Goal: Transaction & Acquisition: Purchase product/service

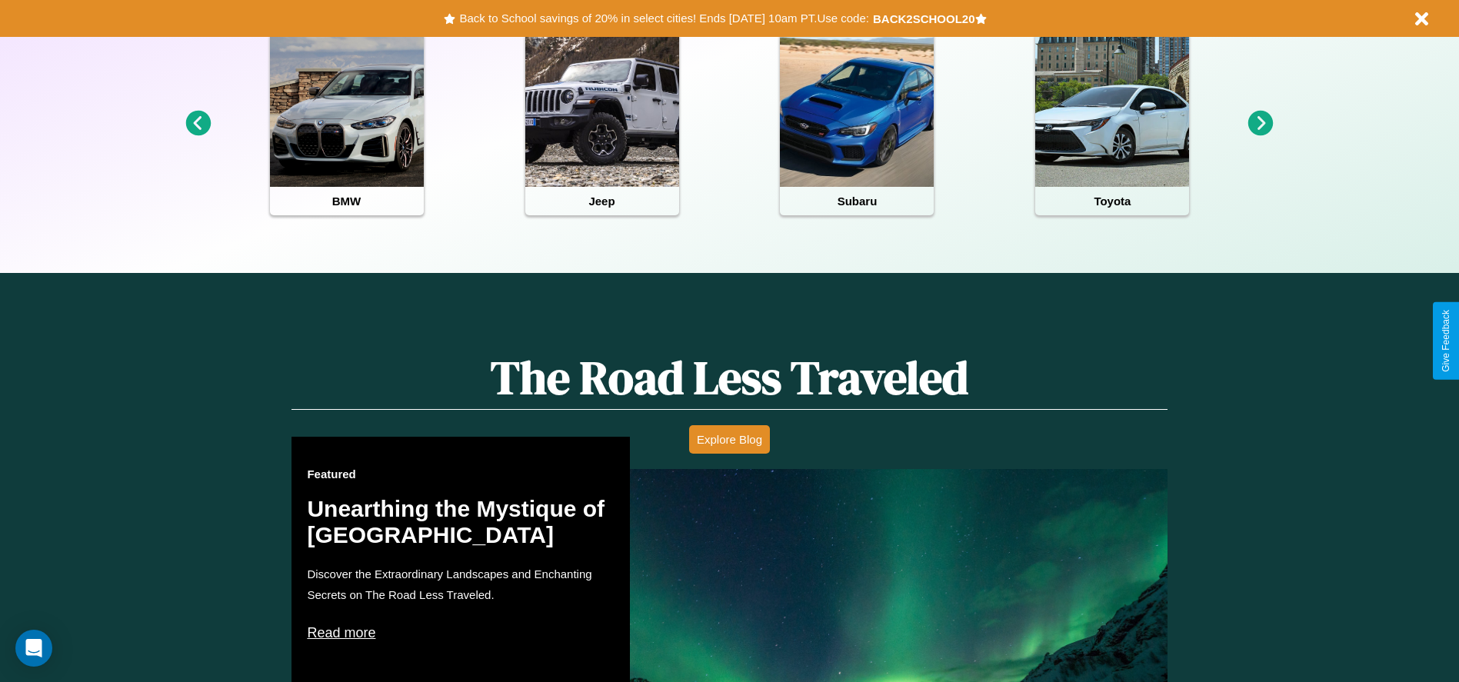
scroll to position [685, 0]
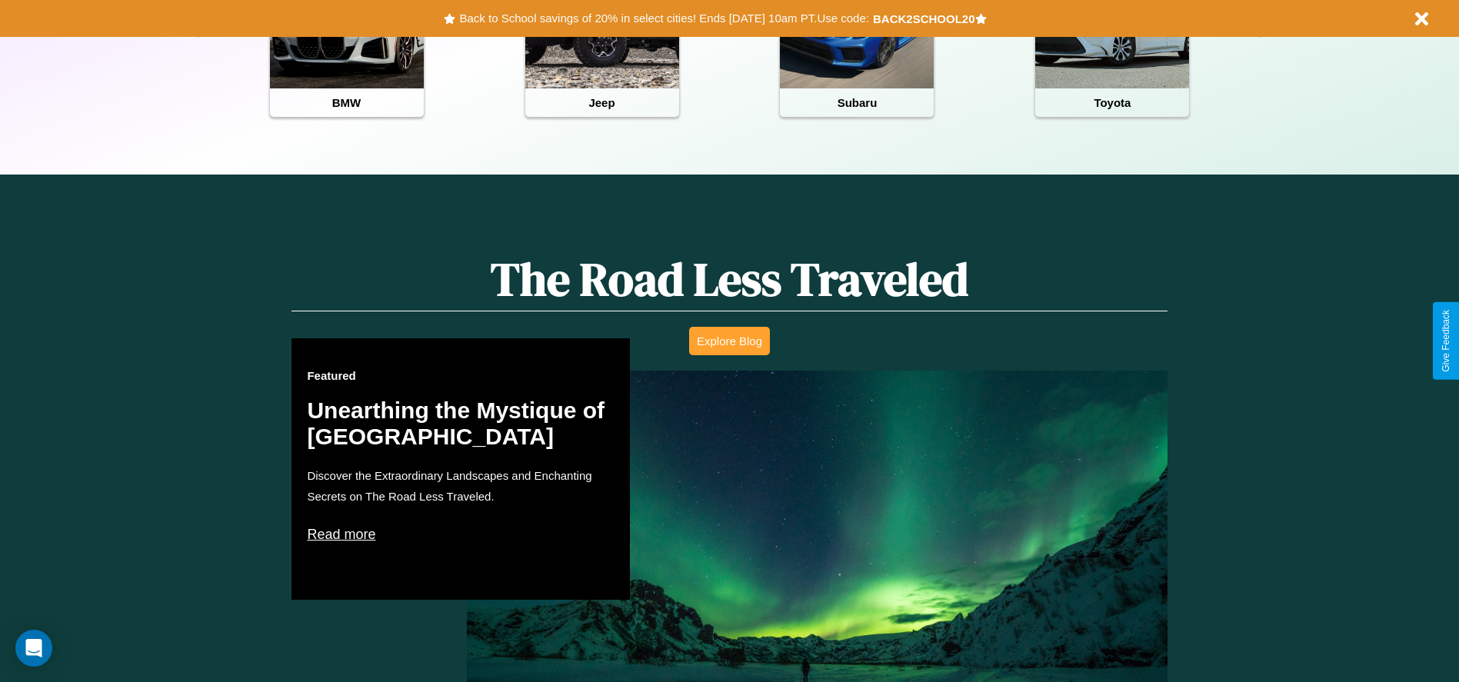
click at [729, 341] on button "Explore Blog" at bounding box center [729, 341] width 81 height 28
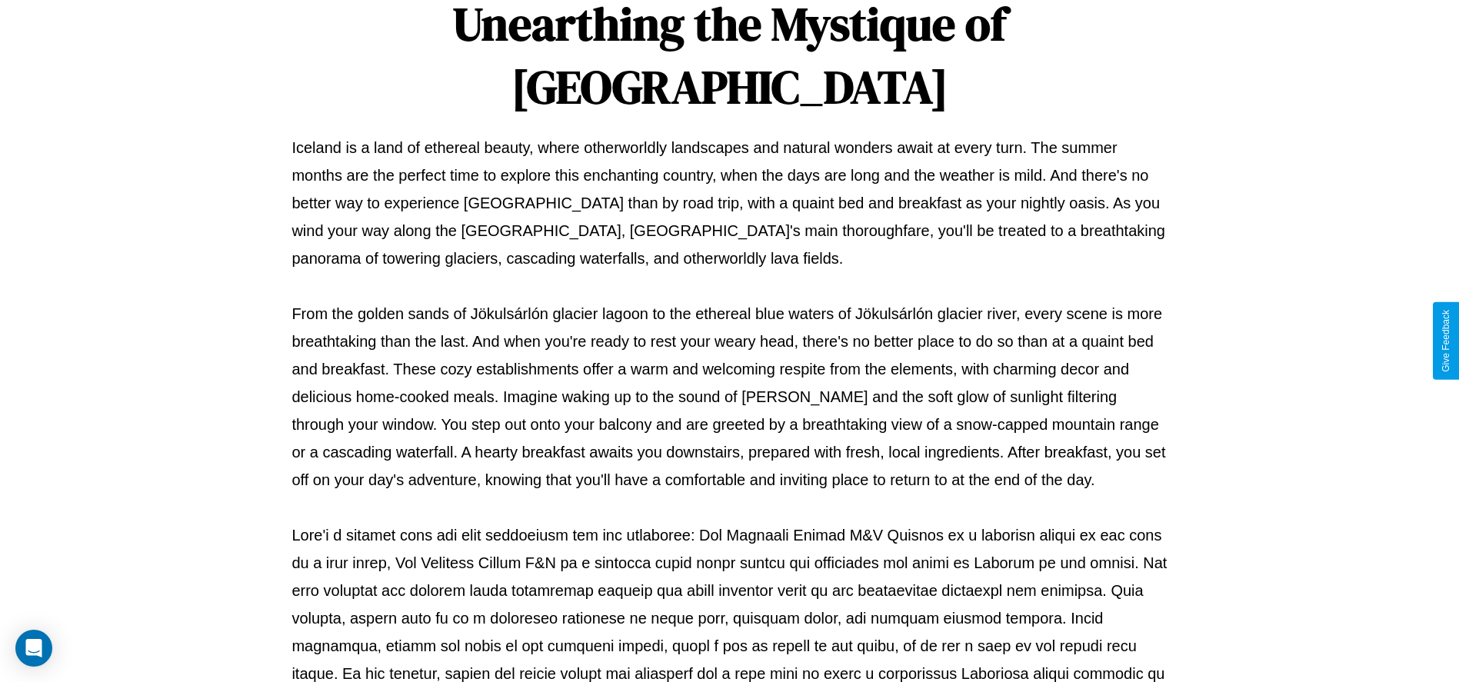
scroll to position [510, 0]
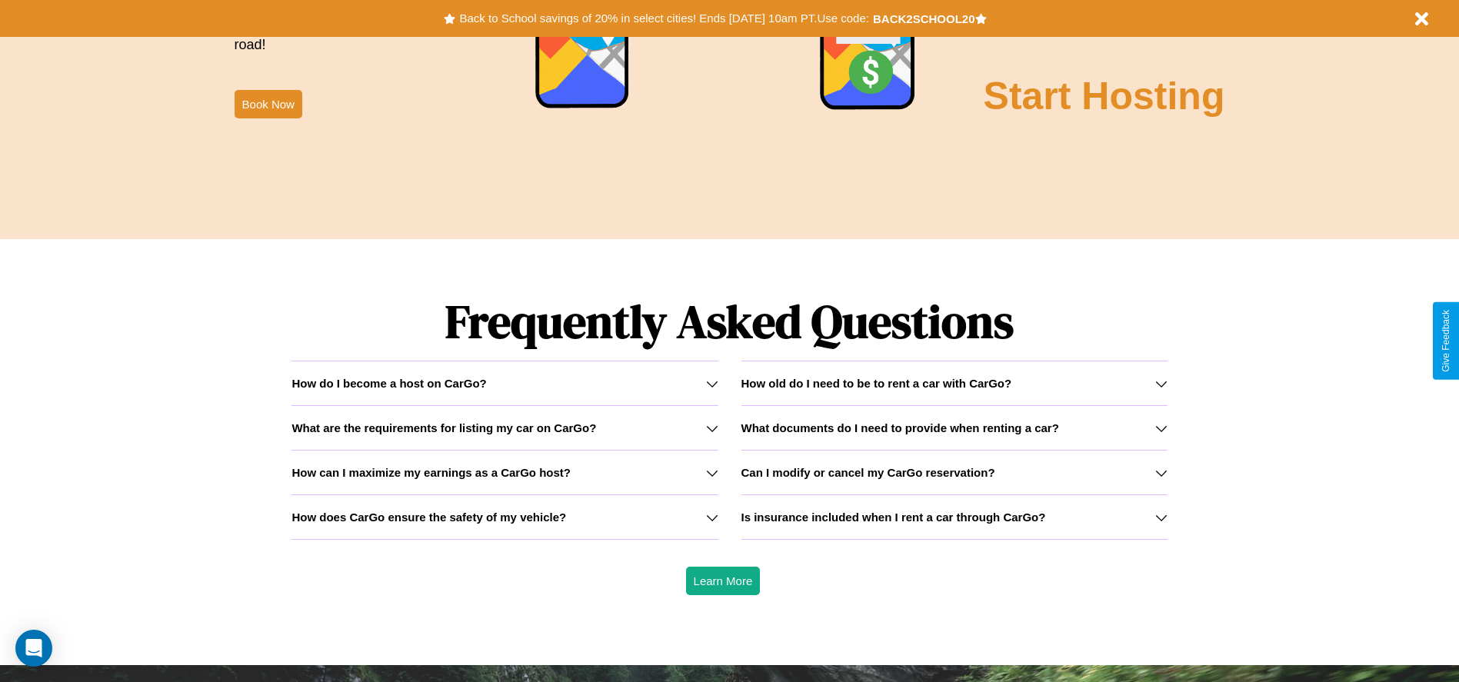
scroll to position [2206, 0]
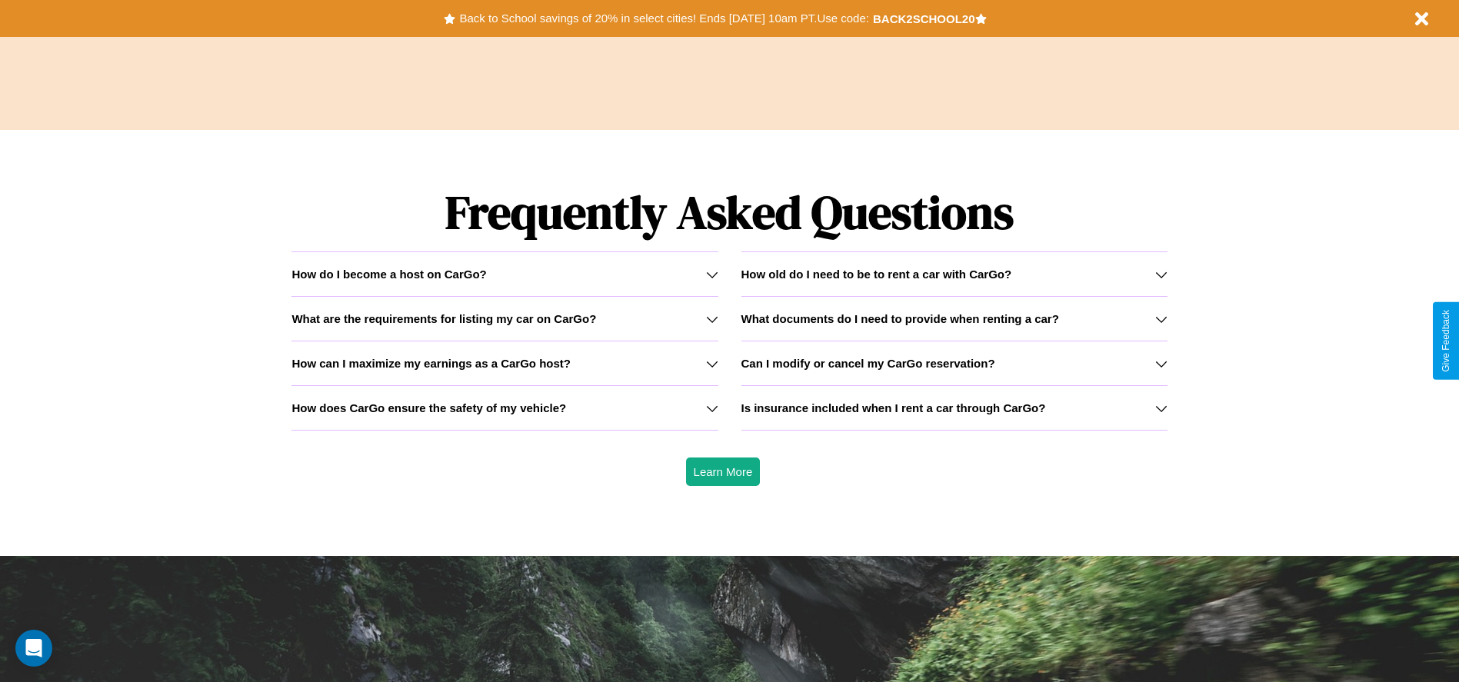
click at [504, 408] on h3 "How does CarGo ensure the safety of my vehicle?" at bounding box center [428, 407] width 275 height 13
click at [504, 318] on h3 "What are the requirements for listing my car on CarGo?" at bounding box center [443, 318] width 305 height 13
click at [664, 18] on button "Back to School savings of 20% in select cities! Ends 9/1 at 10am PT. Use code:" at bounding box center [663, 19] width 417 height 22
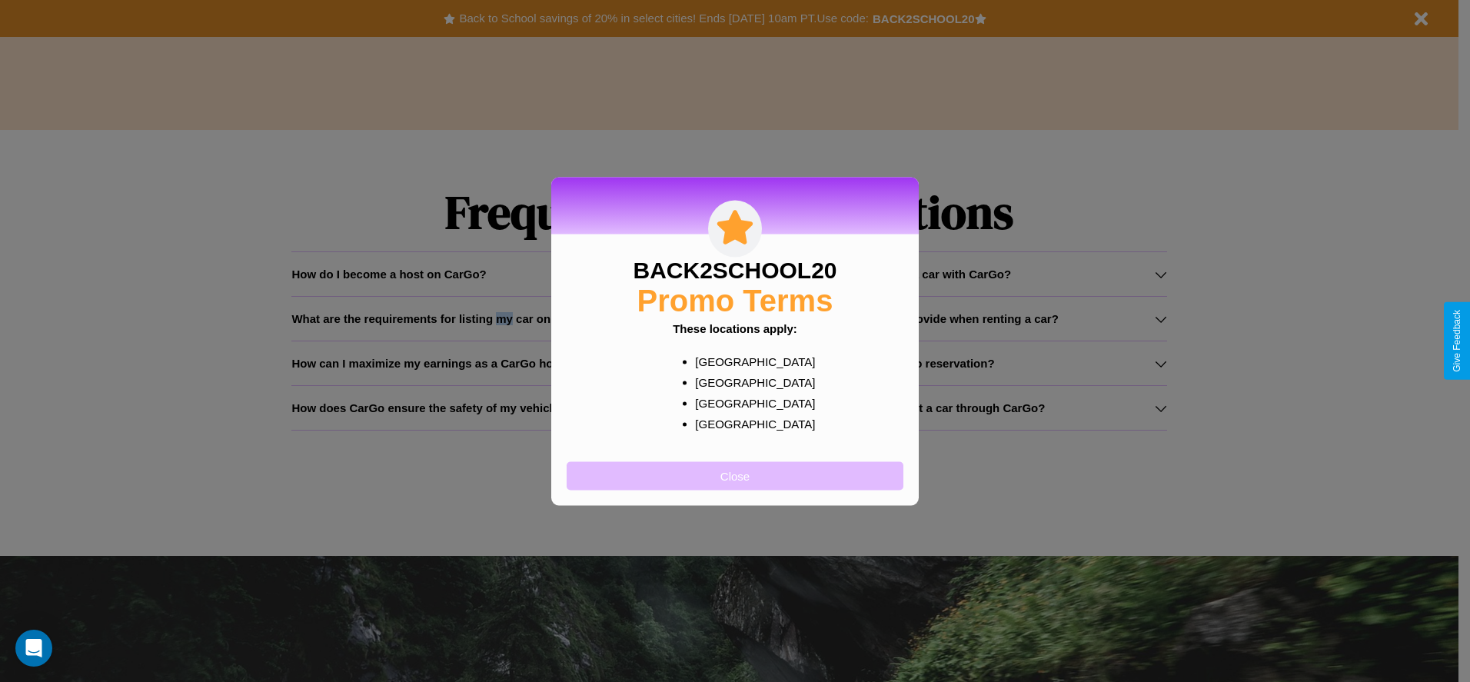
click at [735, 475] on button "Close" at bounding box center [735, 475] width 337 height 28
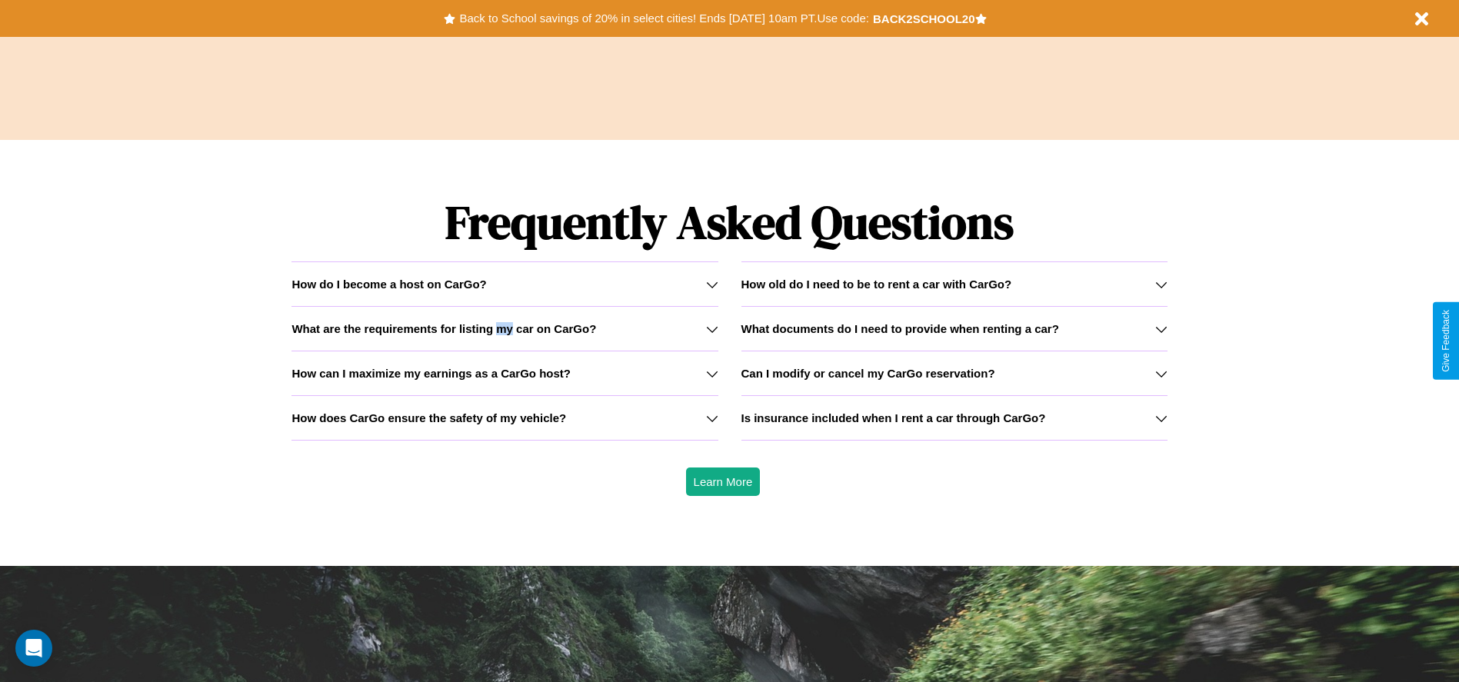
scroll to position [0, 0]
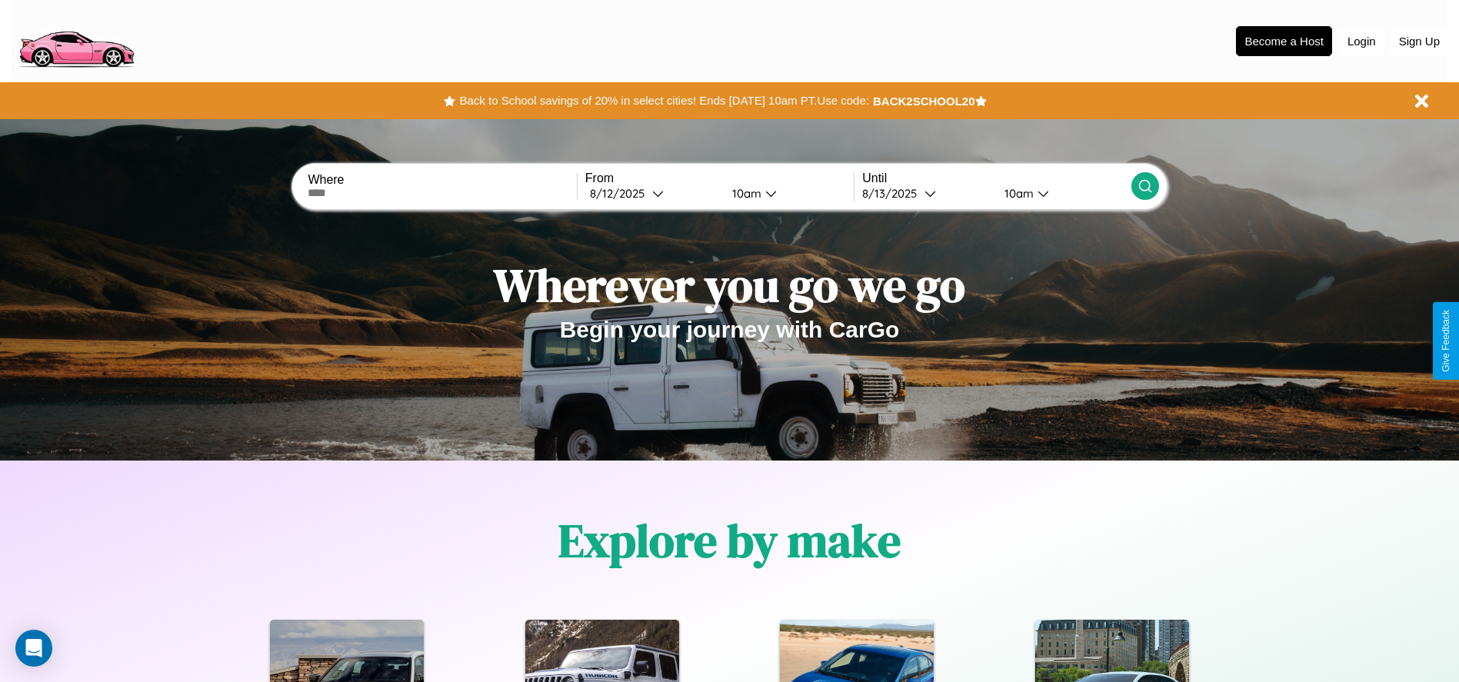
click at [442, 193] on input "text" at bounding box center [442, 193] width 268 height 12
type input "**********"
click at [652, 193] on div "8 / 12 / 2025" at bounding box center [621, 193] width 62 height 15
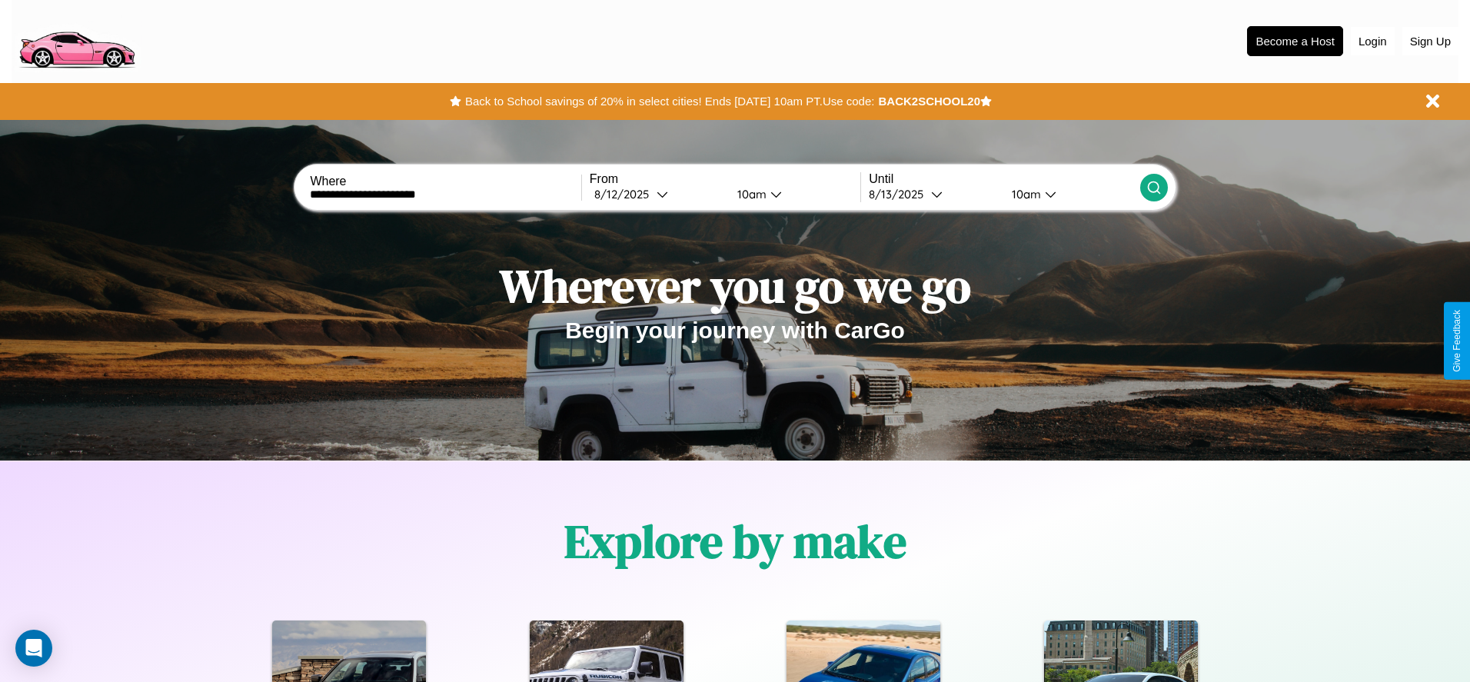
select select "*"
select select "****"
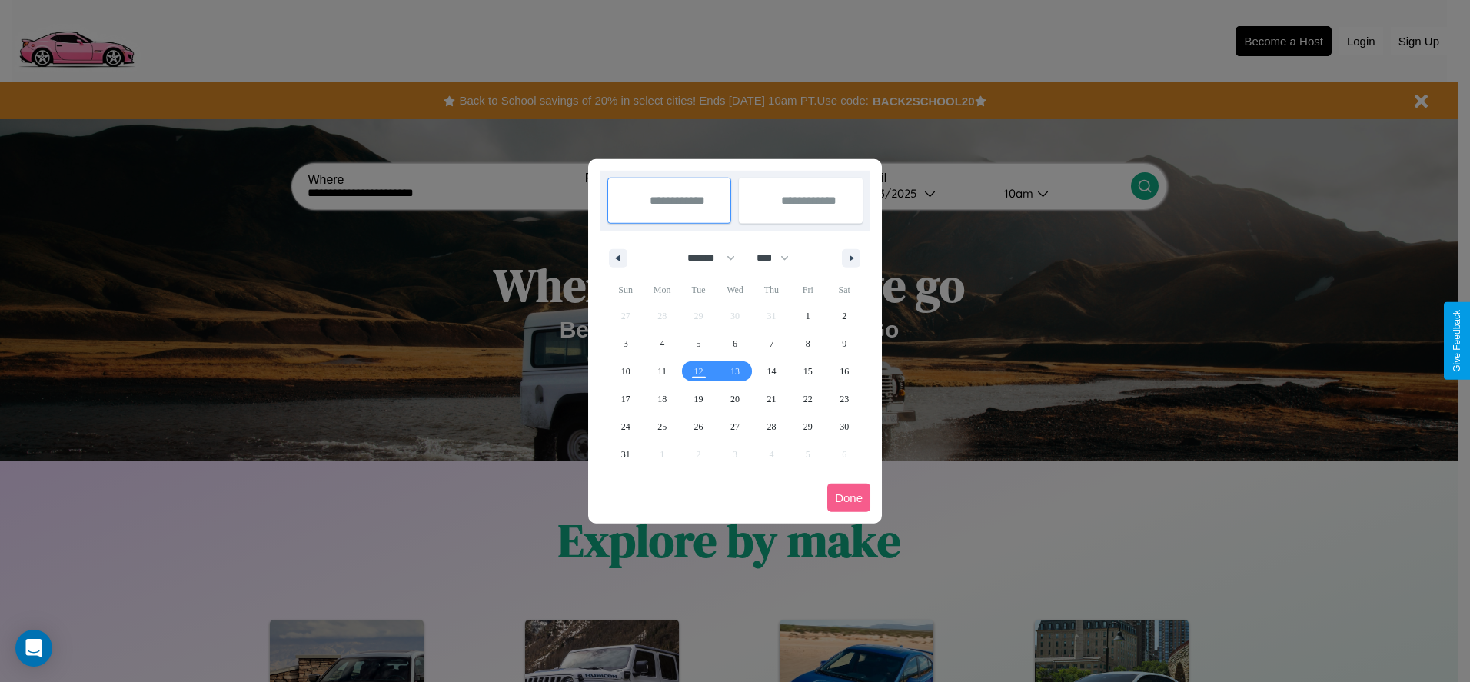
drag, startPoint x: 704, startPoint y: 258, endPoint x: 735, endPoint y: 308, distance: 59.4
click at [704, 258] on select "******* ******** ***** ***** *** **** **** ****** ********* ******* ******** **…" at bounding box center [708, 257] width 65 height 25
select select "*"
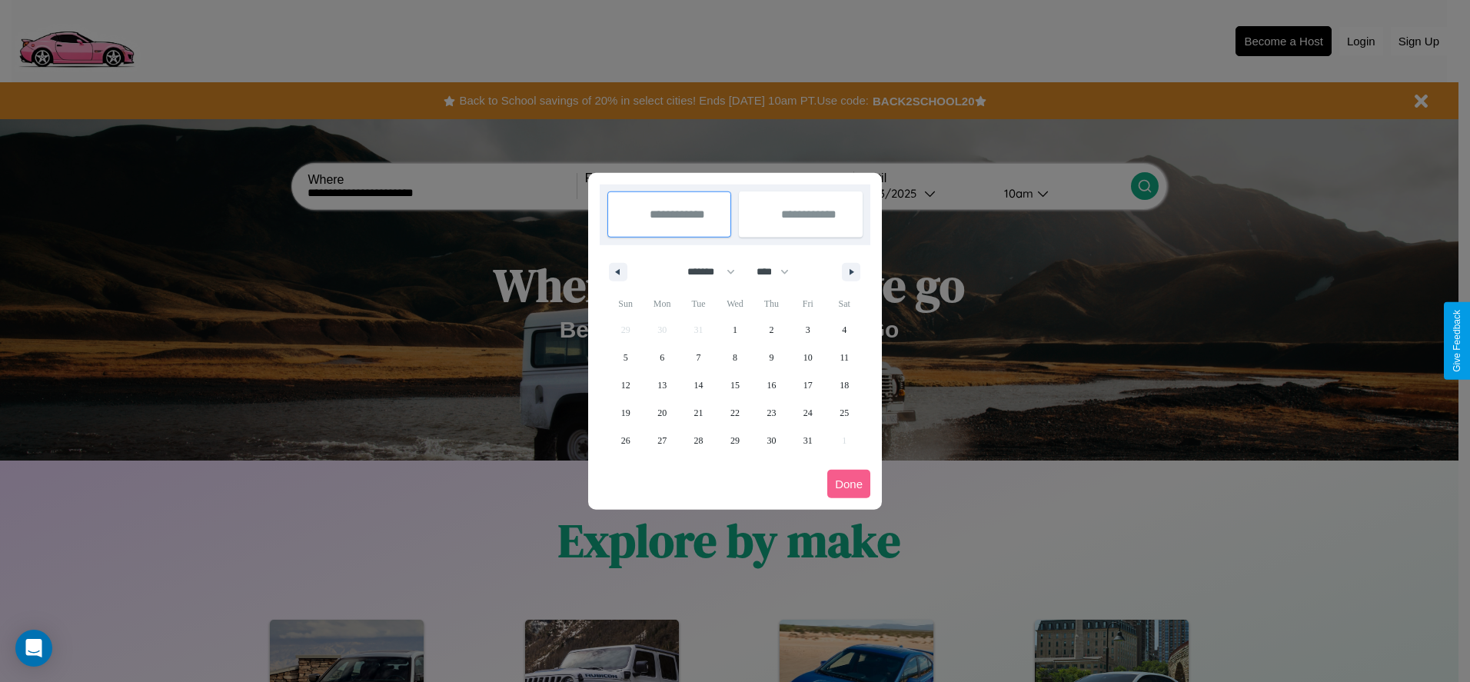
drag, startPoint x: 780, startPoint y: 271, endPoint x: 735, endPoint y: 308, distance: 57.9
click at [780, 271] on select "**** **** **** **** **** **** **** **** **** **** **** **** **** **** **** ****…" at bounding box center [772, 271] width 46 height 25
select select "****"
click at [662, 357] on span "5" at bounding box center [662, 358] width 5 height 28
type input "**********"
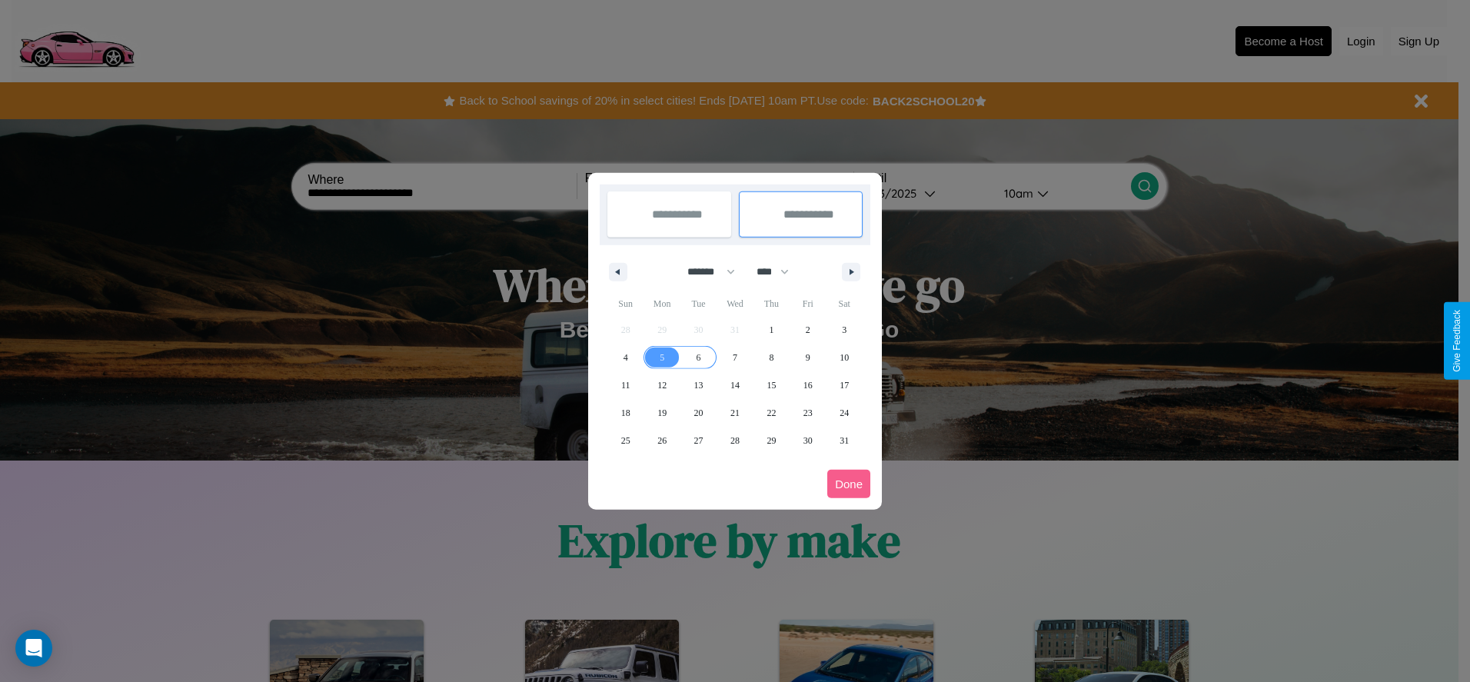
click at [698, 357] on span "6" at bounding box center [699, 358] width 5 height 28
type input "**********"
click at [849, 484] on button "Done" at bounding box center [849, 484] width 43 height 28
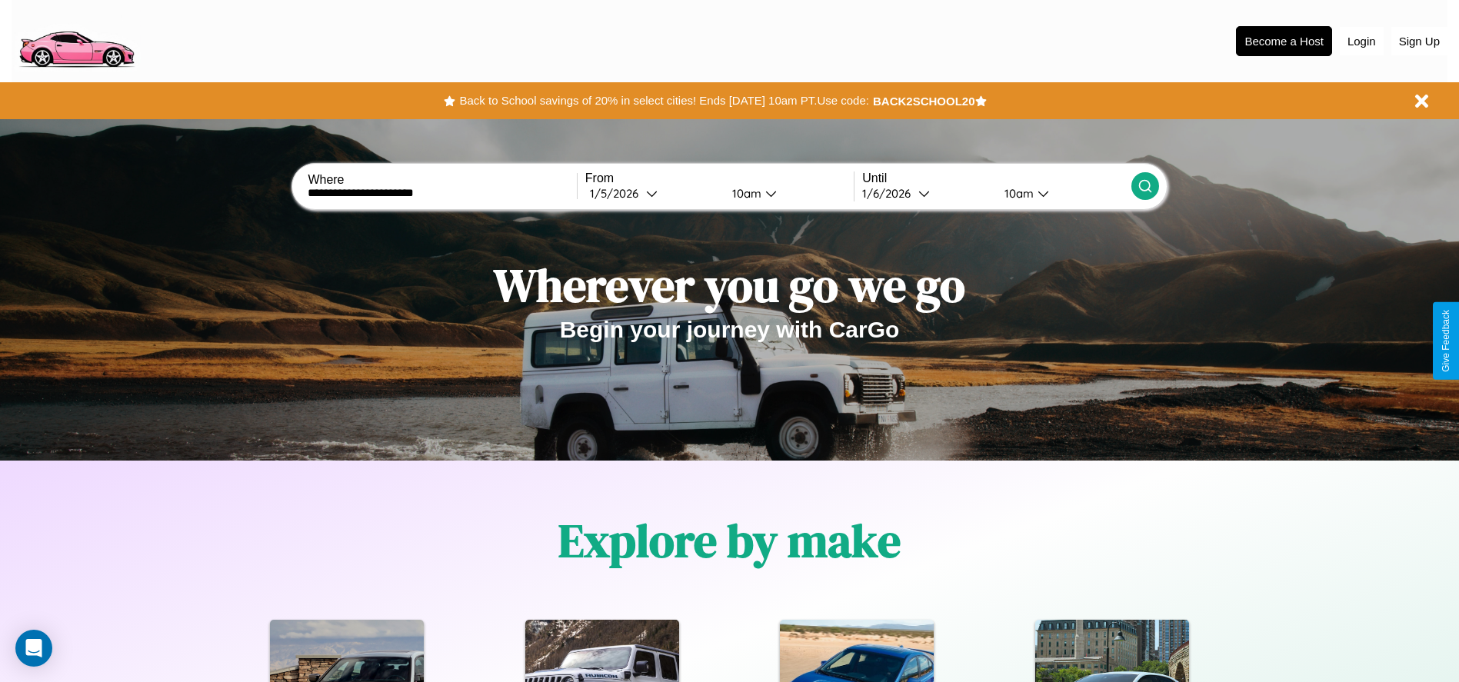
click at [1144, 186] on icon at bounding box center [1144, 185] width 15 height 15
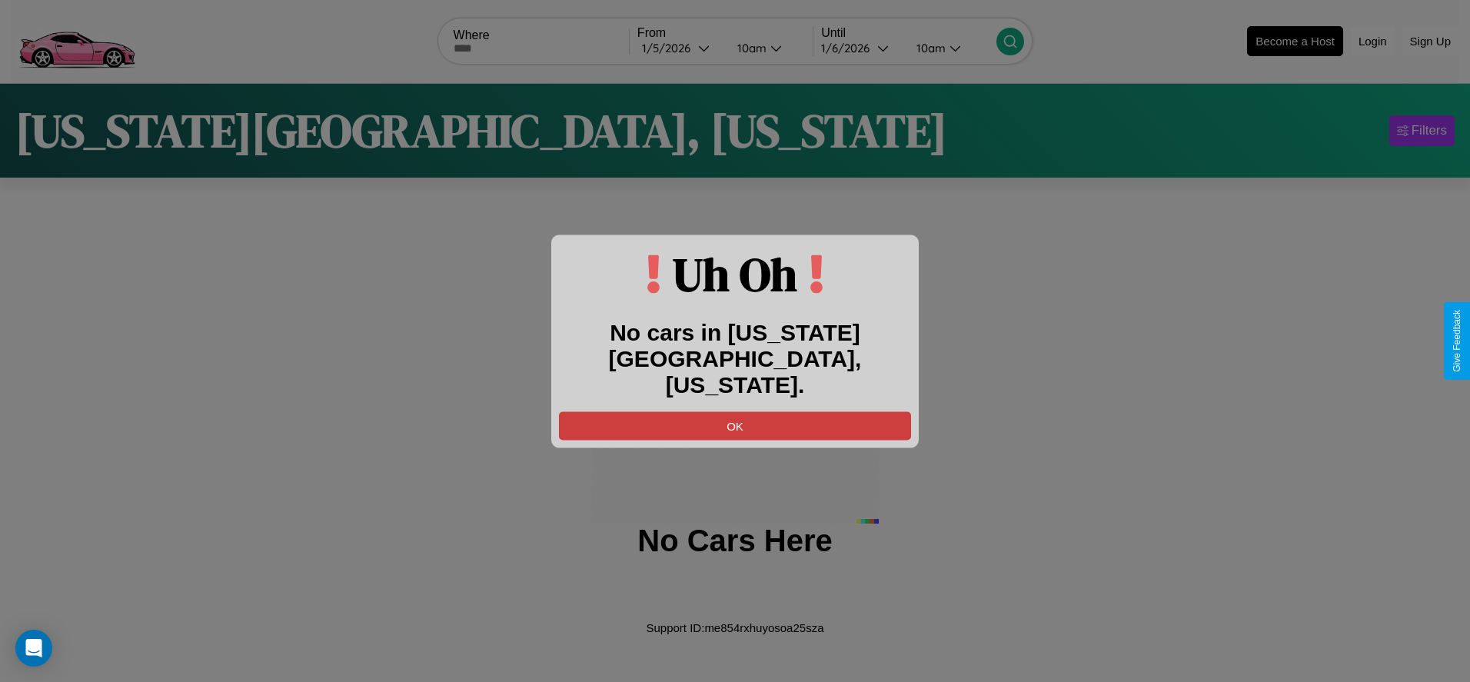
click at [735, 412] on button "OK" at bounding box center [735, 425] width 352 height 28
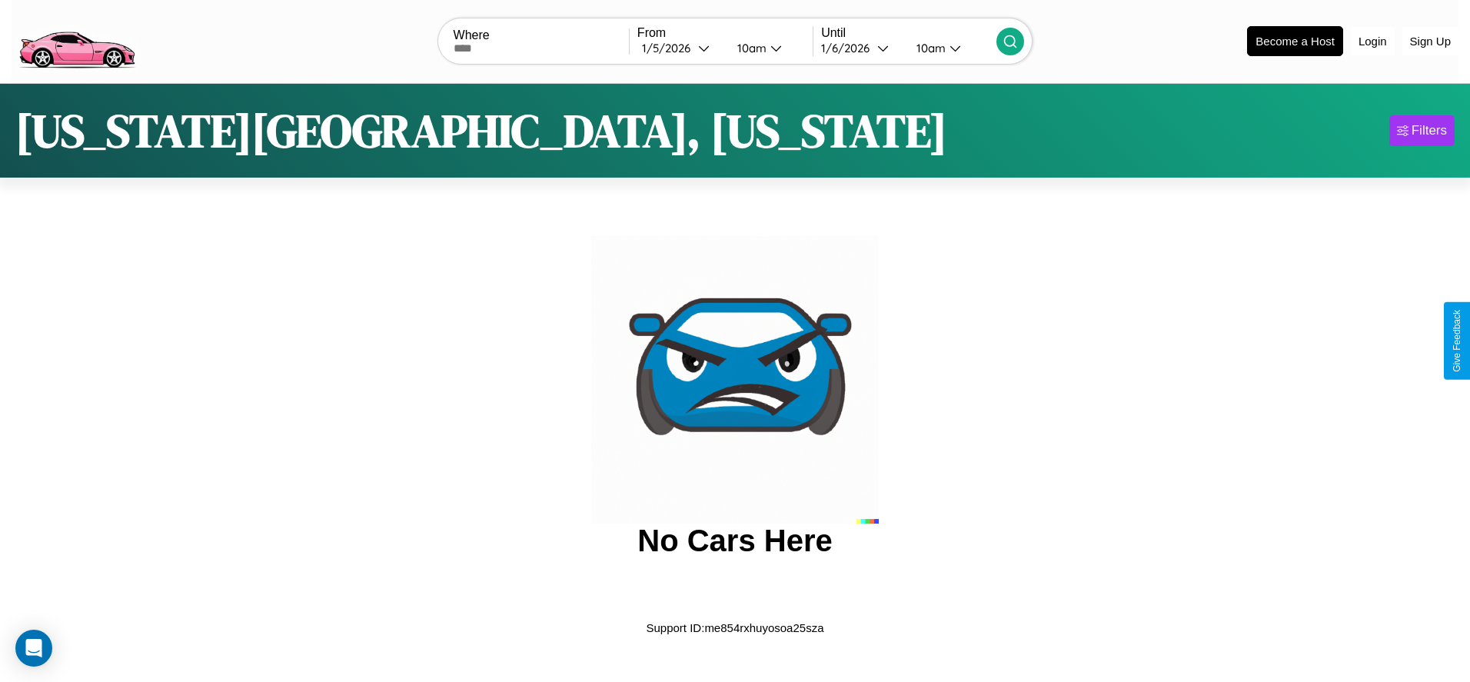
click at [76, 39] on img at bounding box center [77, 40] width 130 height 65
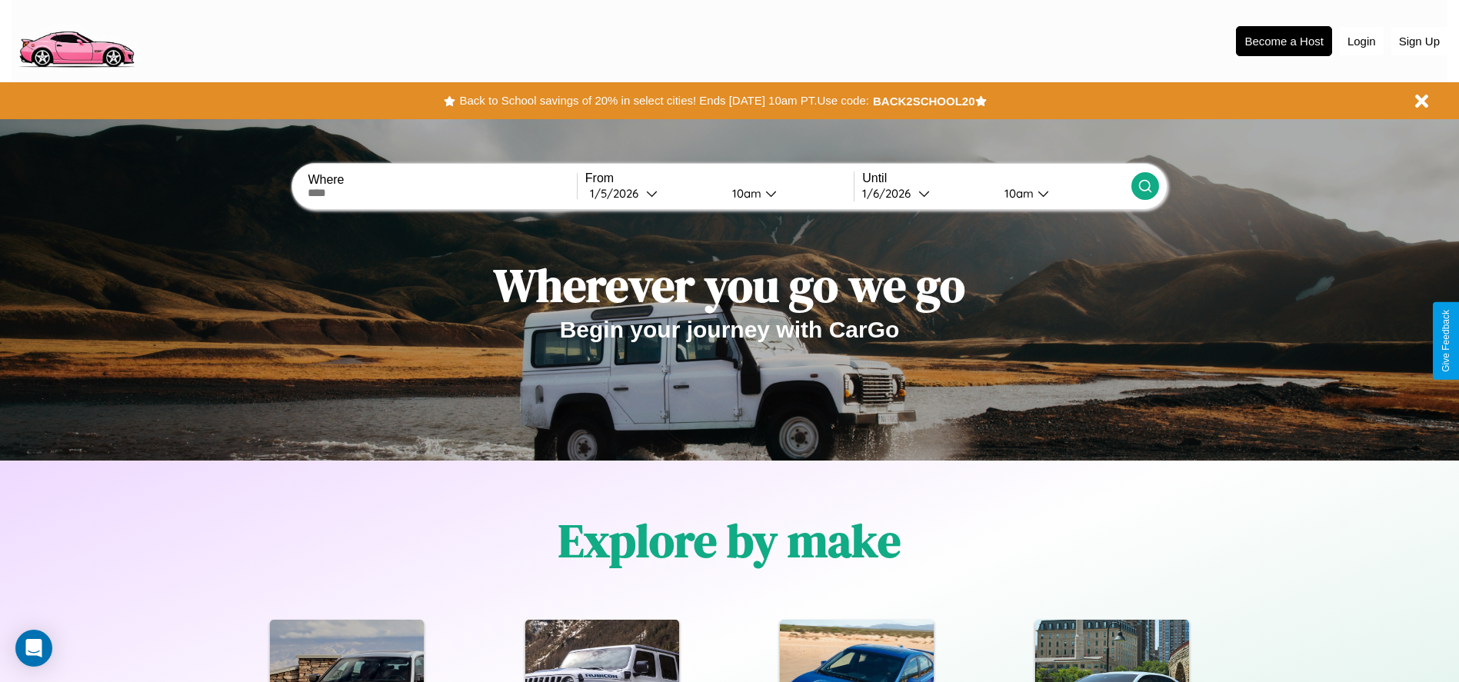
click at [442, 193] on input "text" at bounding box center [442, 193] width 268 height 12
type input "******"
click at [652, 193] on icon at bounding box center [652, 194] width 12 height 12
select select "*"
select select "****"
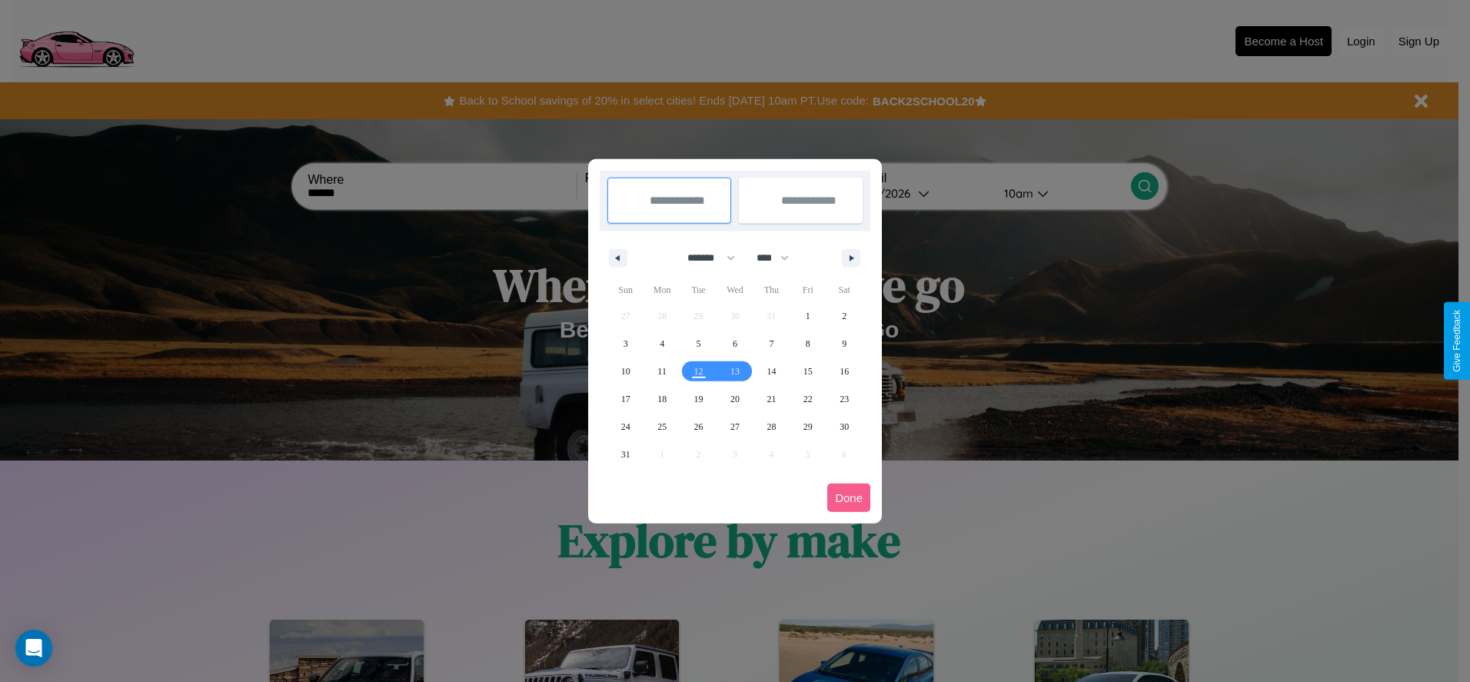
drag, startPoint x: 704, startPoint y: 258, endPoint x: 735, endPoint y: 308, distance: 59.4
click at [704, 258] on select "******* ******** ***** ***** *** **** **** ****** ********* ******* ******** **…" at bounding box center [708, 257] width 65 height 25
select select "*"
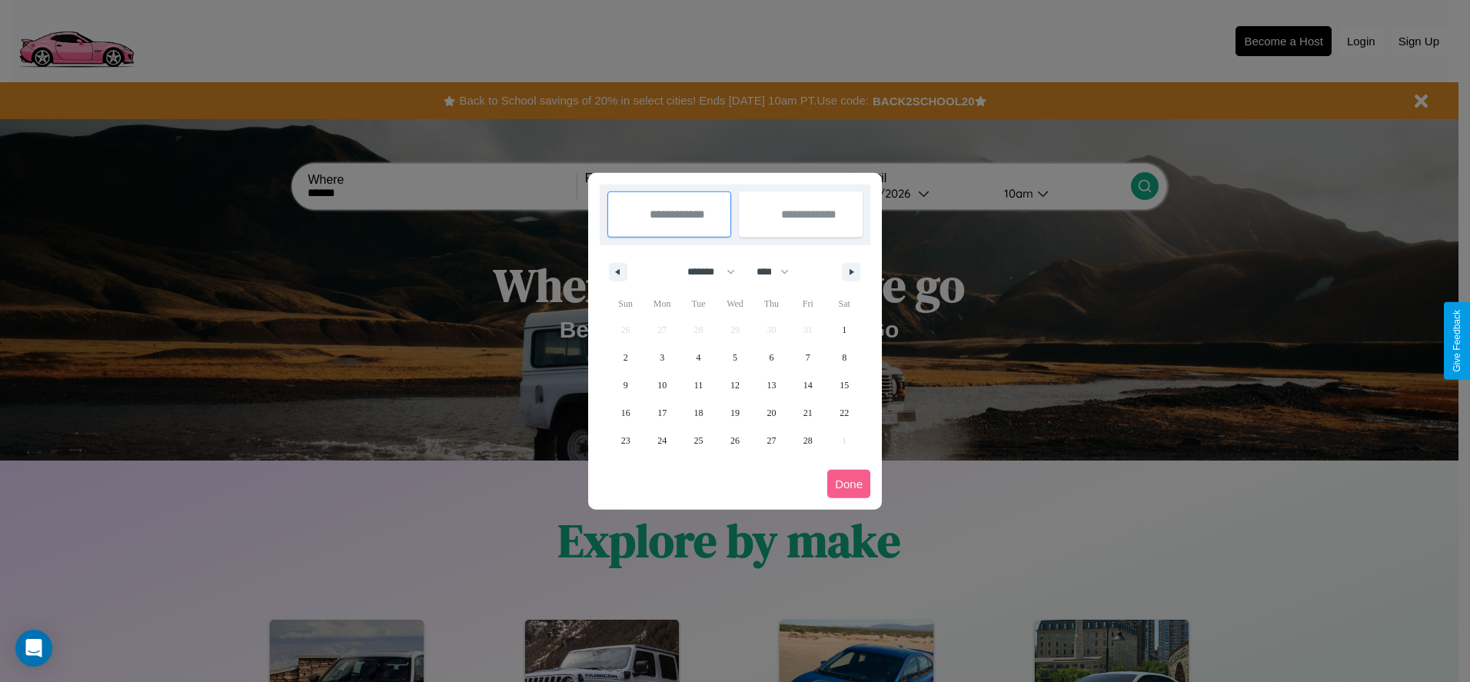
click at [780, 271] on select "**** **** **** **** **** **** **** **** **** **** **** **** **** **** **** ****…" at bounding box center [772, 271] width 46 height 25
select select "****"
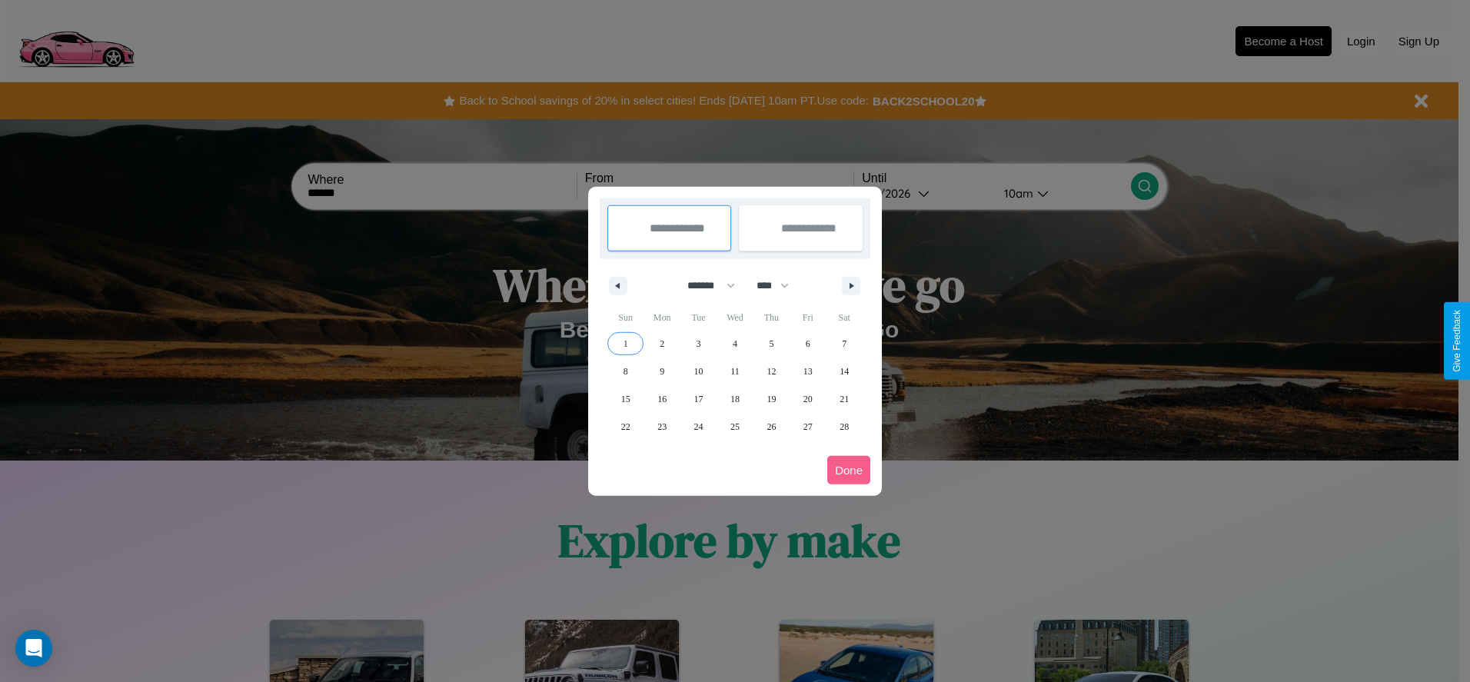
click at [625, 343] on span "1" at bounding box center [626, 344] width 5 height 28
type input "**********"
click at [625, 371] on span "8" at bounding box center [626, 372] width 5 height 28
type input "**********"
click at [849, 470] on button "Done" at bounding box center [849, 470] width 43 height 28
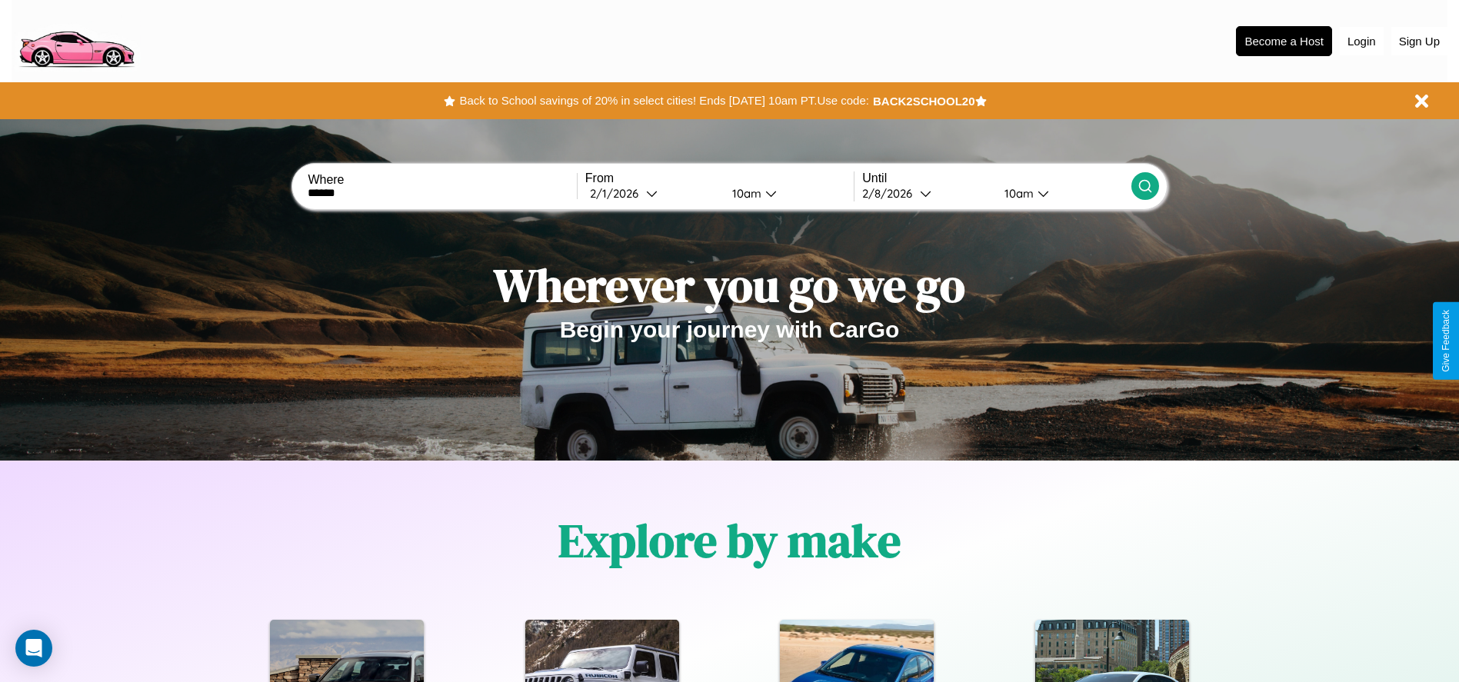
click at [744, 193] on div "10am" at bounding box center [744, 193] width 41 height 15
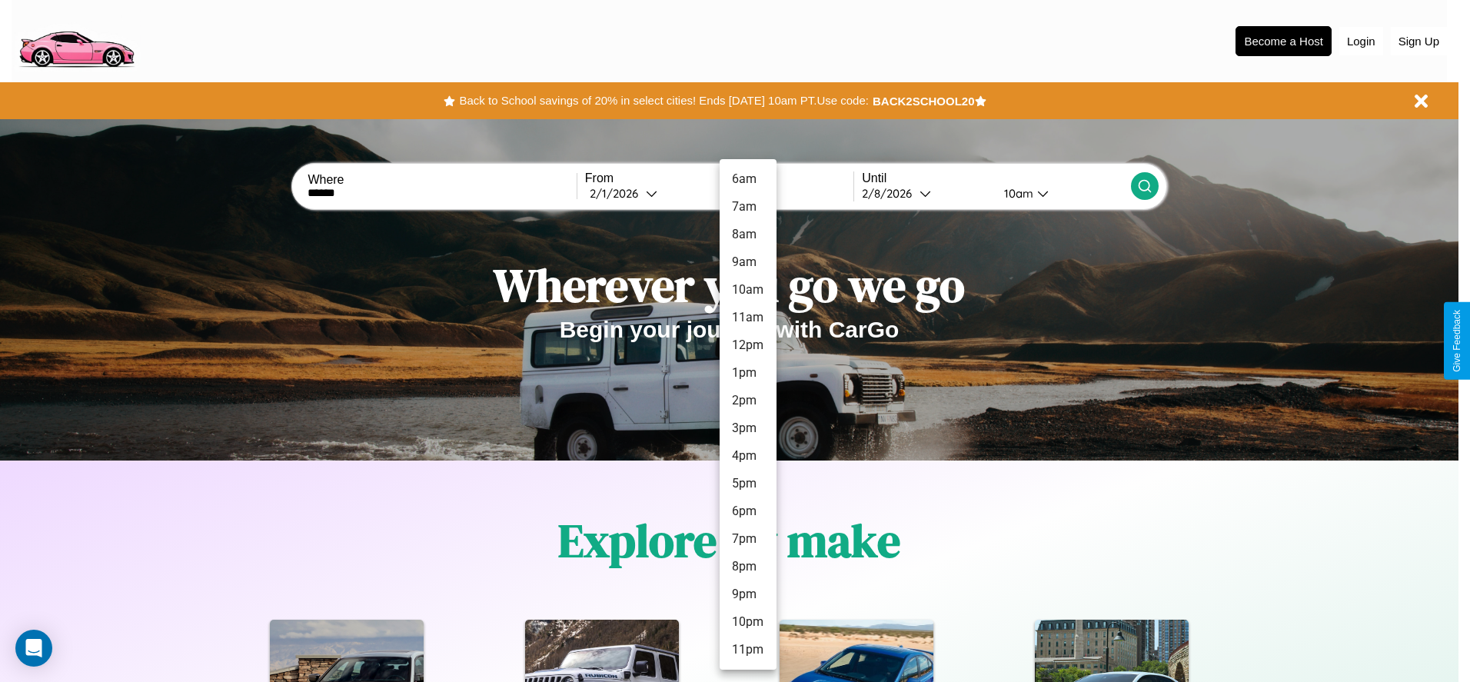
click at [748, 318] on li "11am" at bounding box center [748, 318] width 57 height 28
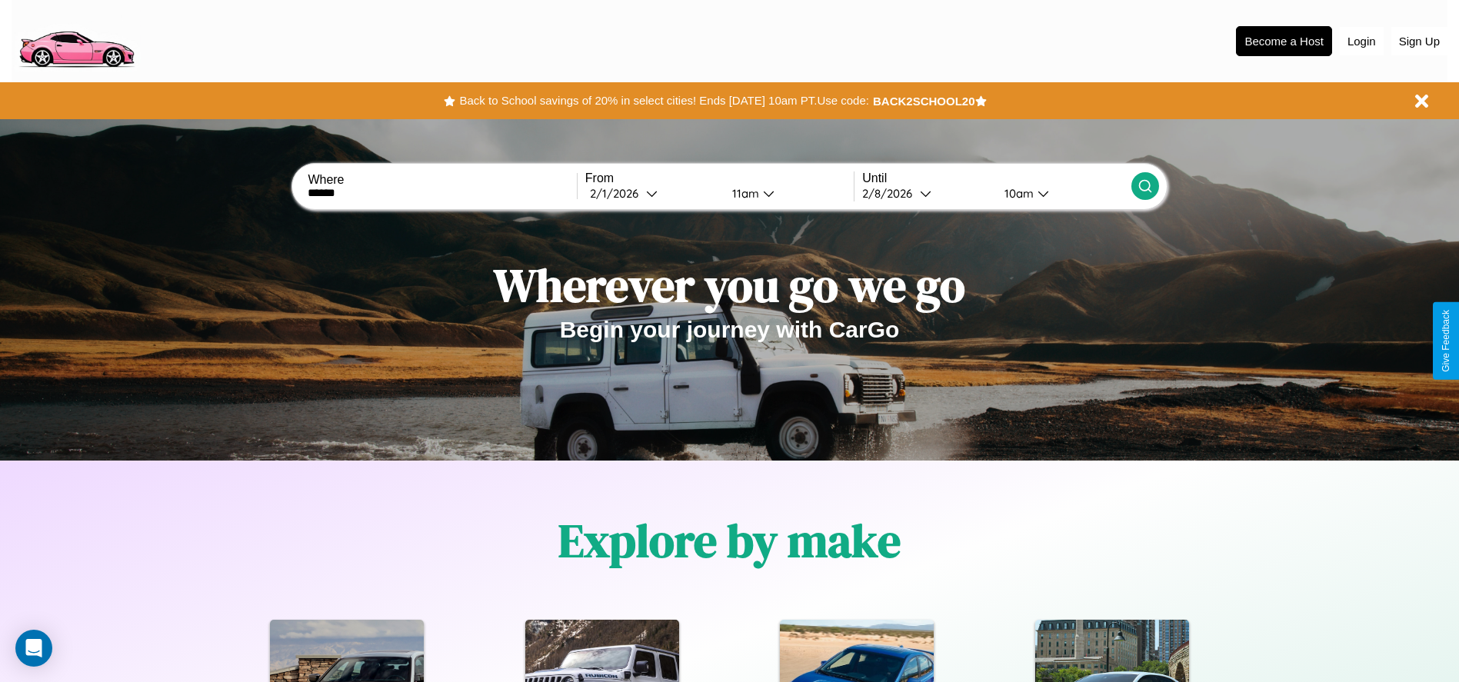
click at [1017, 193] on div "10am" at bounding box center [1017, 193] width 41 height 15
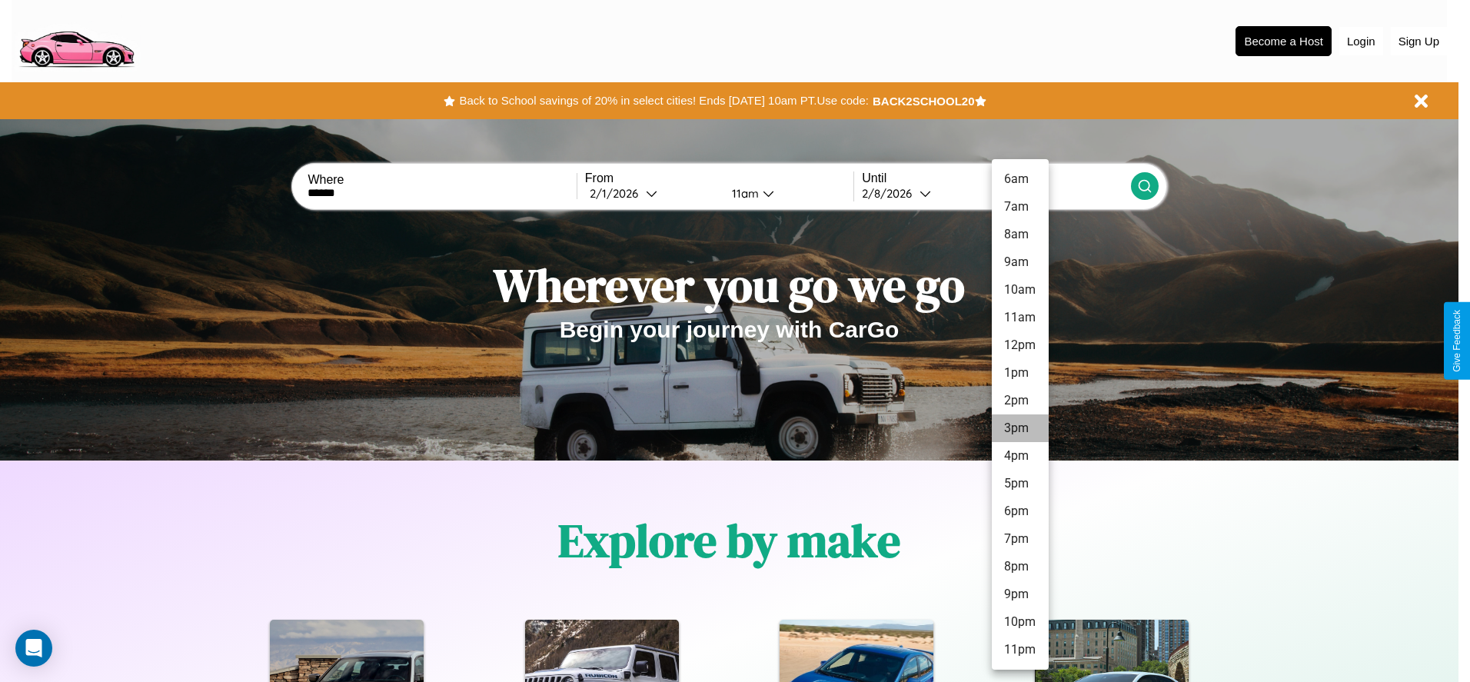
click at [1020, 428] on li "3pm" at bounding box center [1020, 429] width 57 height 28
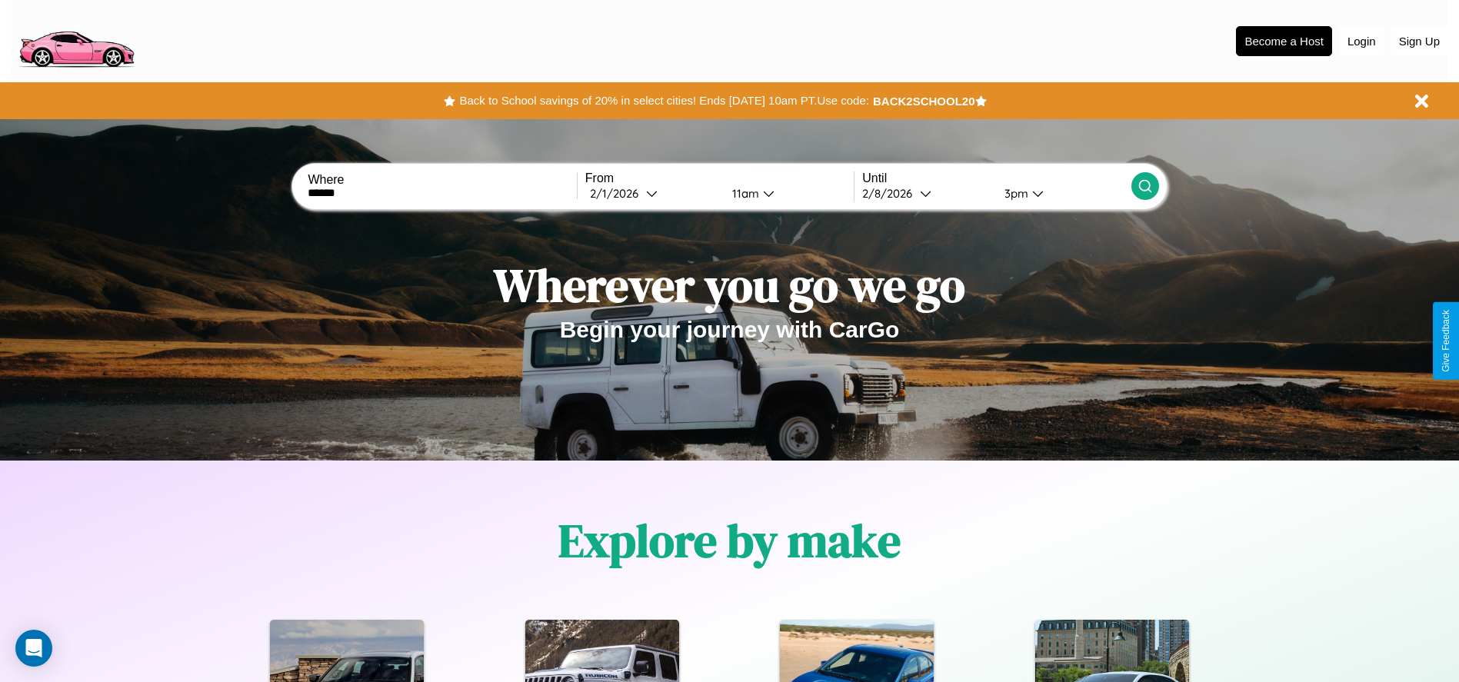
click at [1144, 186] on icon at bounding box center [1144, 185] width 15 height 15
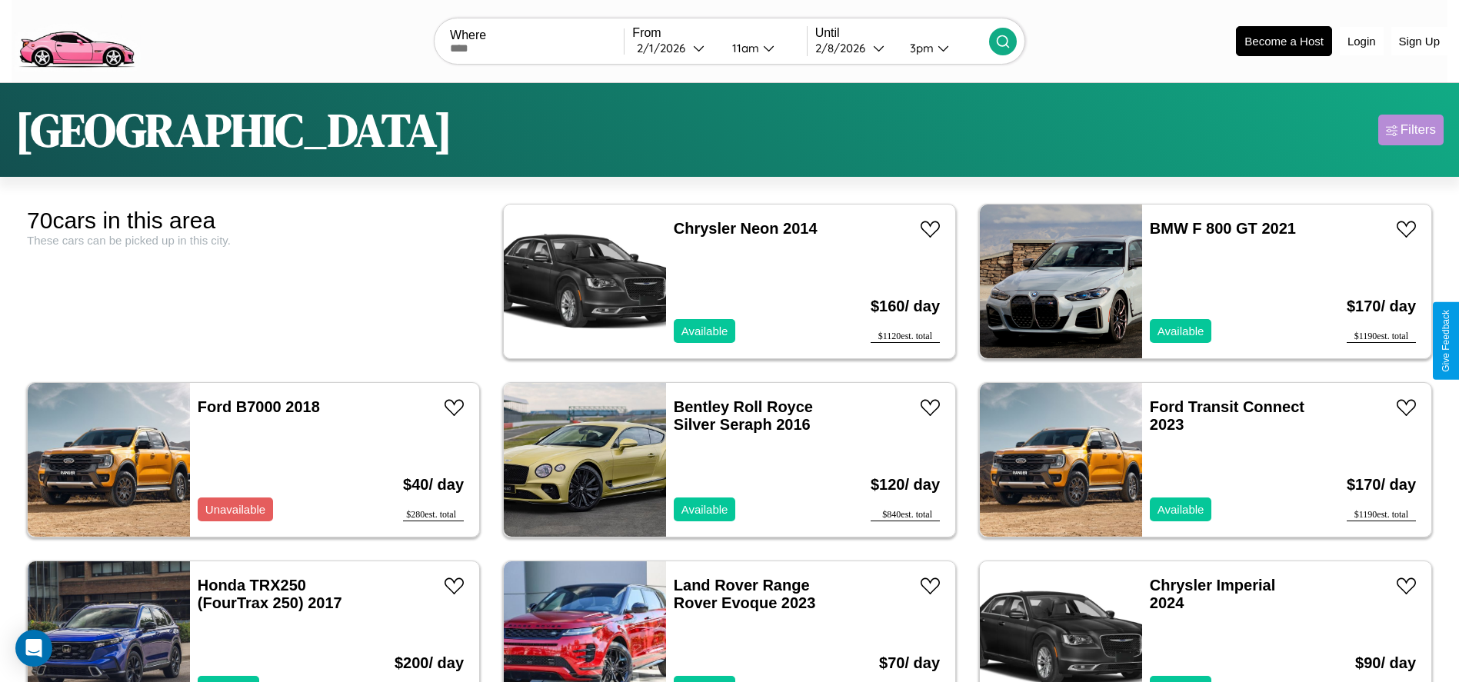
click at [1410, 130] on div "Filters" at bounding box center [1417, 129] width 35 height 15
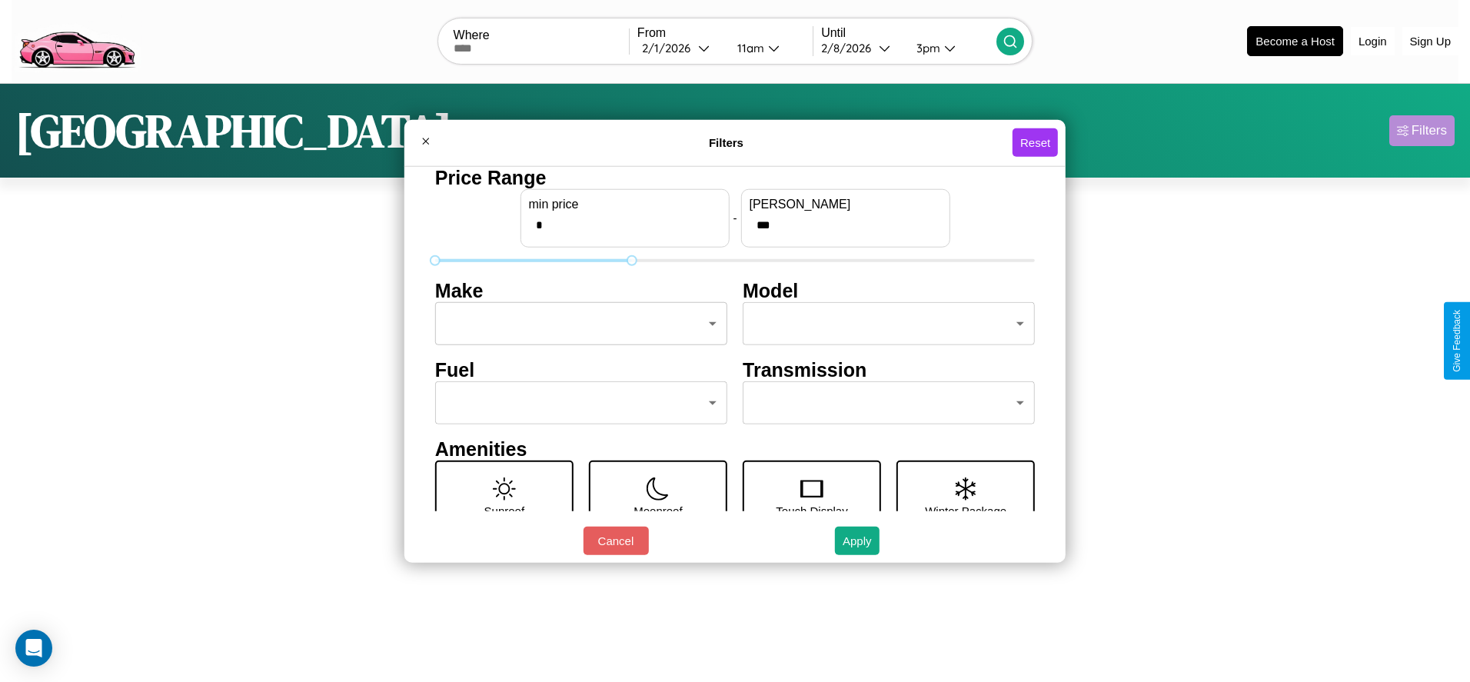
type input "***"
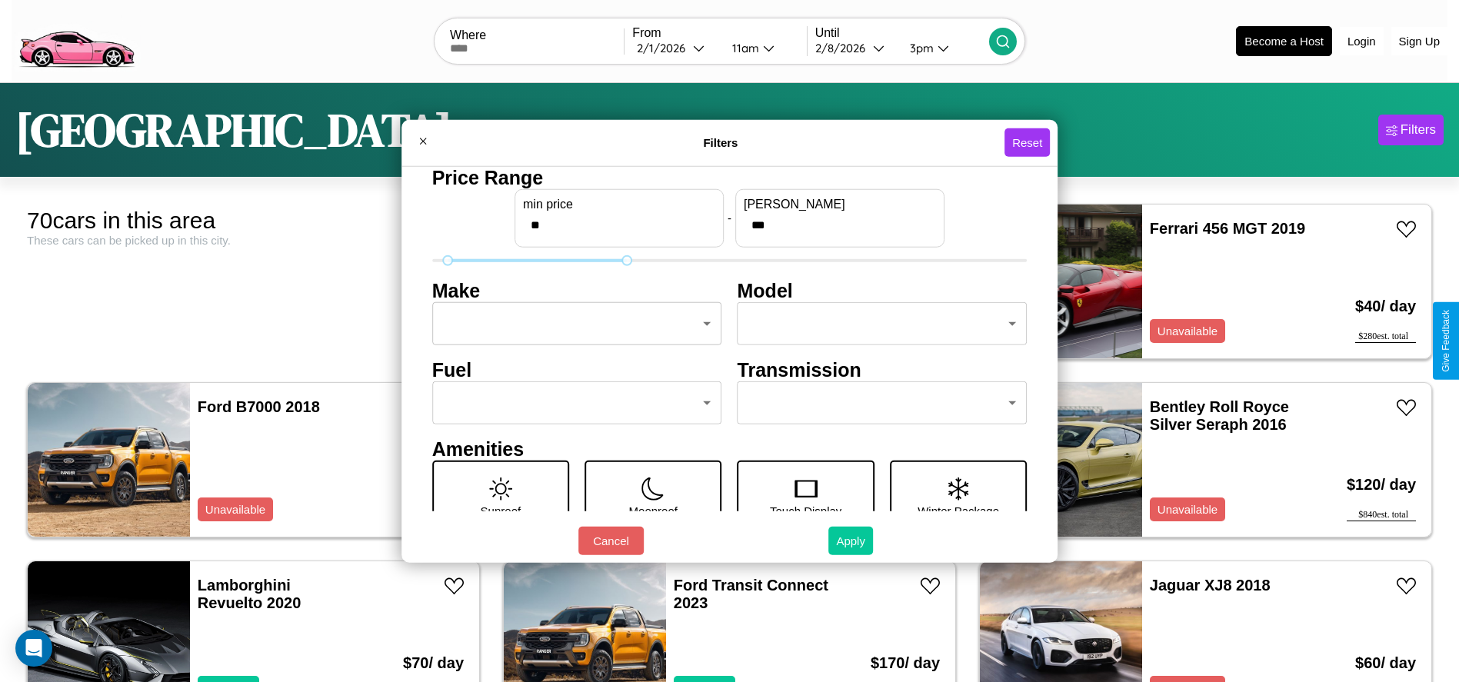
type input "**"
click at [851, 541] on button "Apply" at bounding box center [850, 541] width 45 height 28
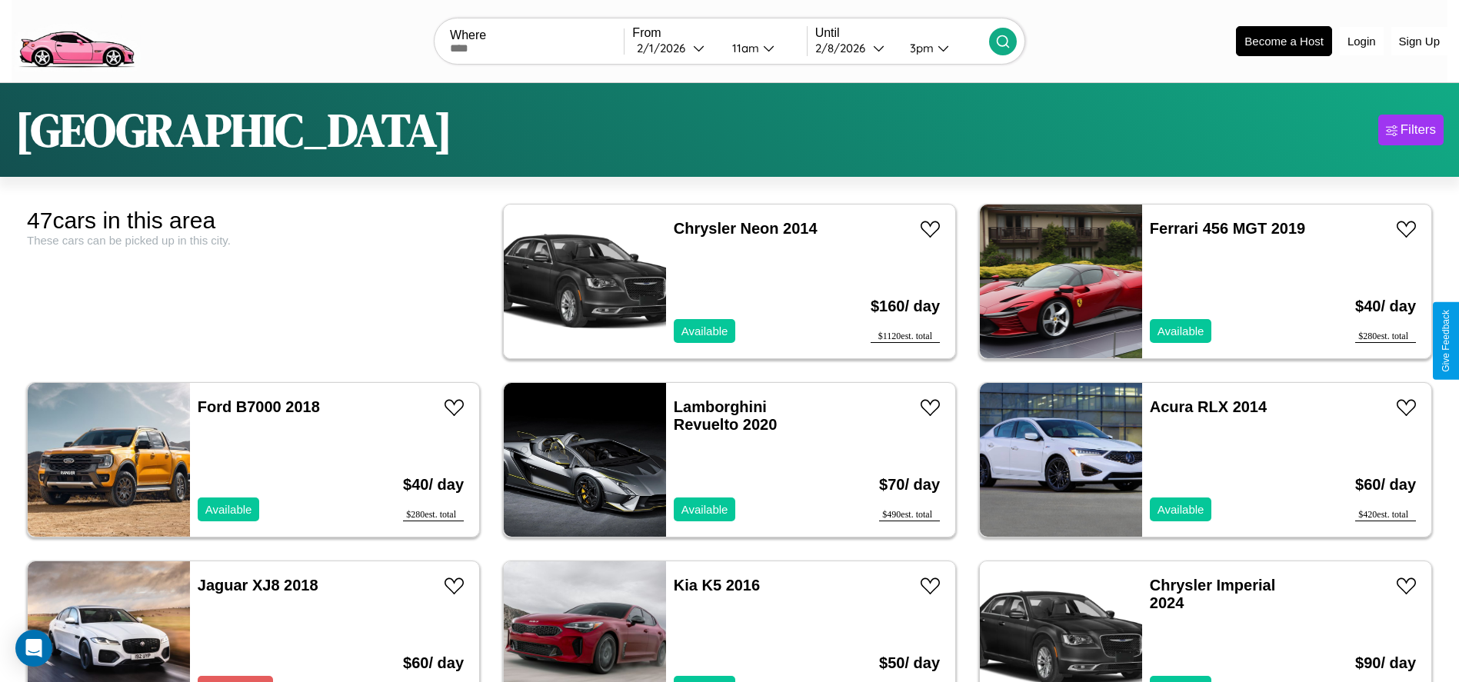
scroll to position [95, 0]
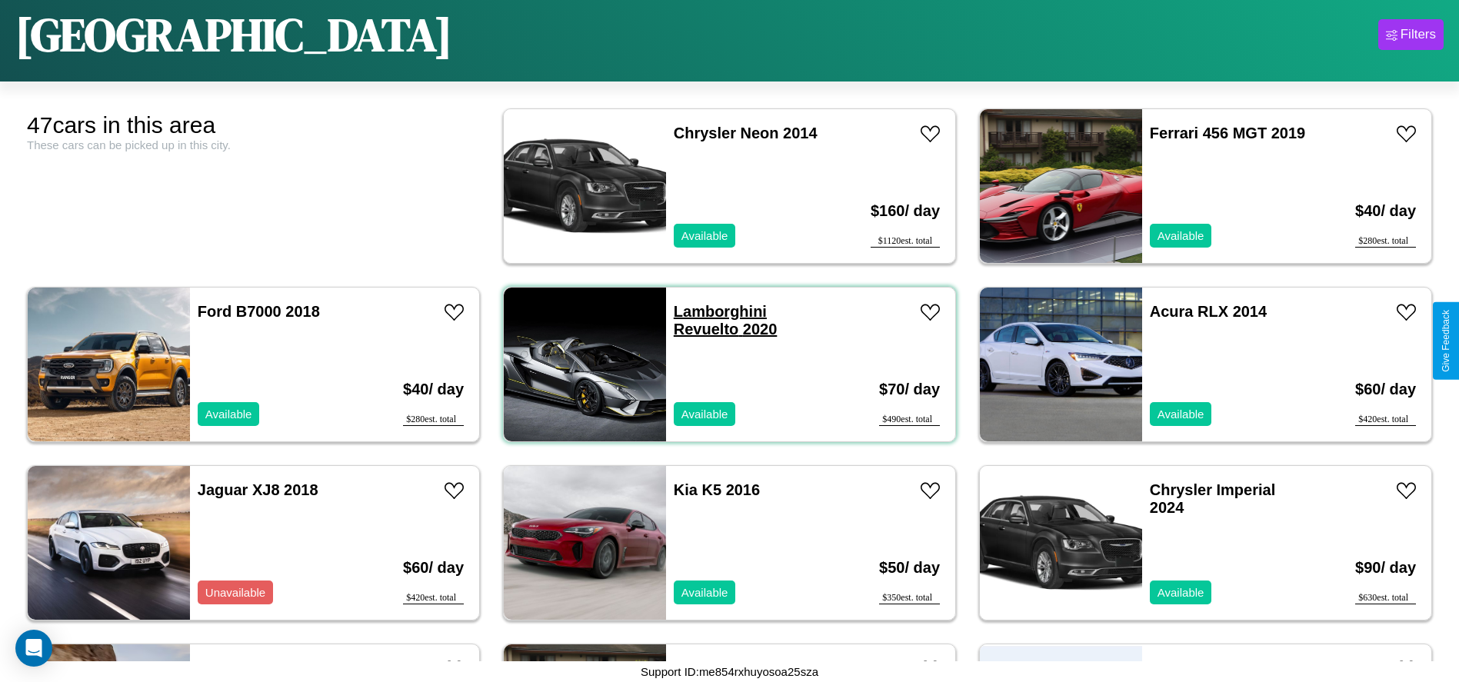
click at [714, 311] on link "Lamborghini Revuelto 2020" at bounding box center [726, 320] width 104 height 35
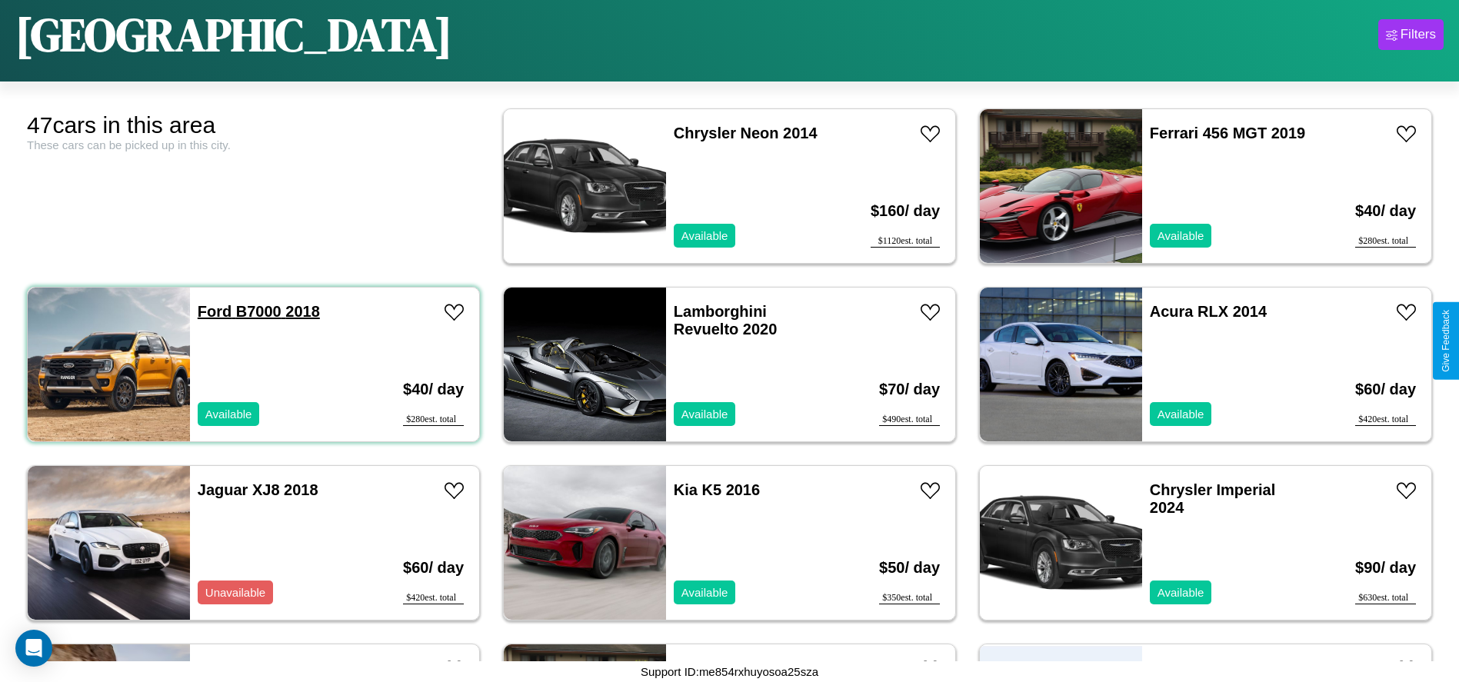
click at [213, 311] on link "Ford B7000 2018" at bounding box center [259, 311] width 122 height 17
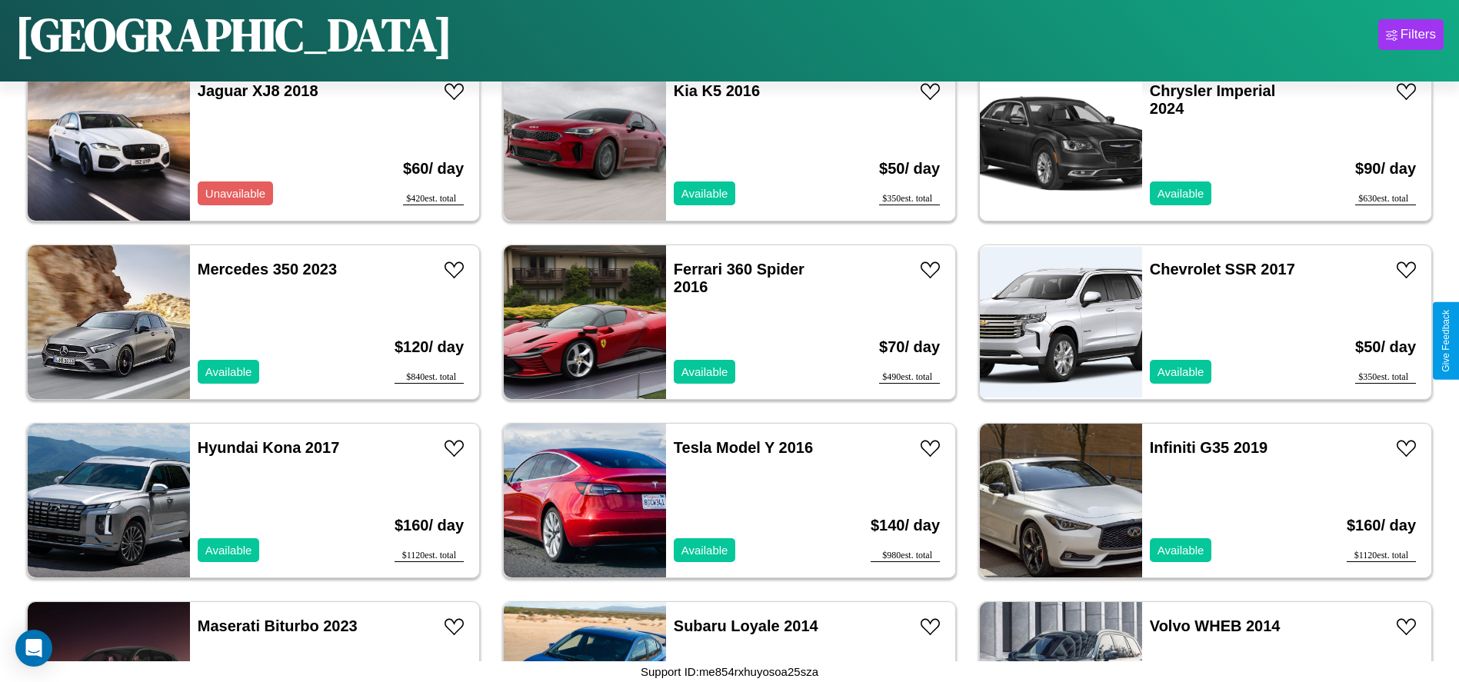
scroll to position [885, 0]
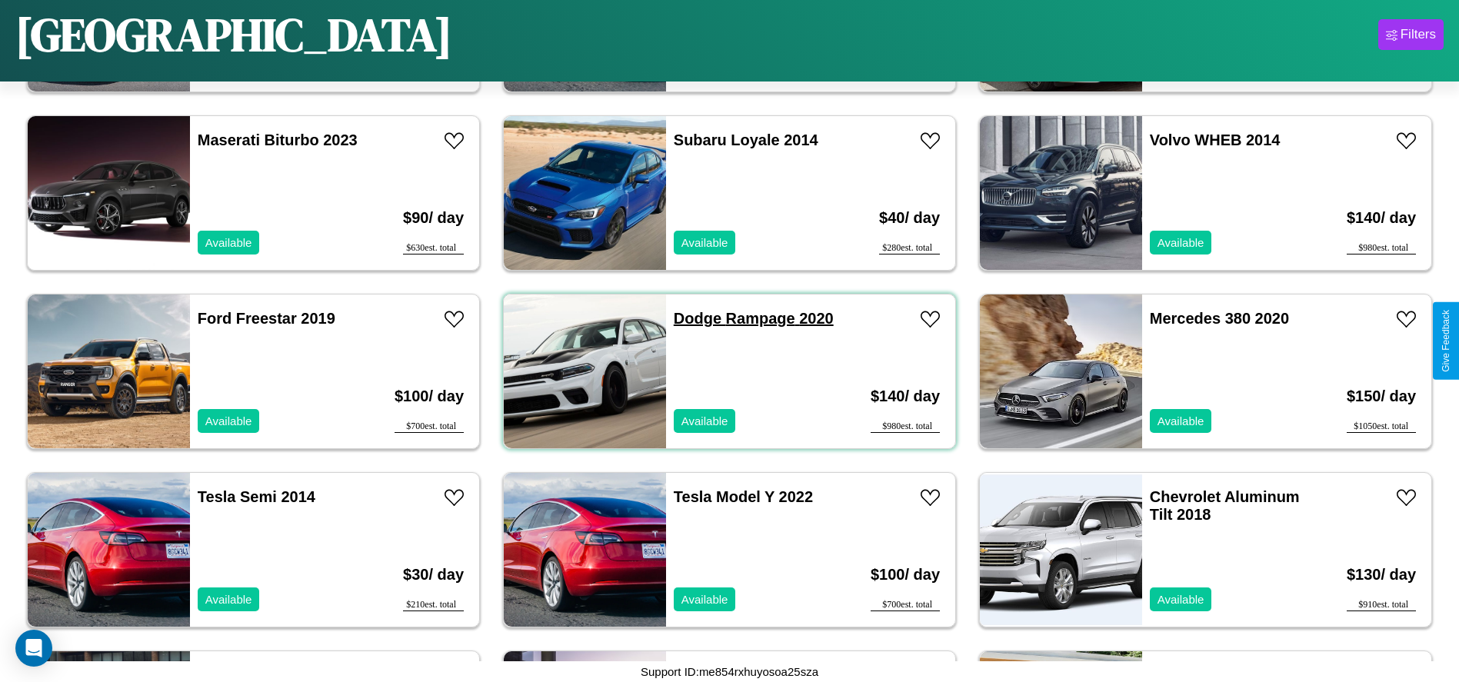
click at [691, 318] on link "Dodge Rampage 2020" at bounding box center [754, 318] width 160 height 17
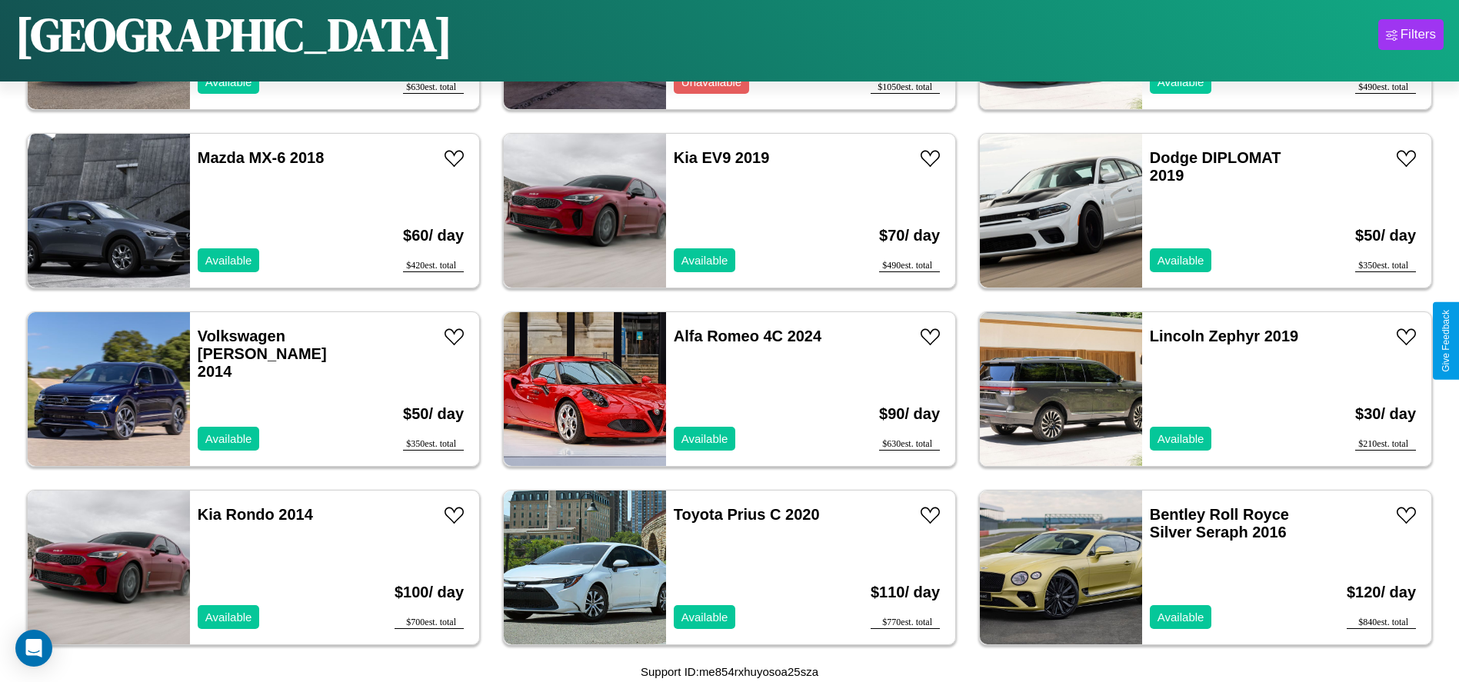
scroll to position [1777, 0]
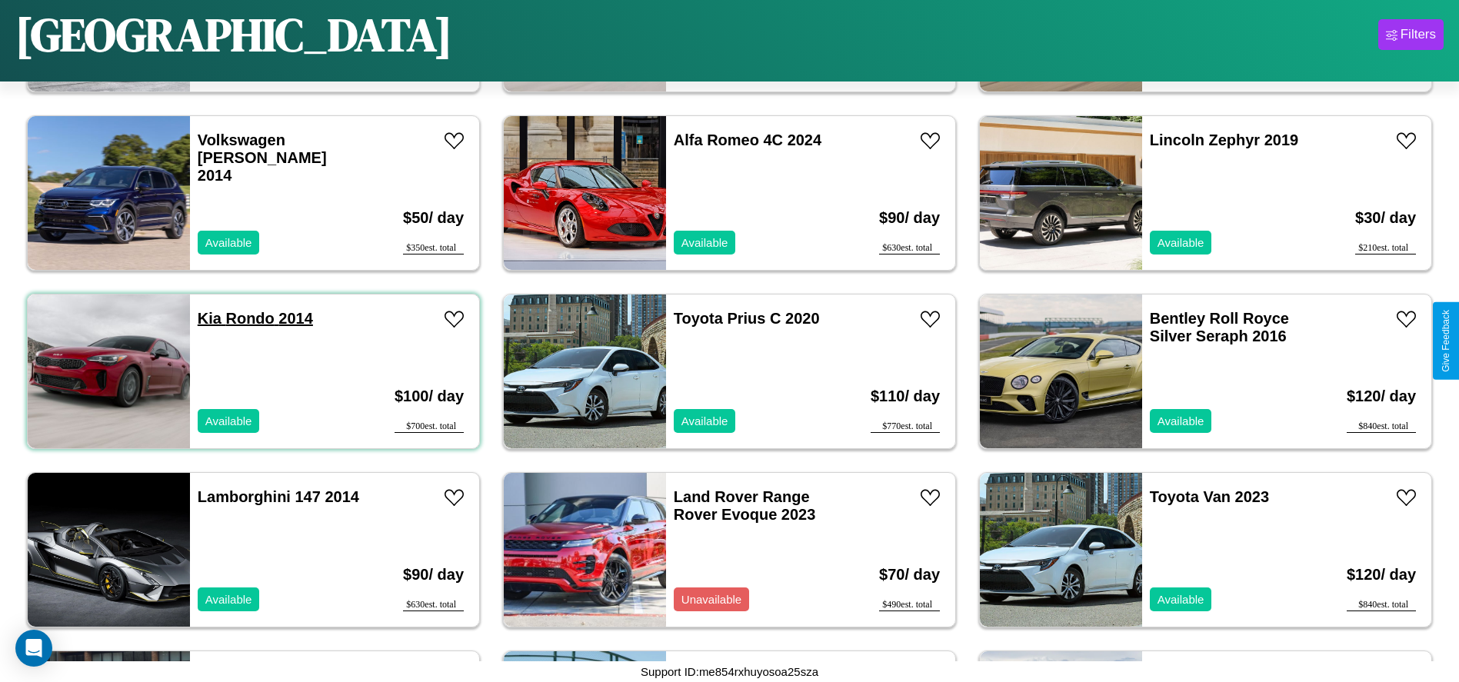
click at [208, 318] on link "Kia Rondo 2014" at bounding box center [255, 318] width 115 height 17
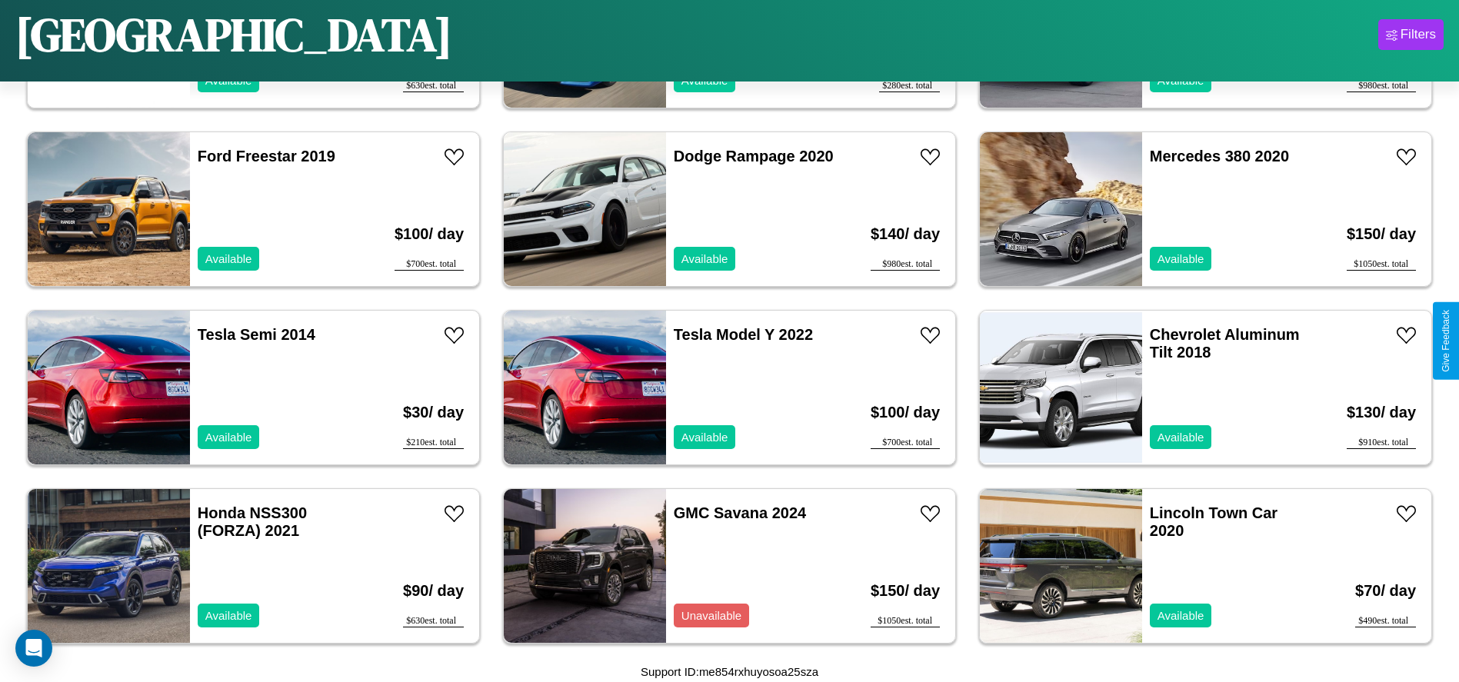
scroll to position [885, 0]
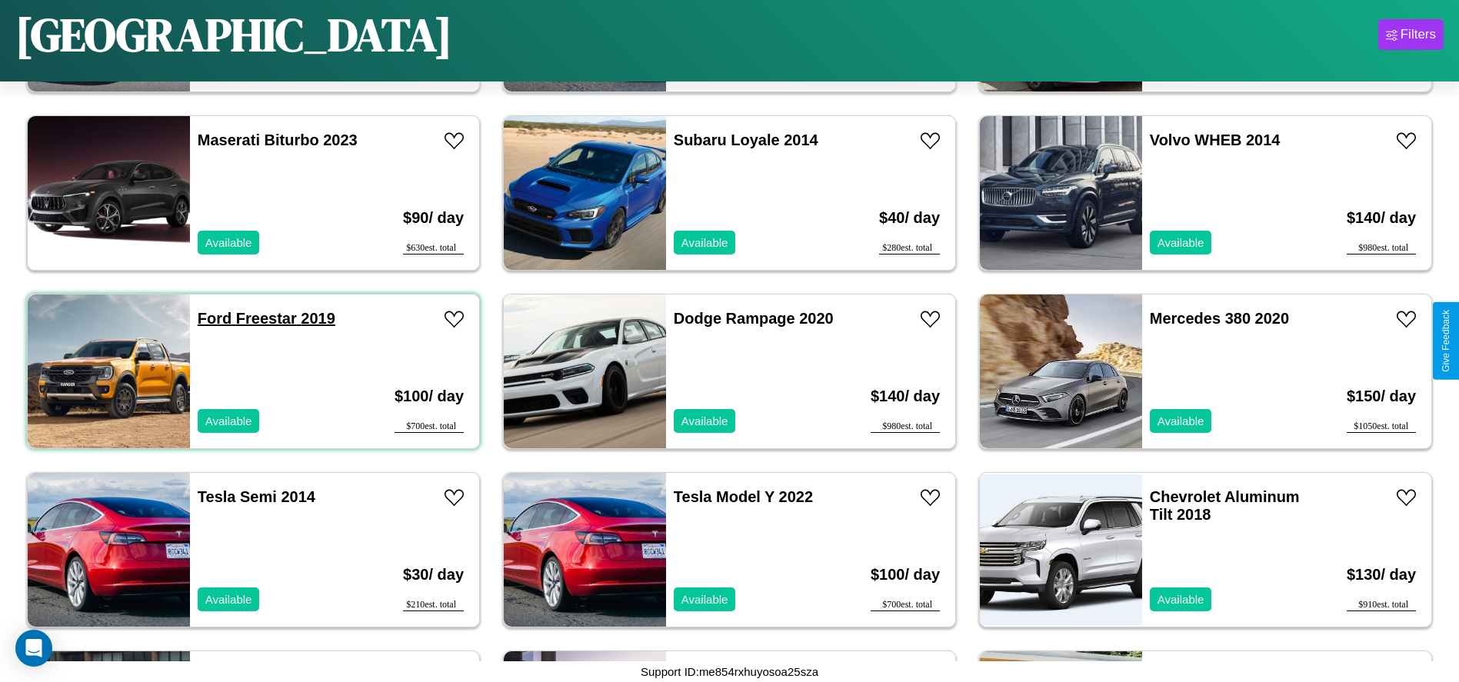
click at [213, 318] on link "Ford Freestar 2019" at bounding box center [267, 318] width 138 height 17
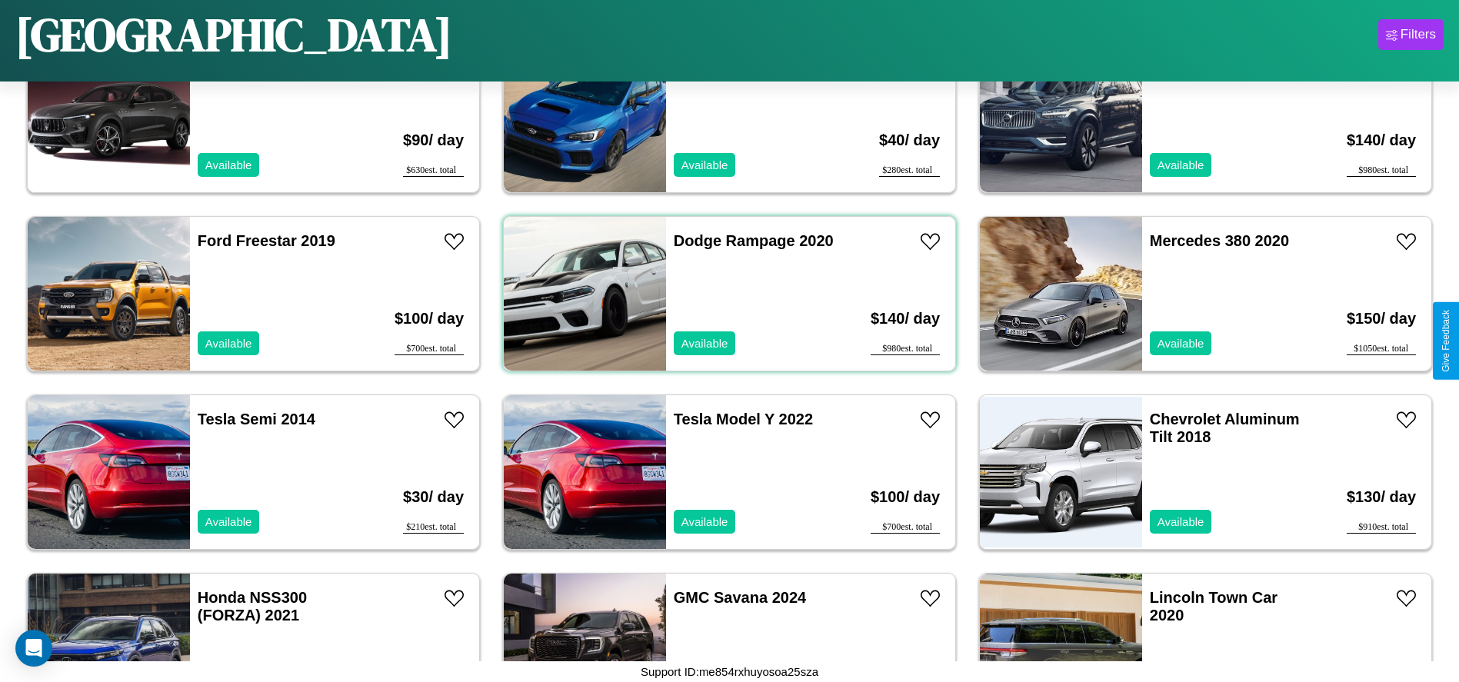
scroll to position [1599, 0]
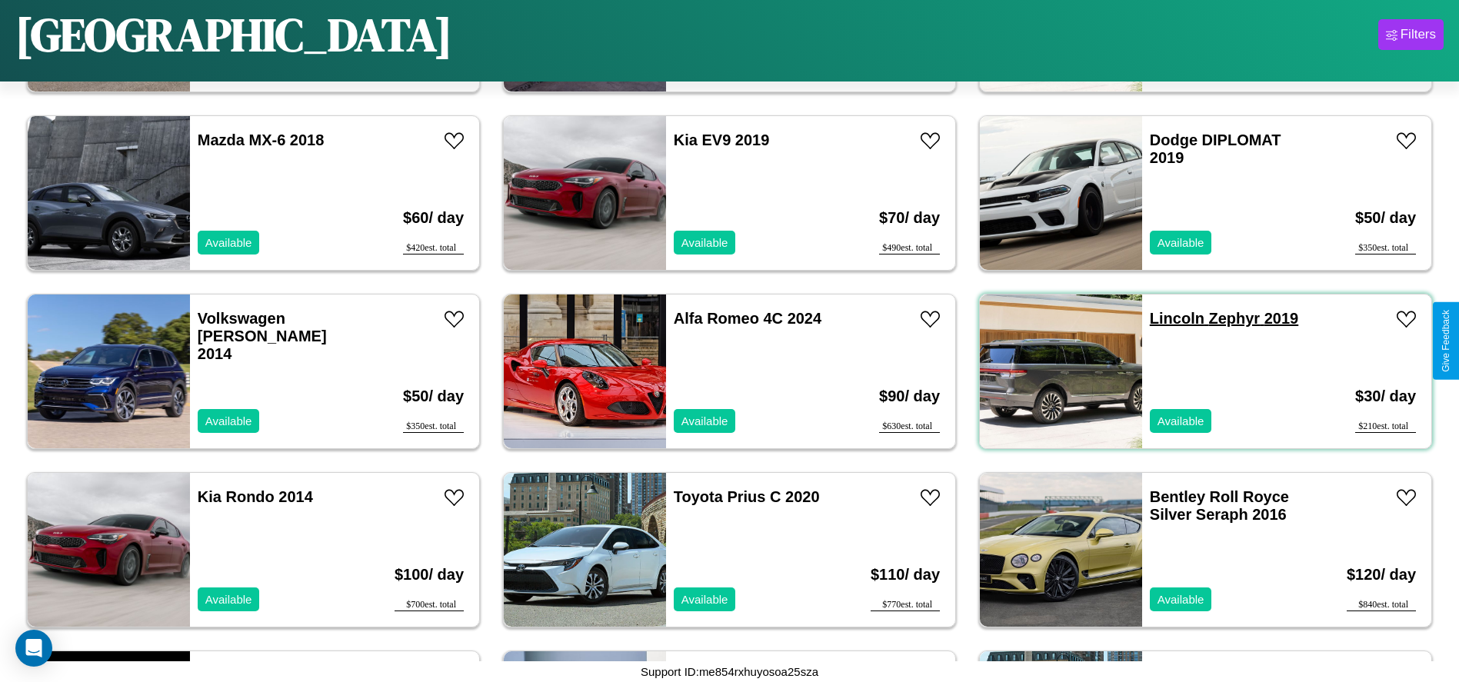
click at [1167, 318] on link "Lincoln Zephyr 2019" at bounding box center [1224, 318] width 148 height 17
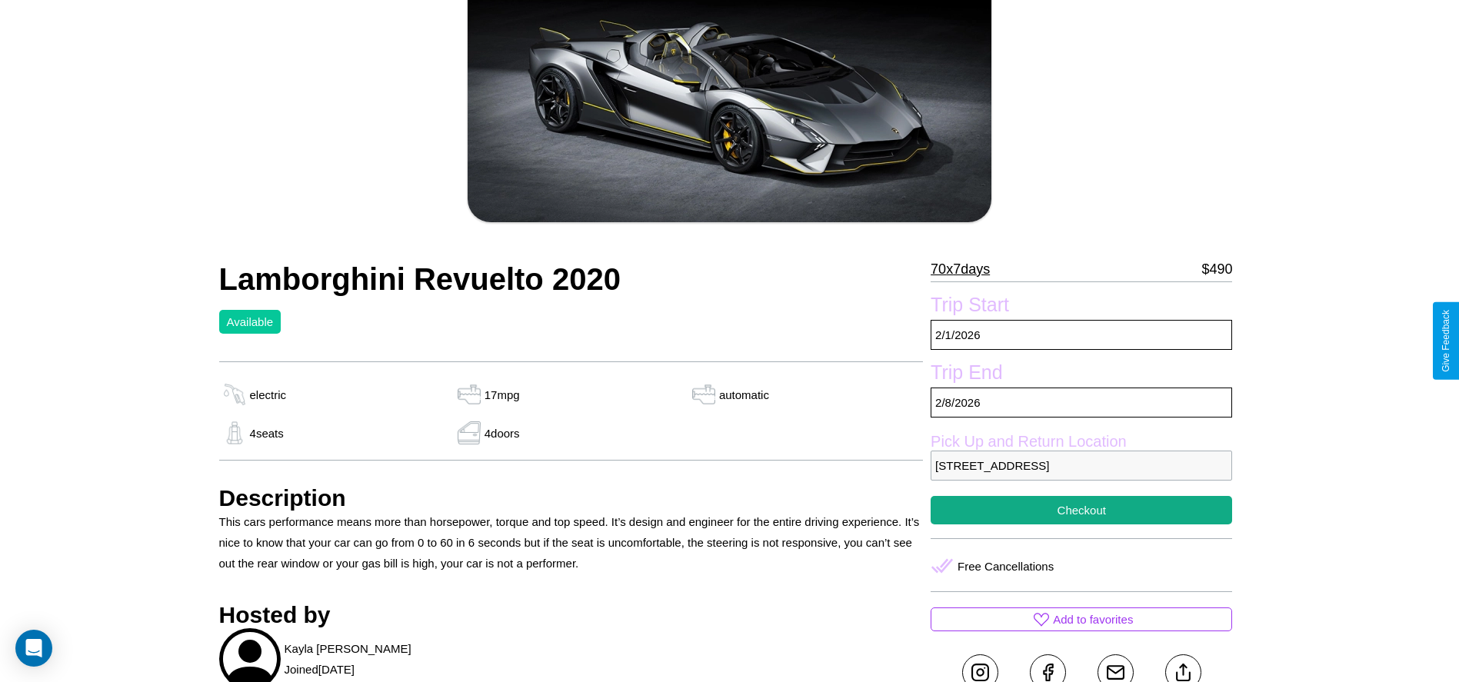
scroll to position [324, 0]
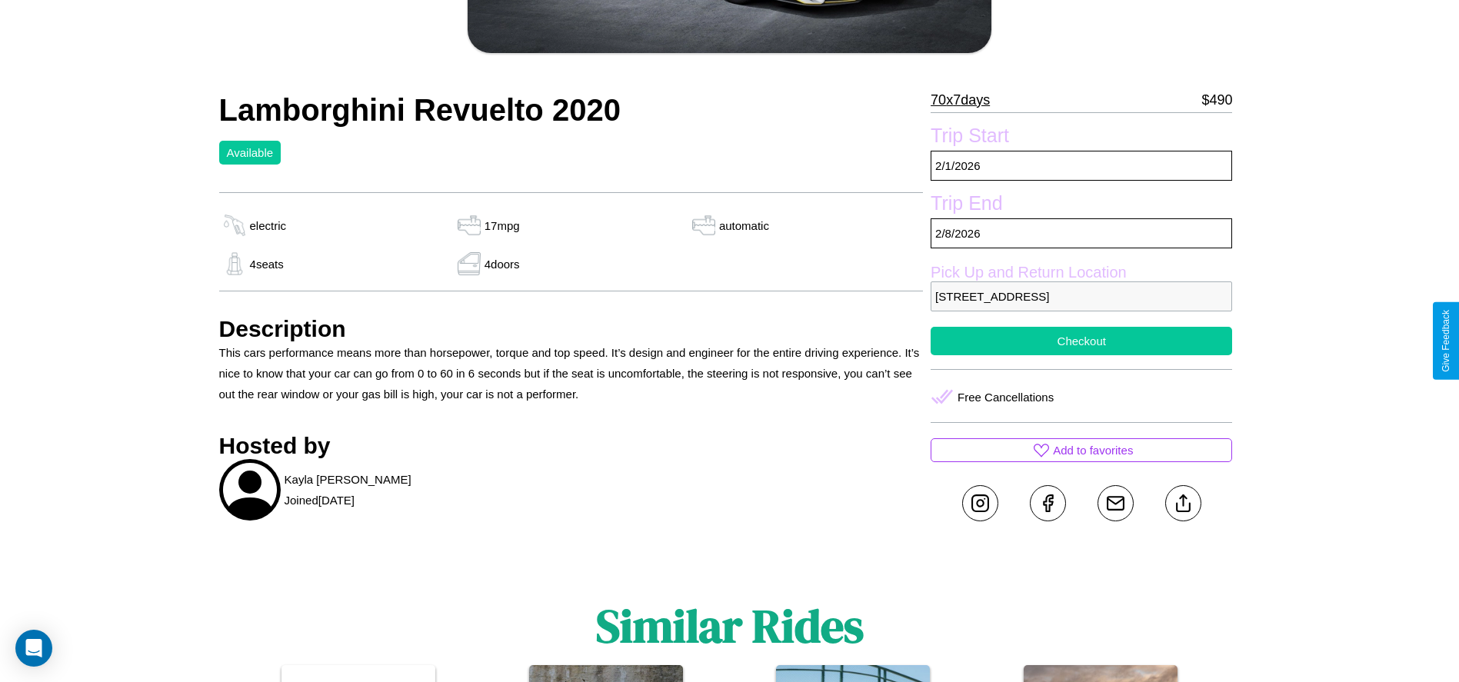
click at [1081, 341] on button "Checkout" at bounding box center [1081, 341] width 301 height 28
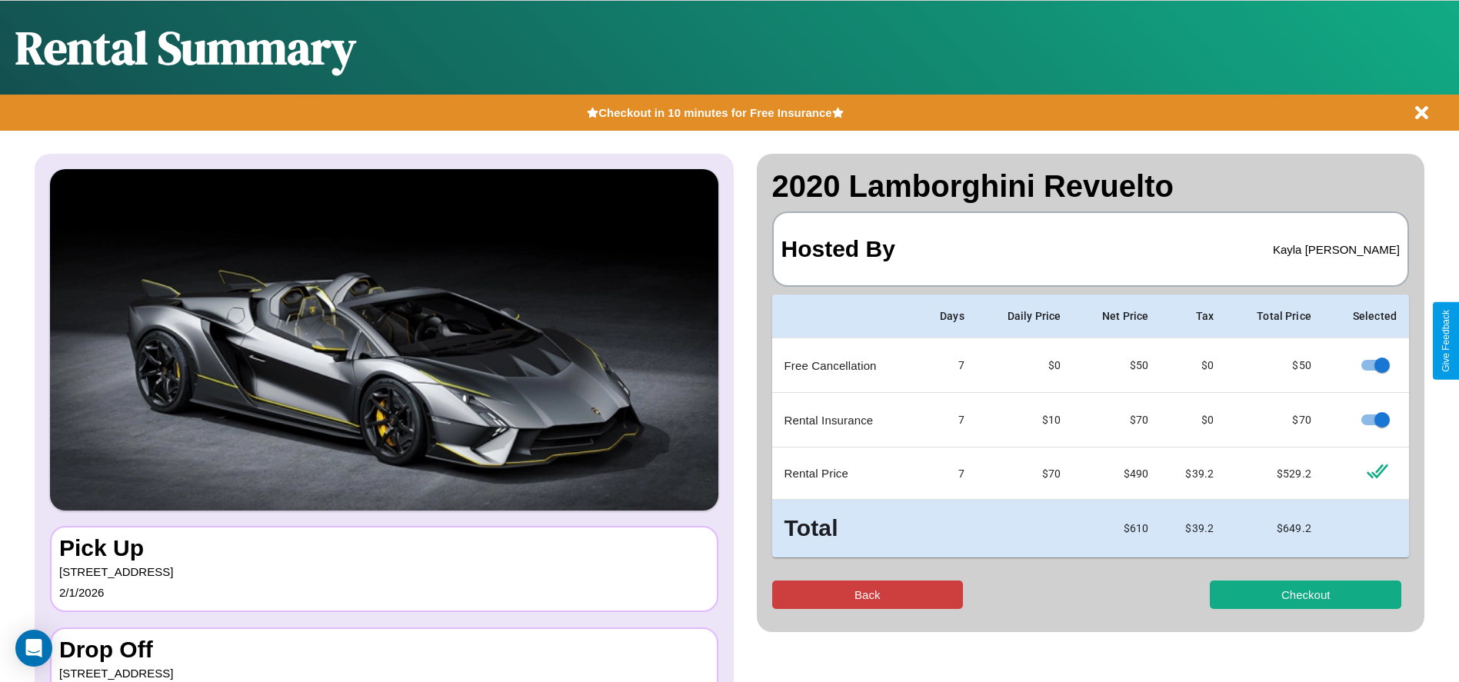
click at [867, 594] on button "Back" at bounding box center [867, 595] width 191 height 28
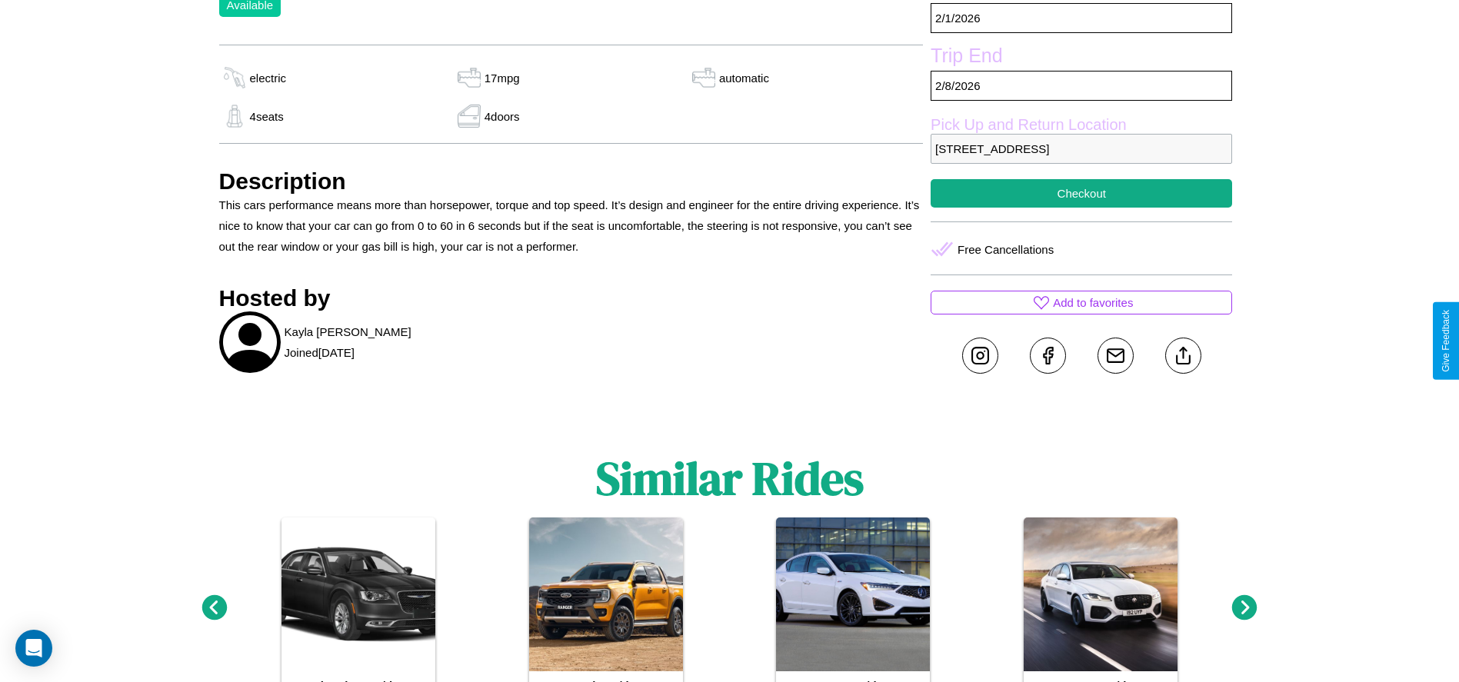
scroll to position [486, 0]
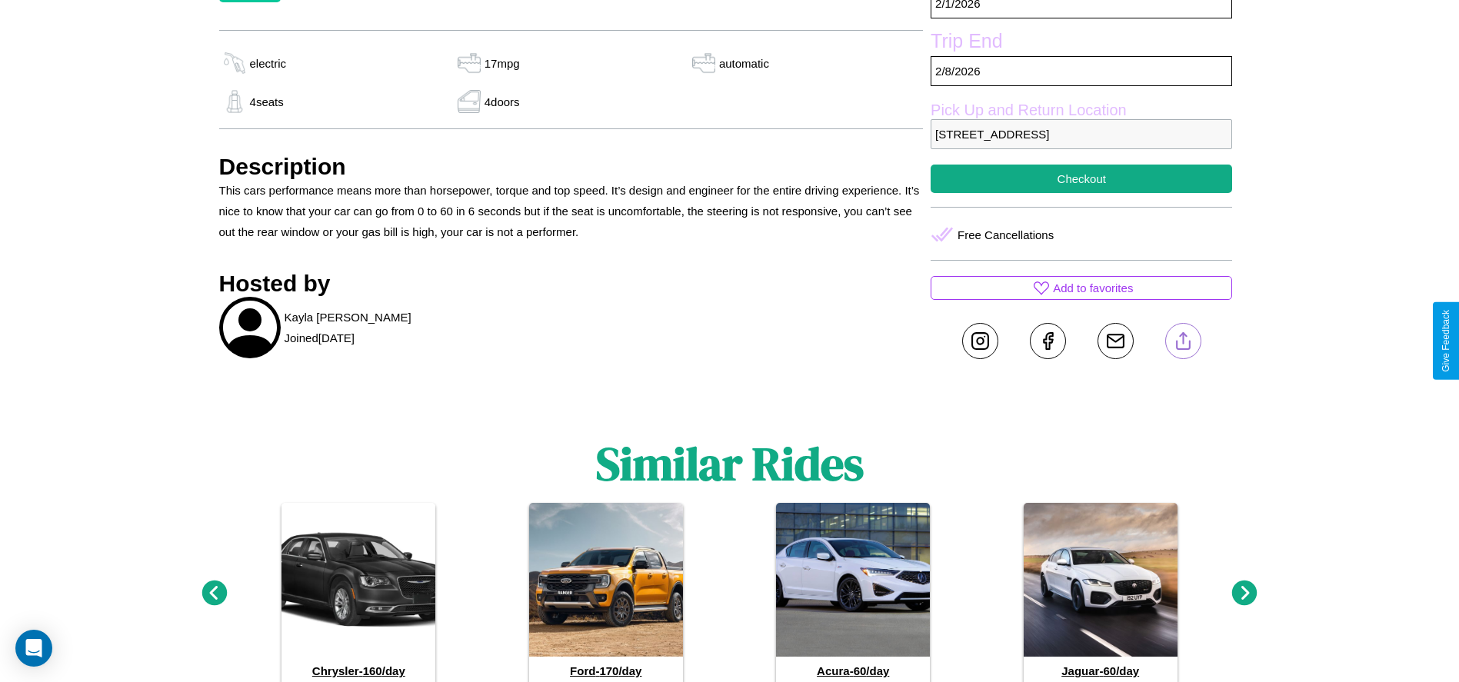
click at [1183, 341] on line at bounding box center [1183, 338] width 0 height 11
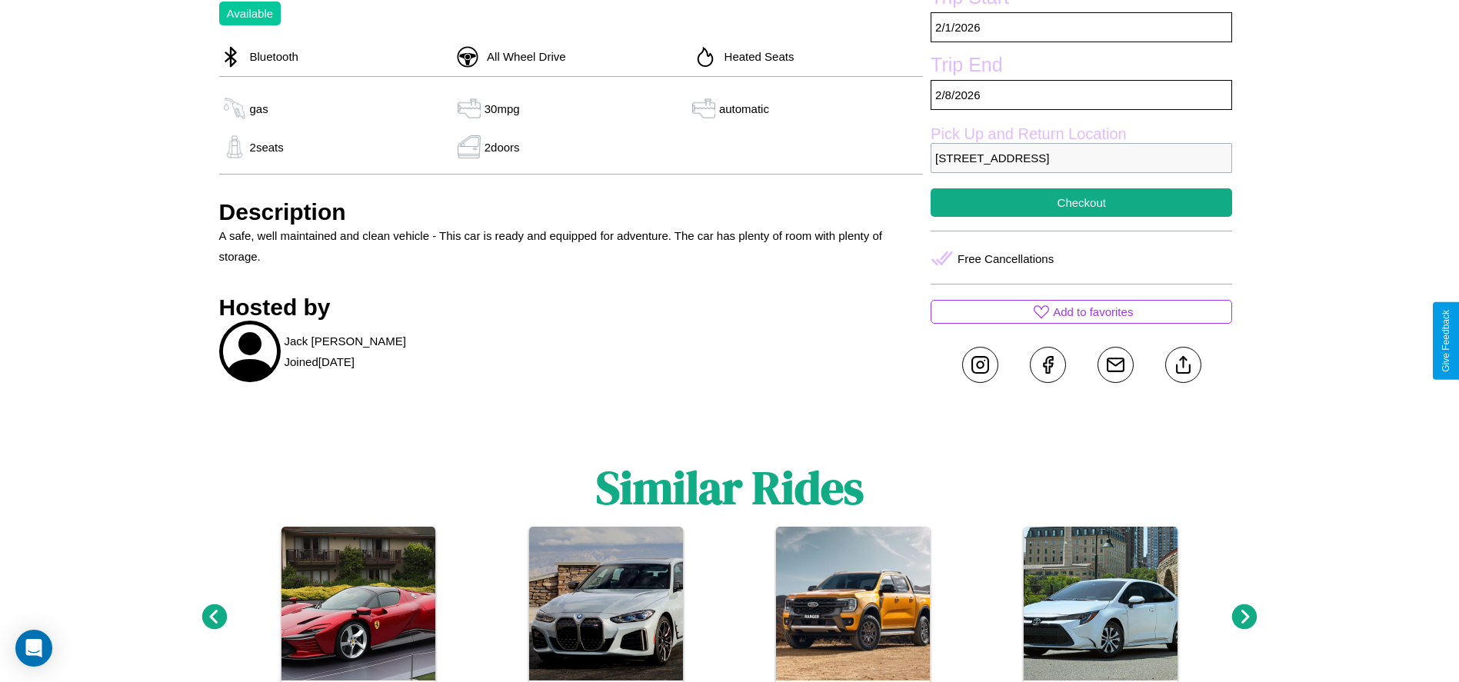
scroll to position [559, 0]
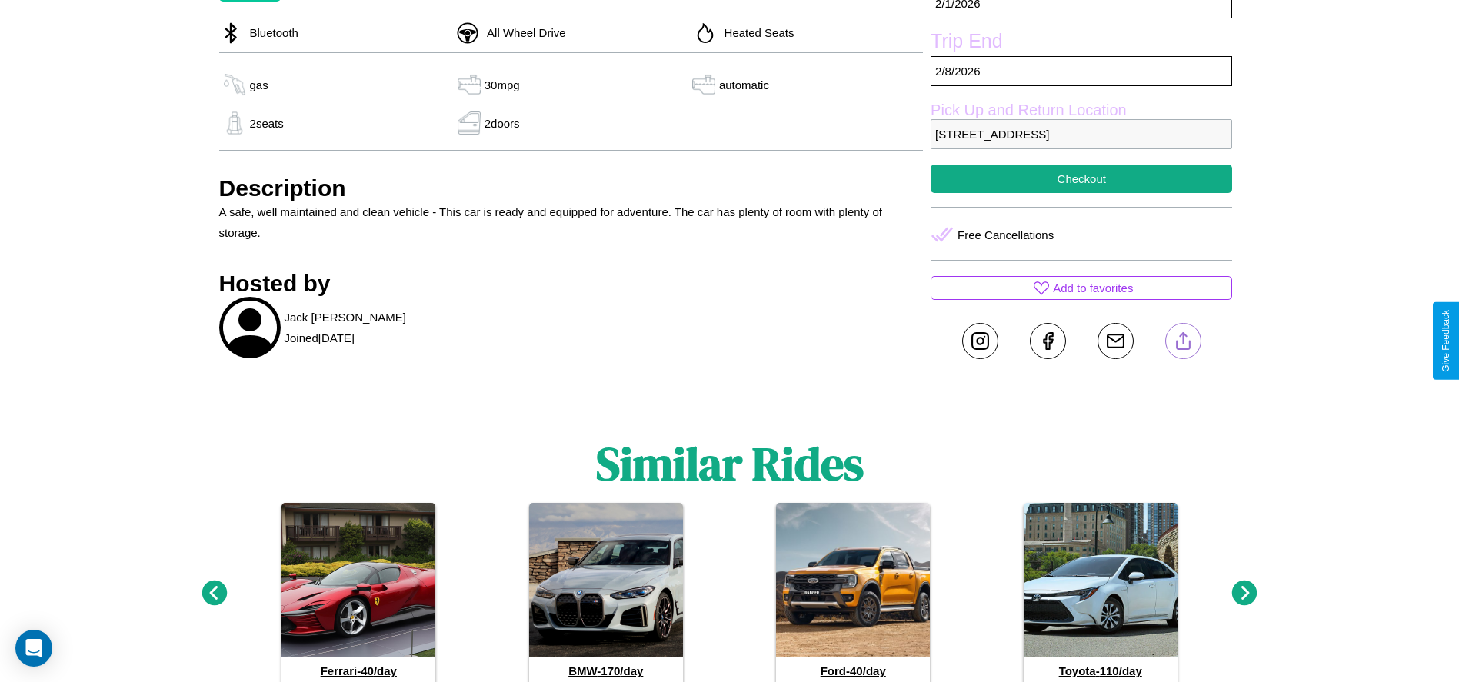
click at [1183, 341] on line at bounding box center [1183, 338] width 0 height 11
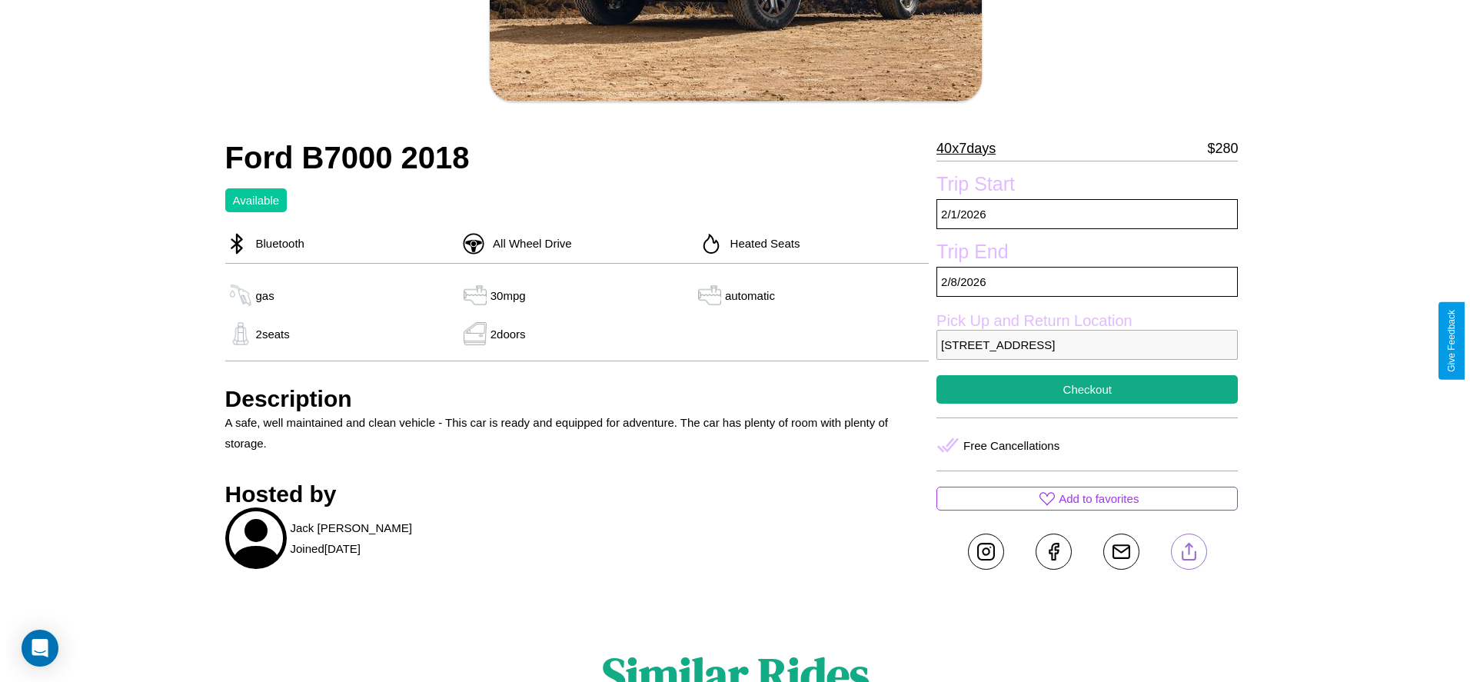
scroll to position [221, 0]
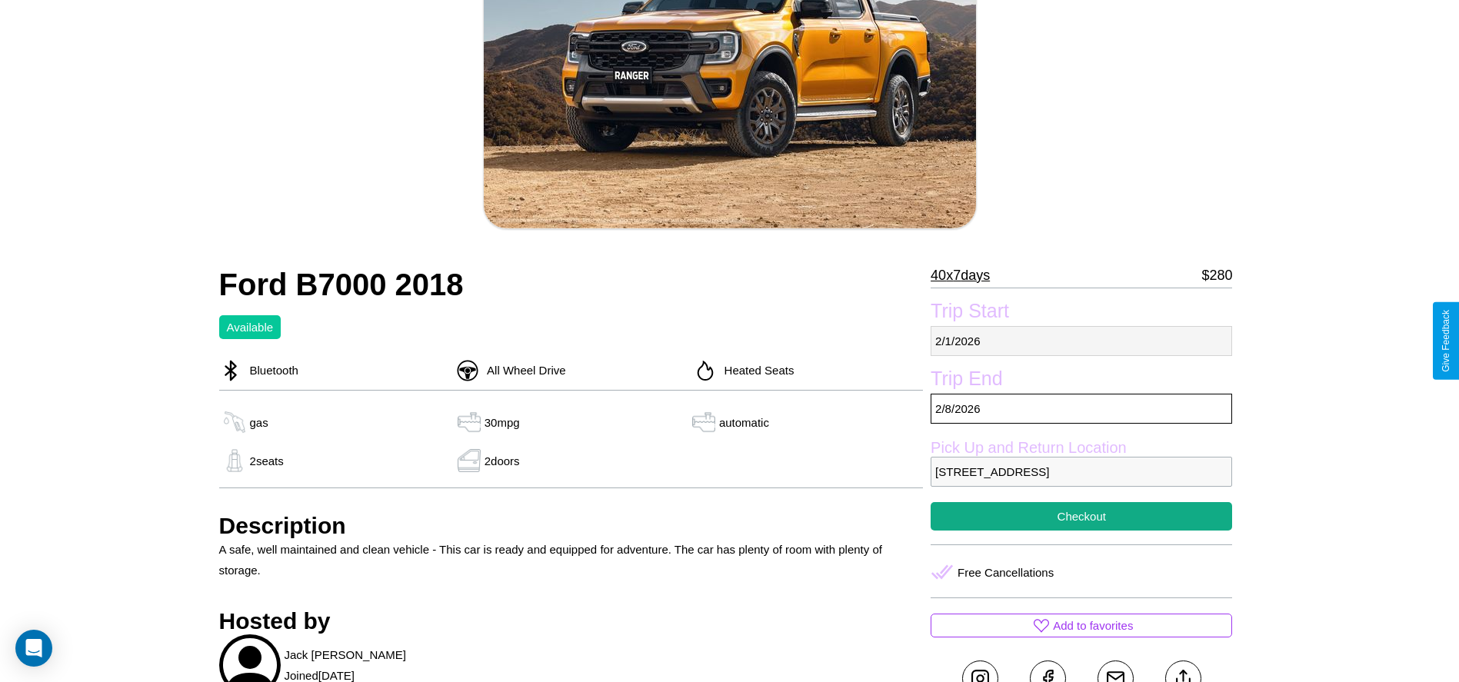
click at [1081, 341] on p "2 / 1 / 2026" at bounding box center [1081, 341] width 301 height 30
select select "*"
select select "****"
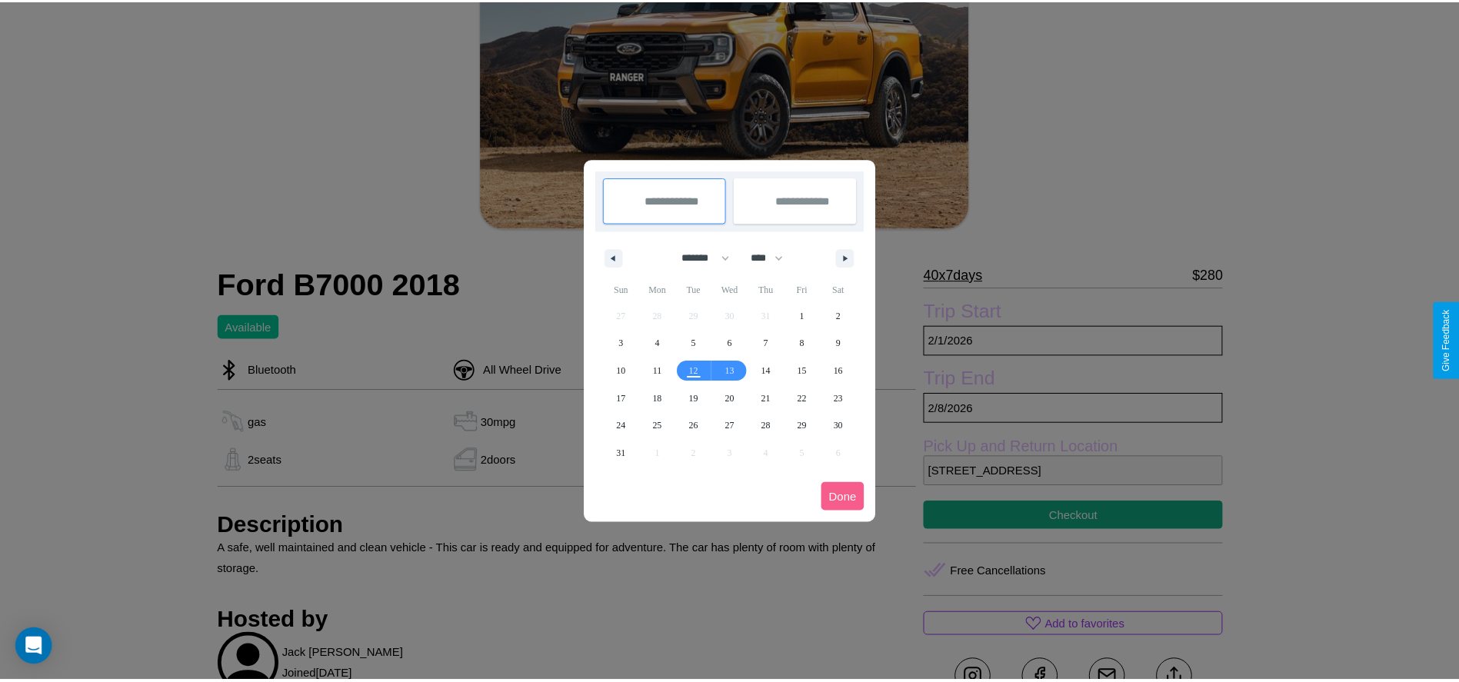
scroll to position [0, 0]
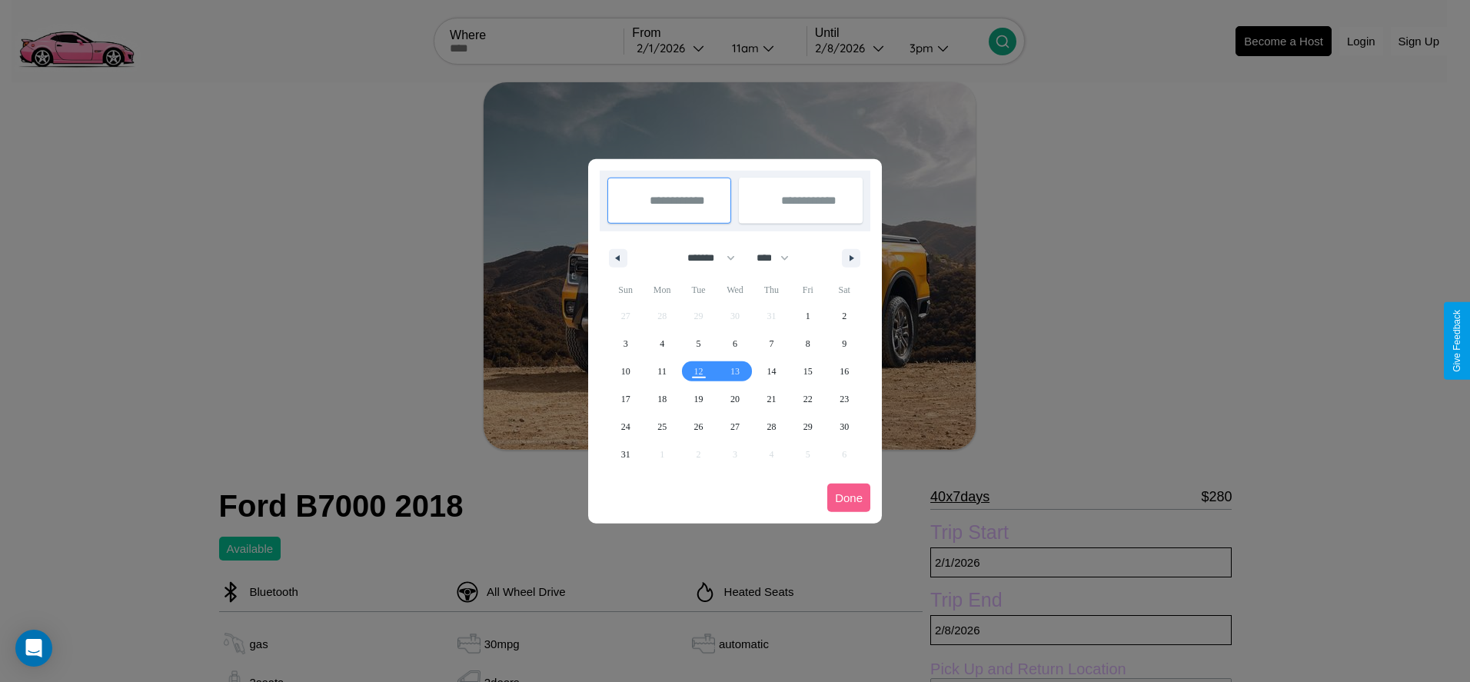
click at [675, 48] on div at bounding box center [735, 341] width 1470 height 682
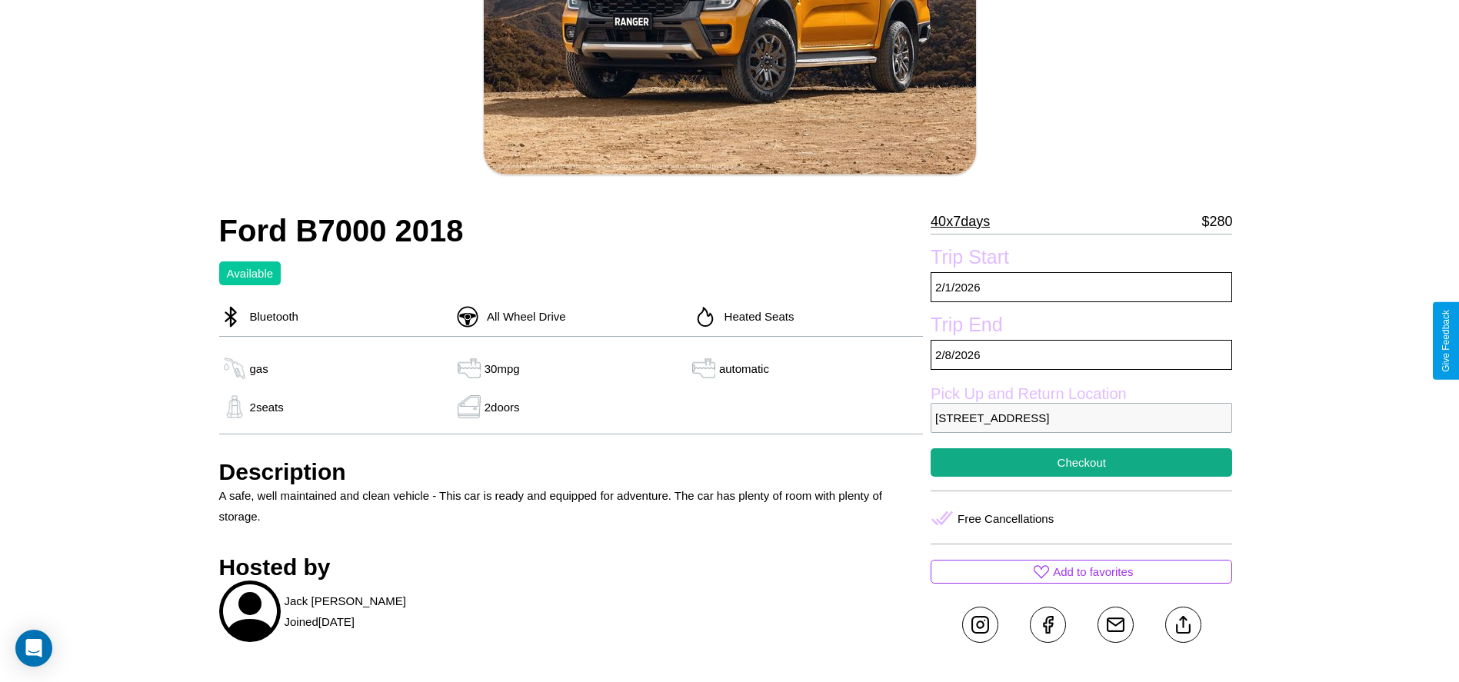
scroll to position [397, 0]
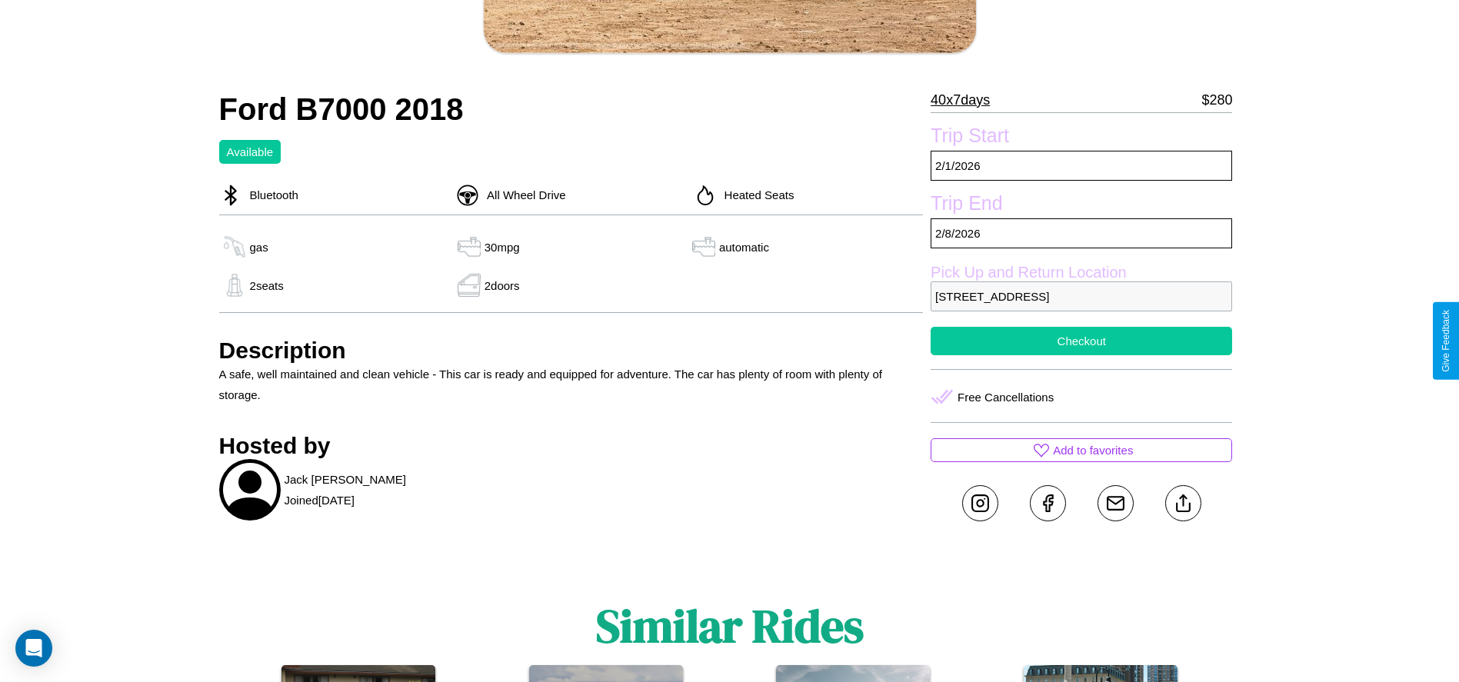
click at [1081, 341] on button "Checkout" at bounding box center [1081, 341] width 301 height 28
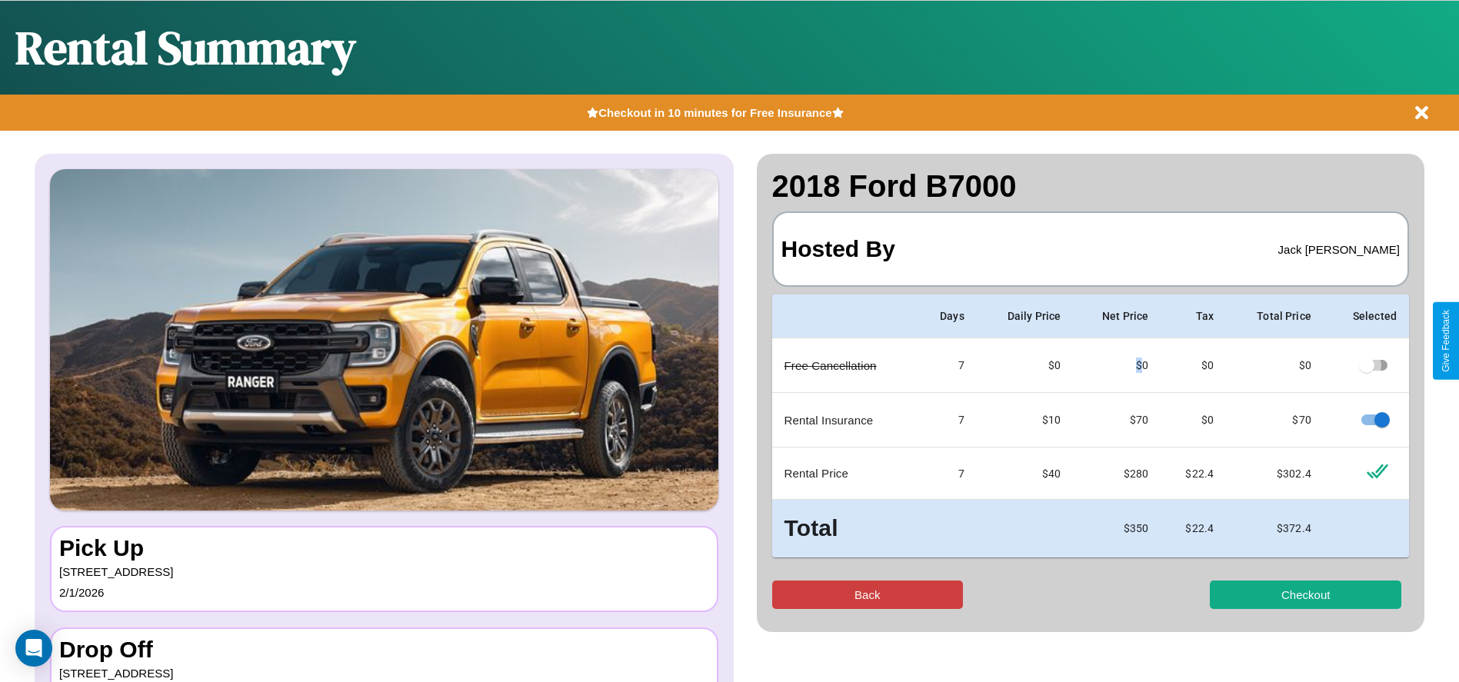
click at [867, 594] on button "Back" at bounding box center [867, 595] width 191 height 28
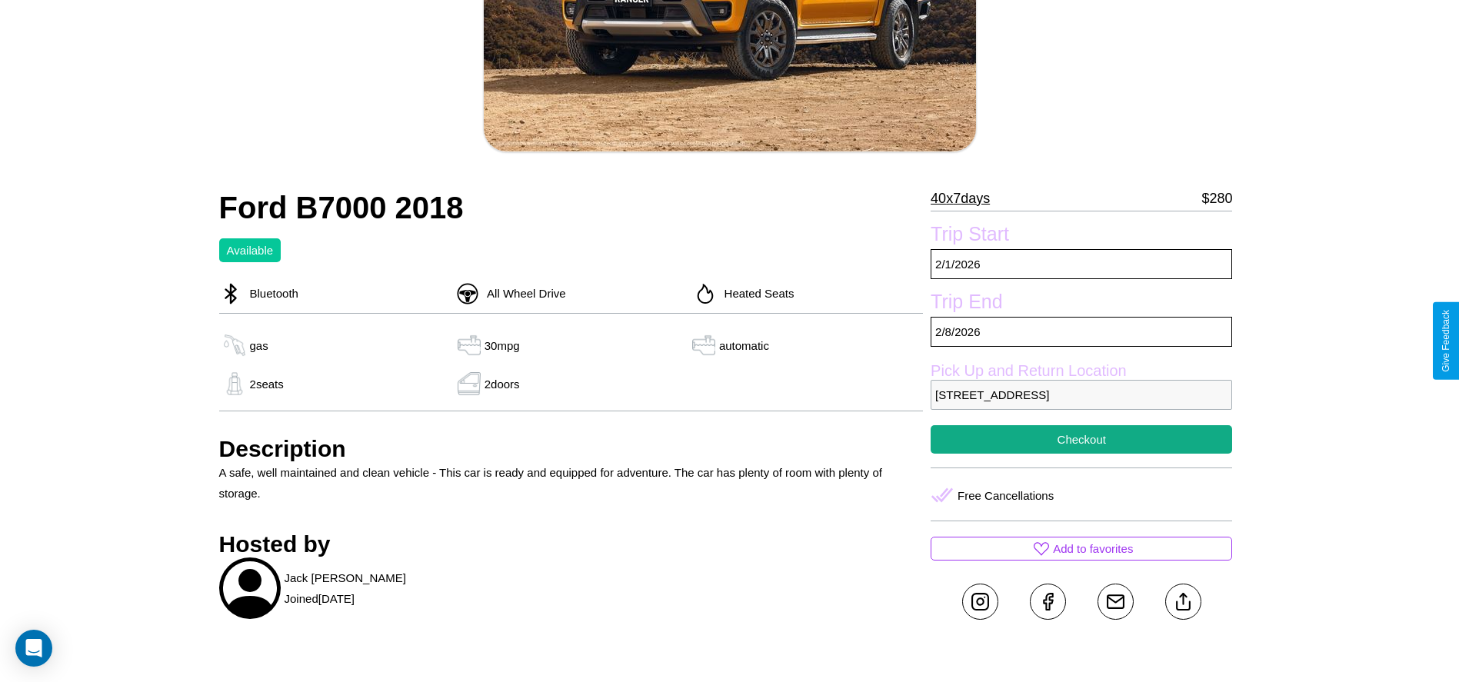
scroll to position [559, 0]
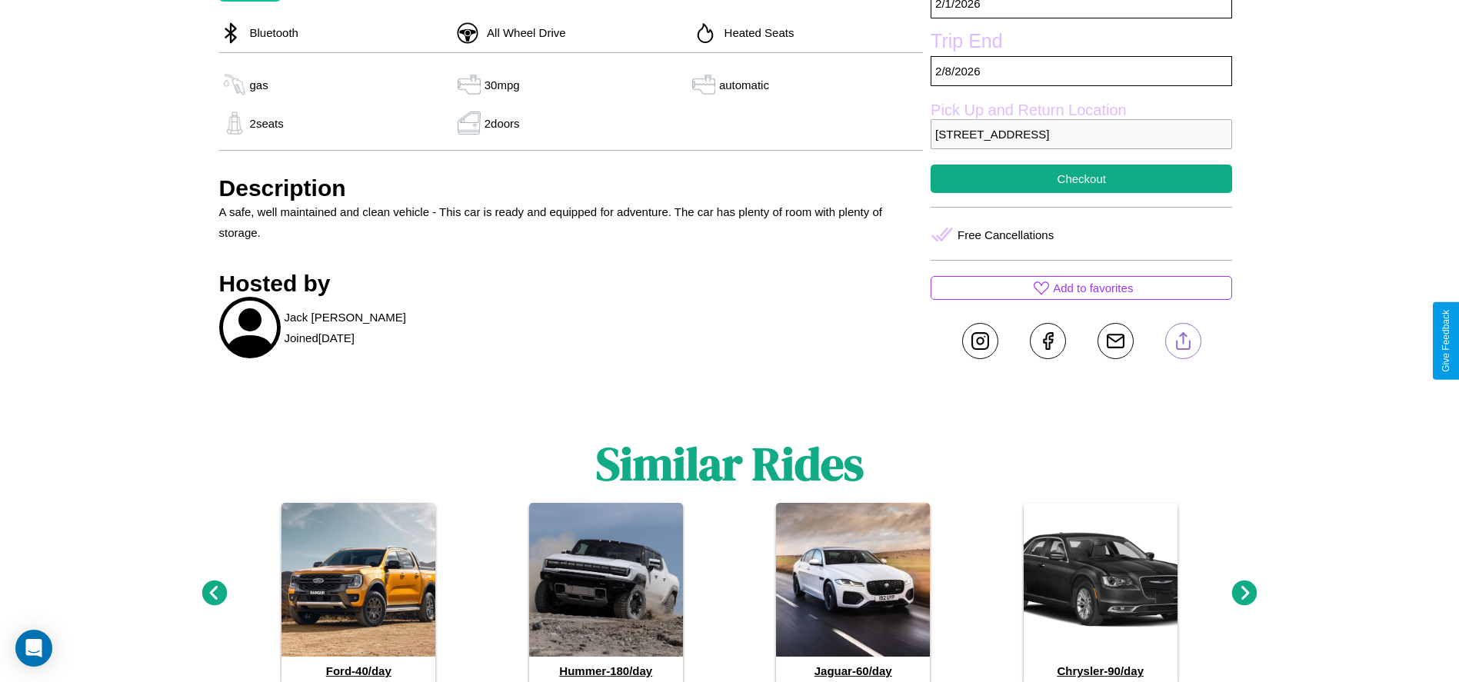
click at [1183, 341] on line at bounding box center [1183, 338] width 0 height 11
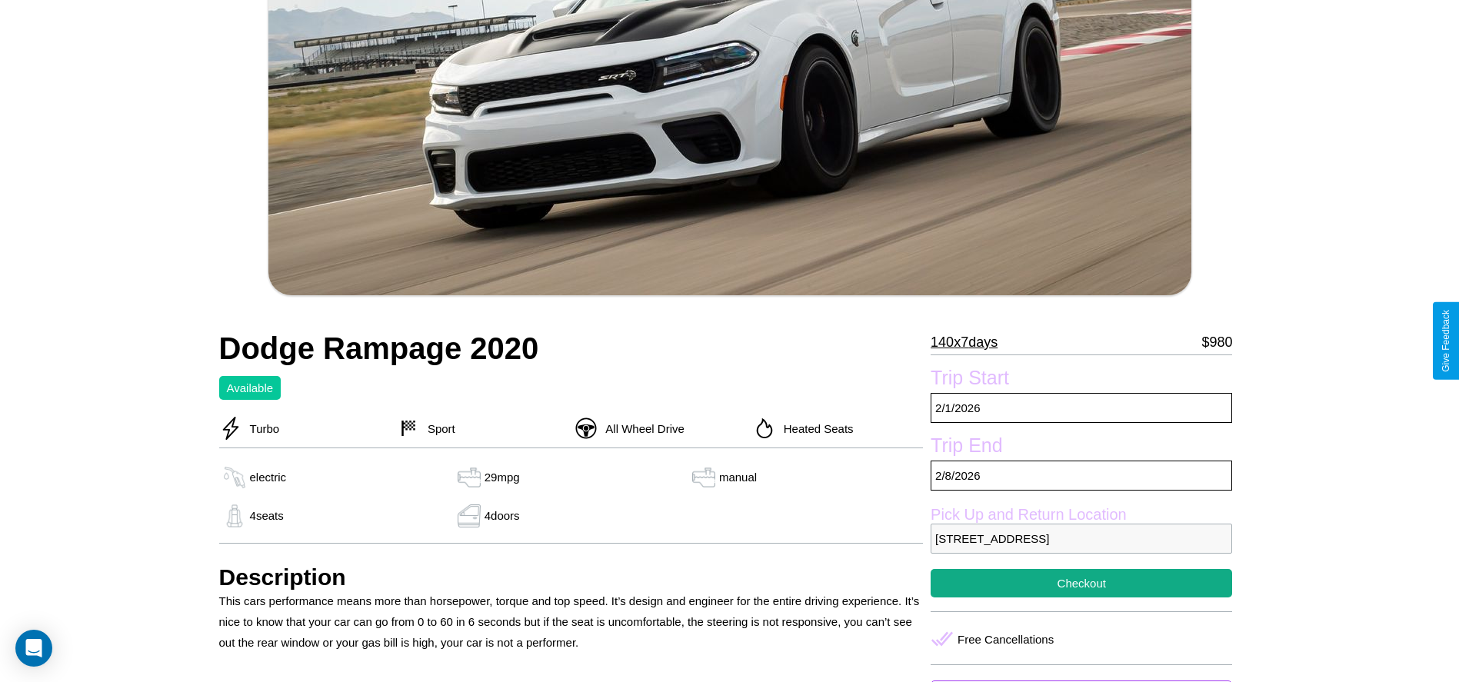
scroll to position [250, 0]
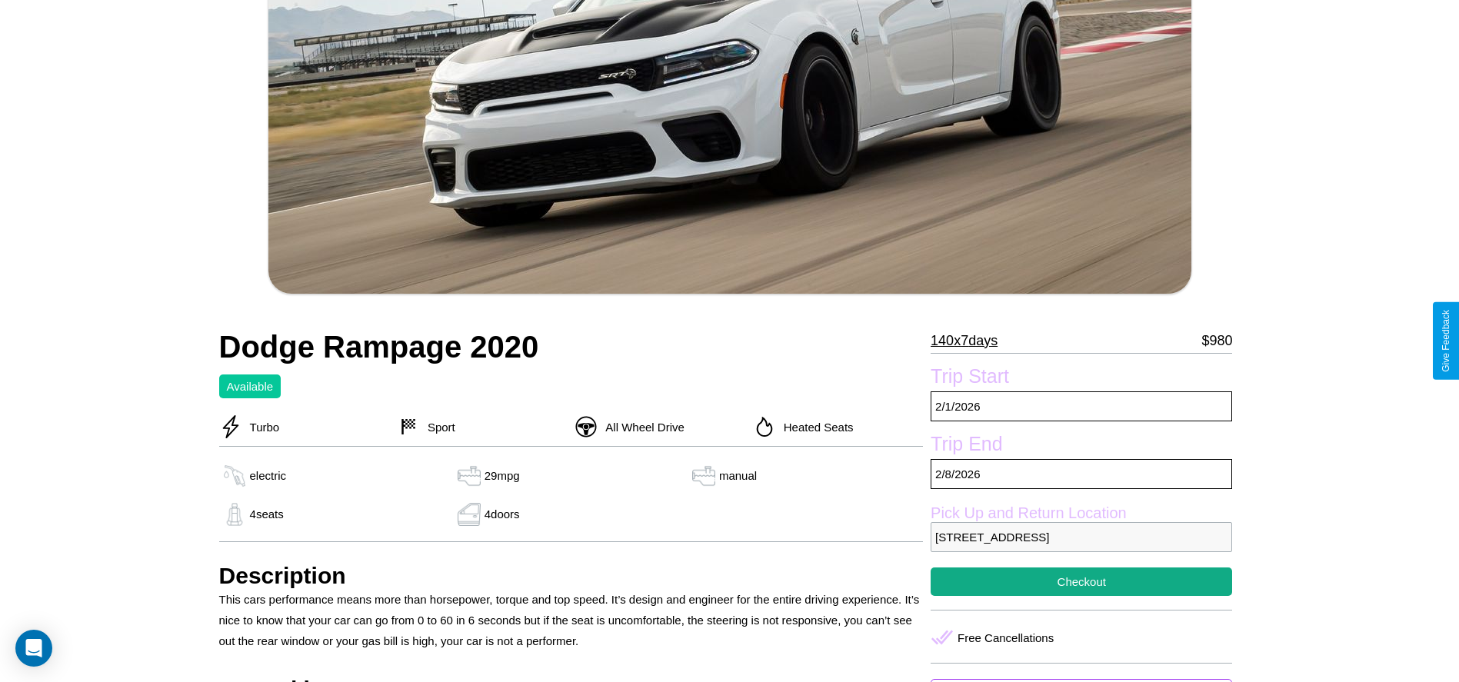
click at [970, 341] on p "140 x 7 days" at bounding box center [964, 340] width 67 height 25
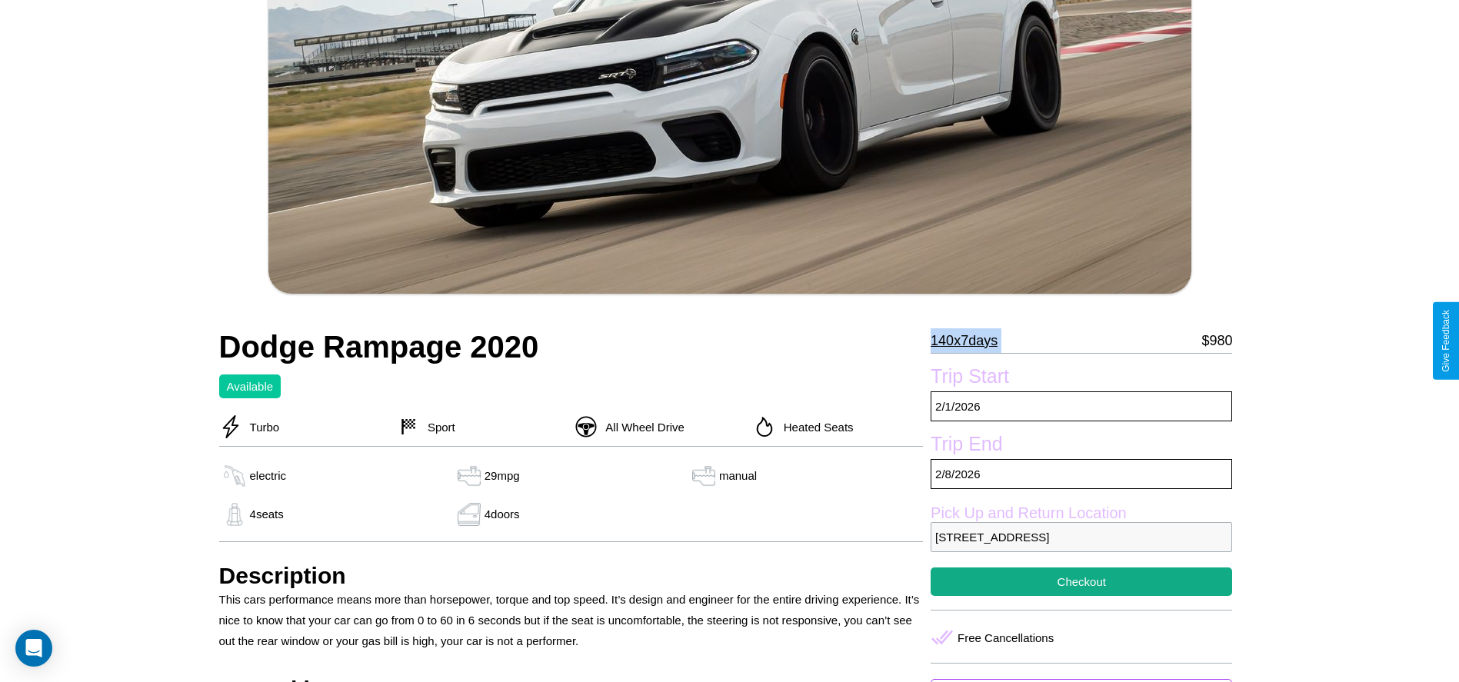
click at [970, 341] on p "140 x 7 days" at bounding box center [964, 340] width 67 height 25
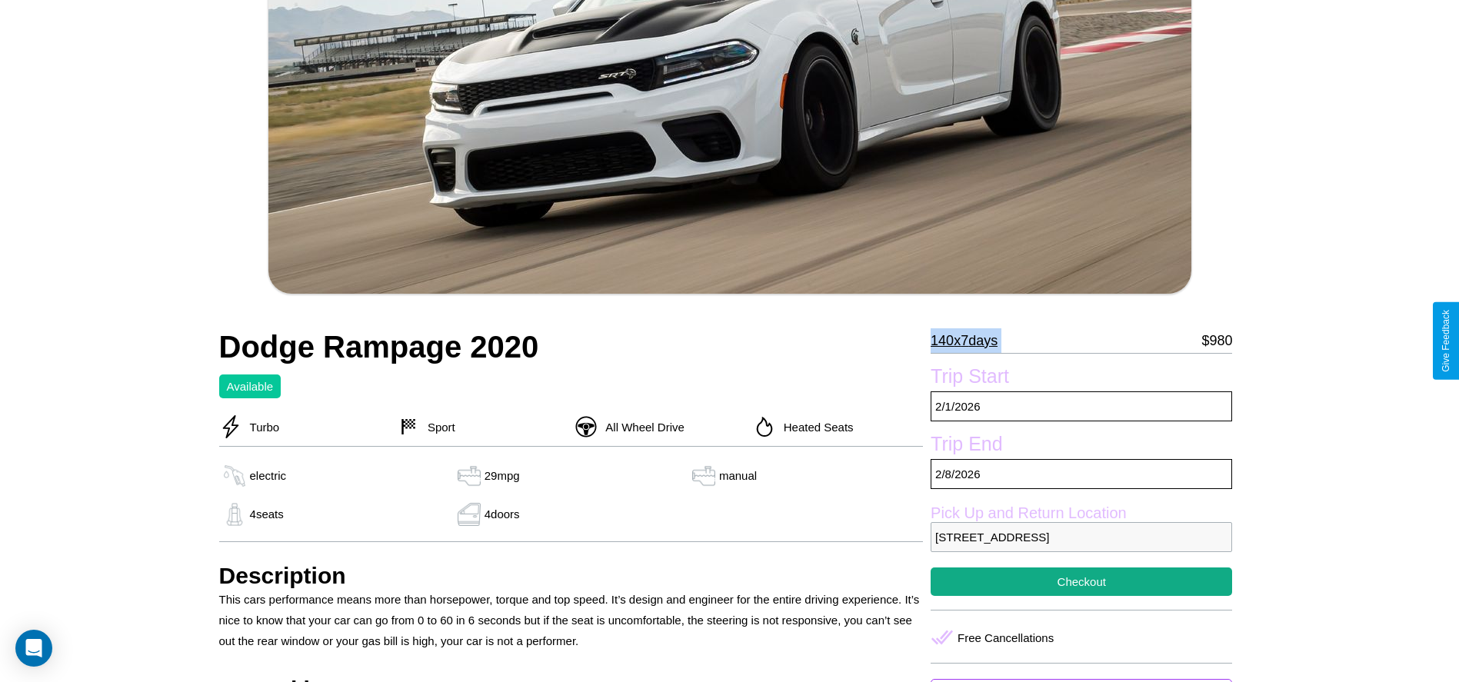
click at [970, 341] on p "140 x 7 days" at bounding box center [964, 340] width 67 height 25
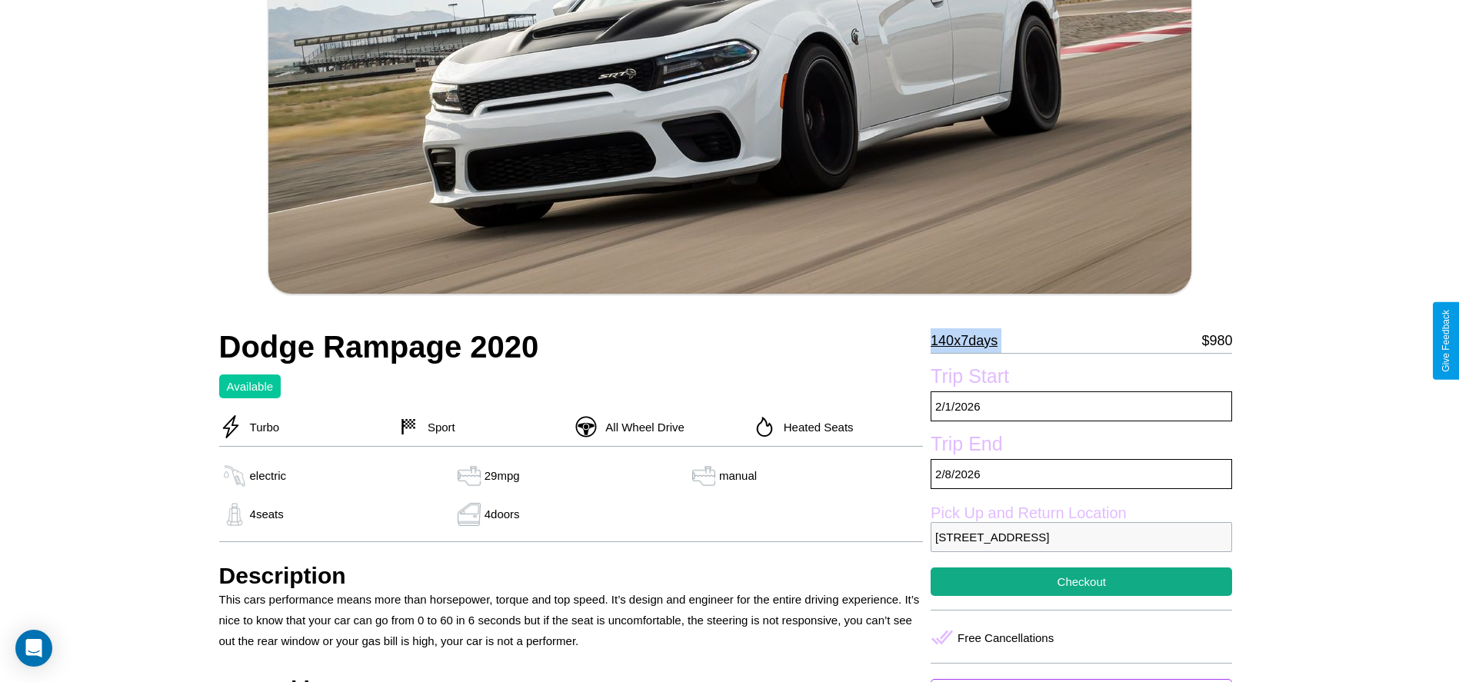
click at [970, 341] on p "140 x 7 days" at bounding box center [964, 340] width 67 height 25
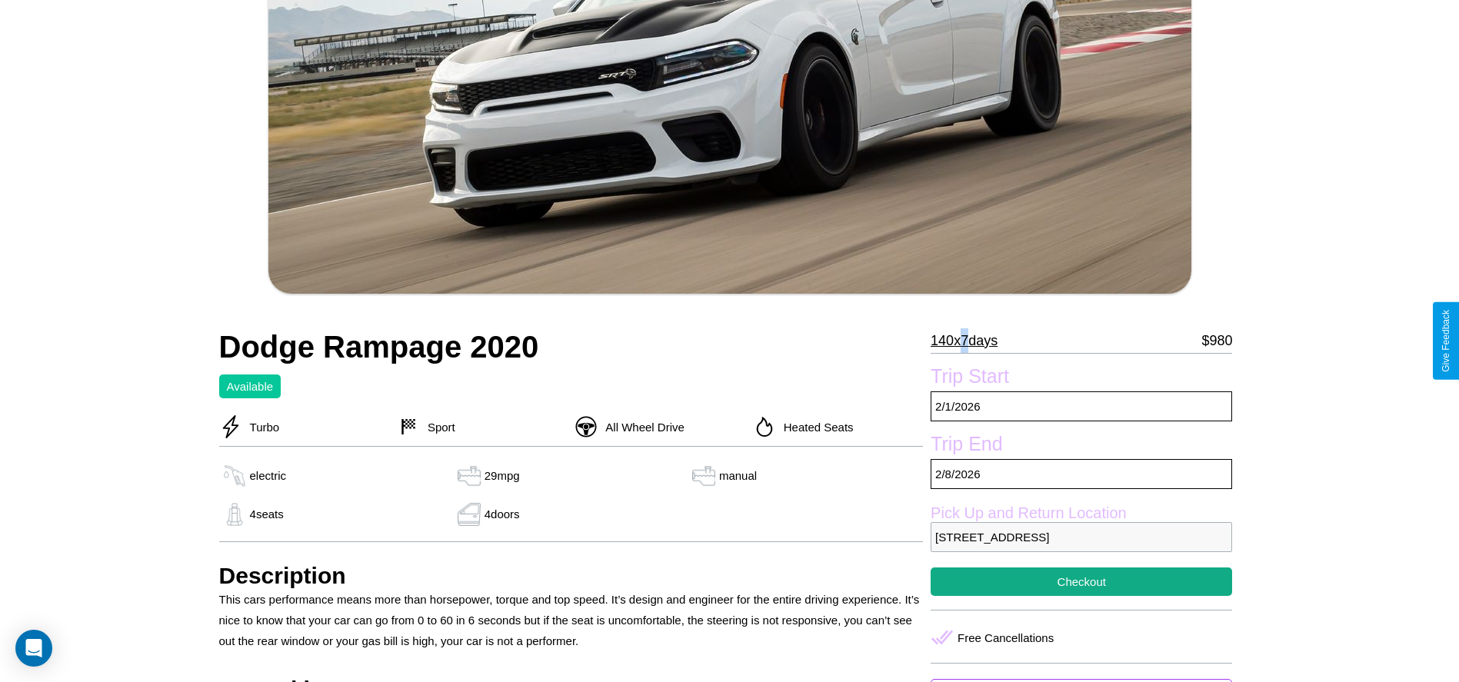
click at [970, 341] on p "140 x 7 days" at bounding box center [964, 340] width 67 height 25
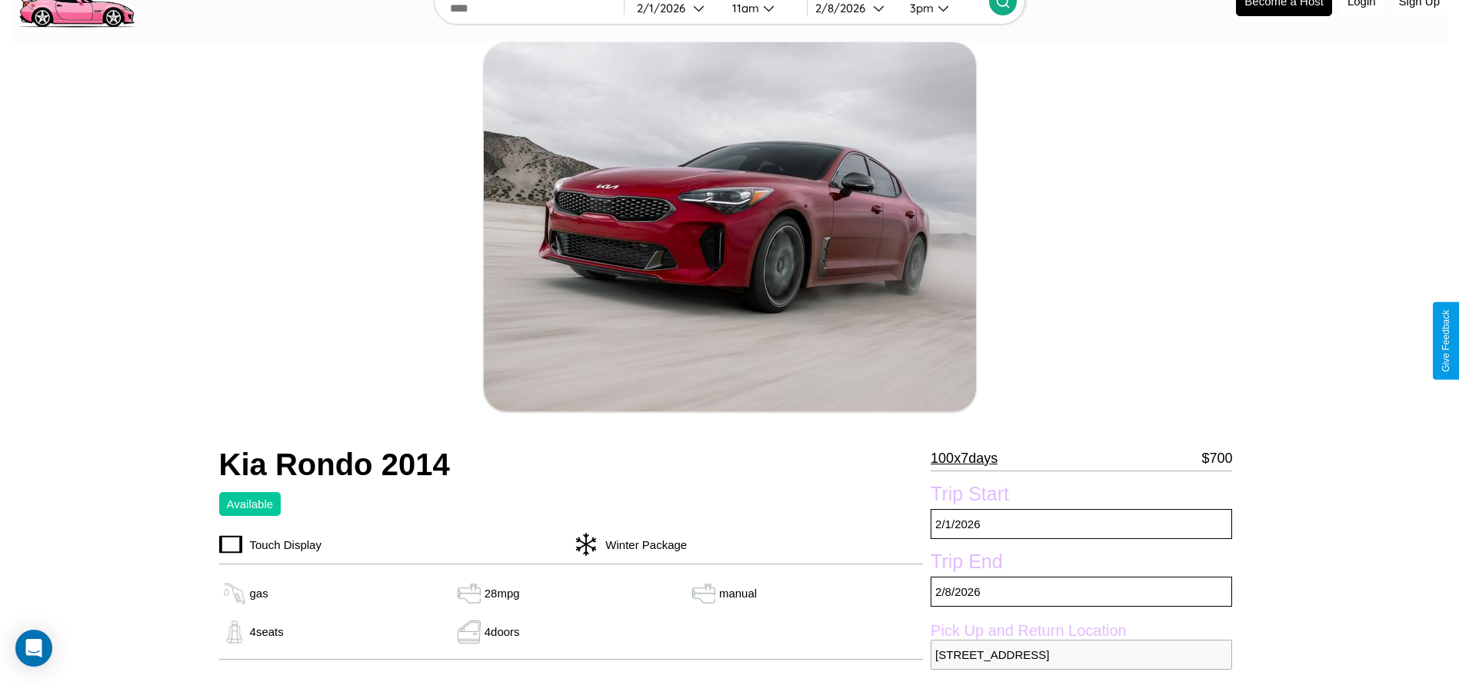
scroll to position [158, 0]
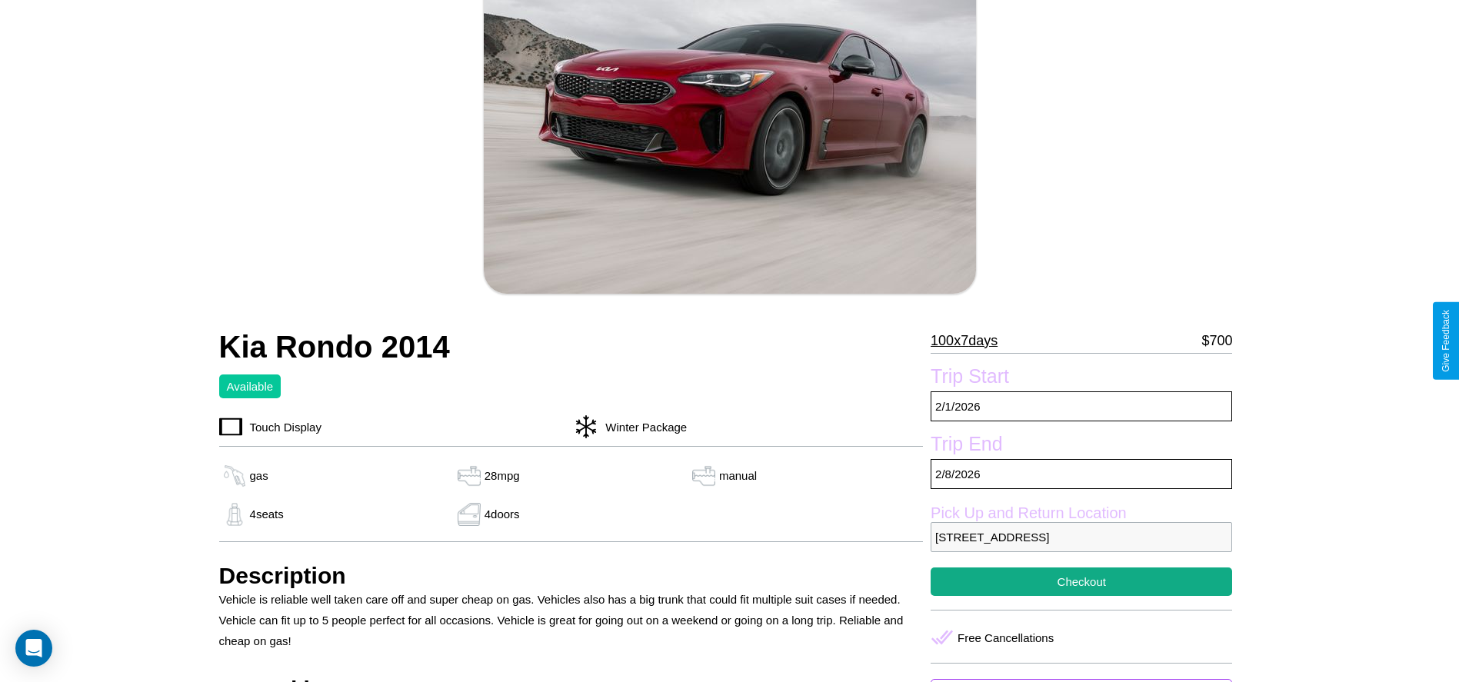
click at [970, 341] on p "100 x 7 days" at bounding box center [964, 340] width 67 height 25
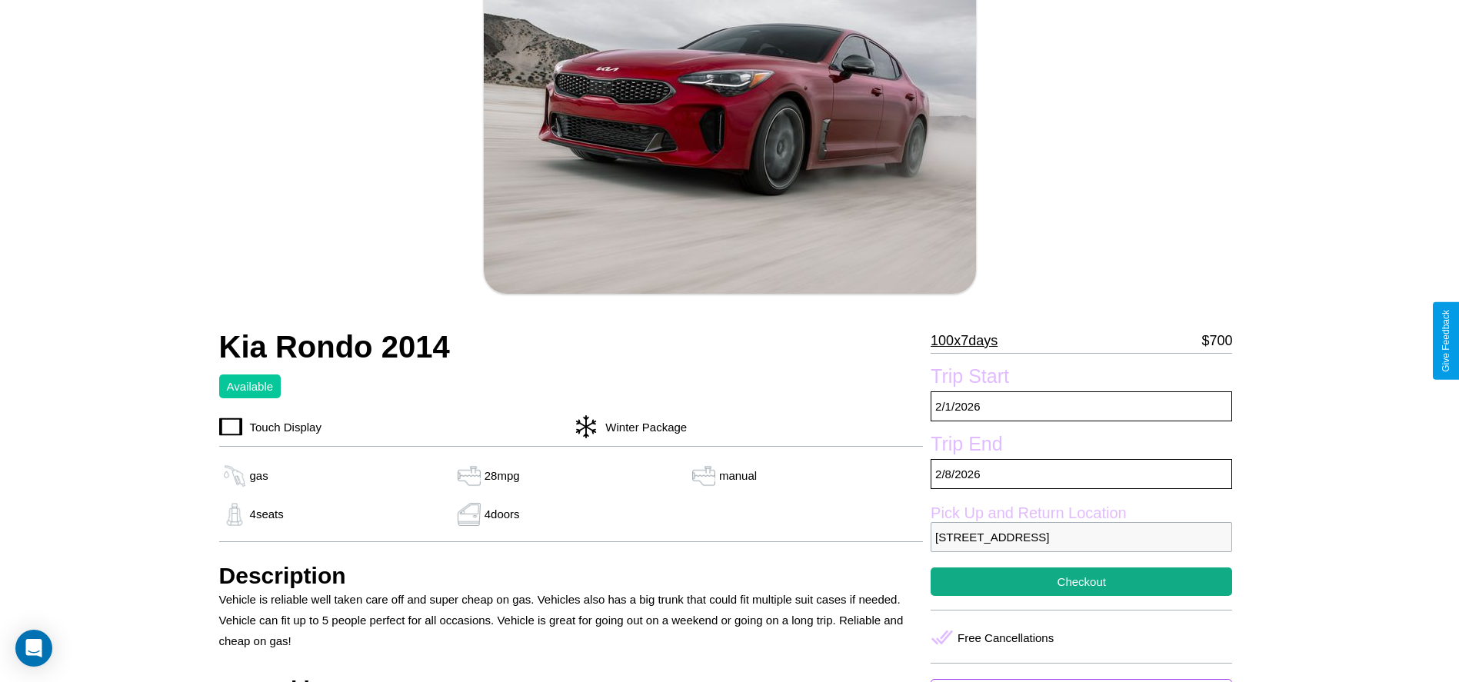
click at [970, 341] on p "100 x 7 days" at bounding box center [964, 340] width 67 height 25
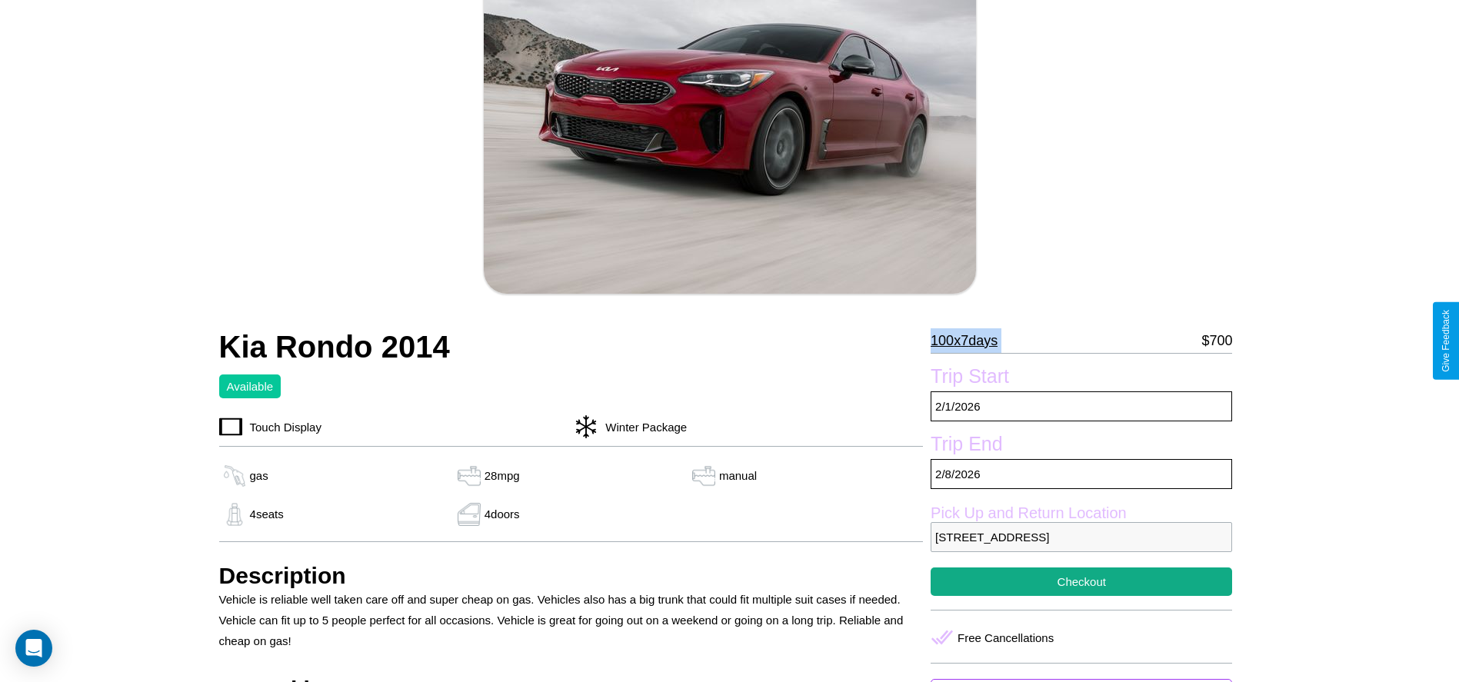
click at [970, 341] on p "100 x 7 days" at bounding box center [964, 340] width 67 height 25
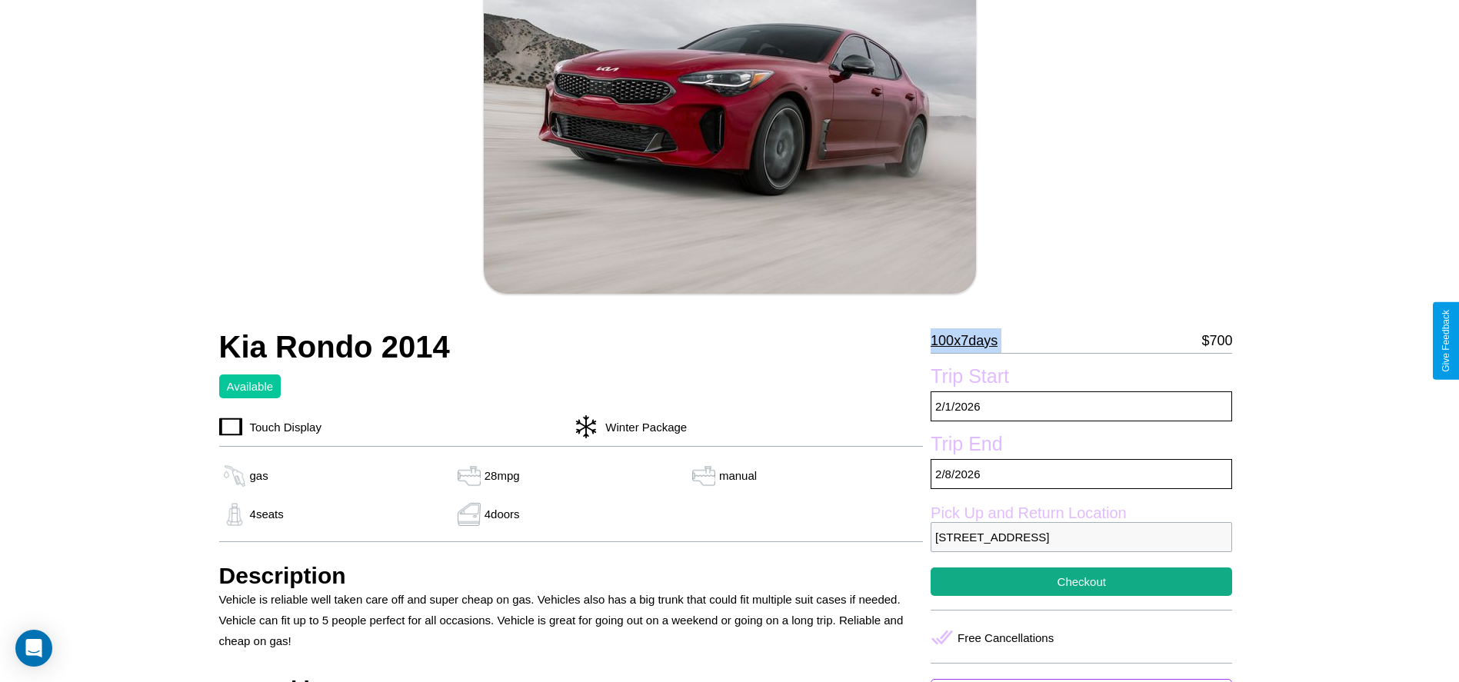
click at [970, 341] on p "100 x 7 days" at bounding box center [964, 340] width 67 height 25
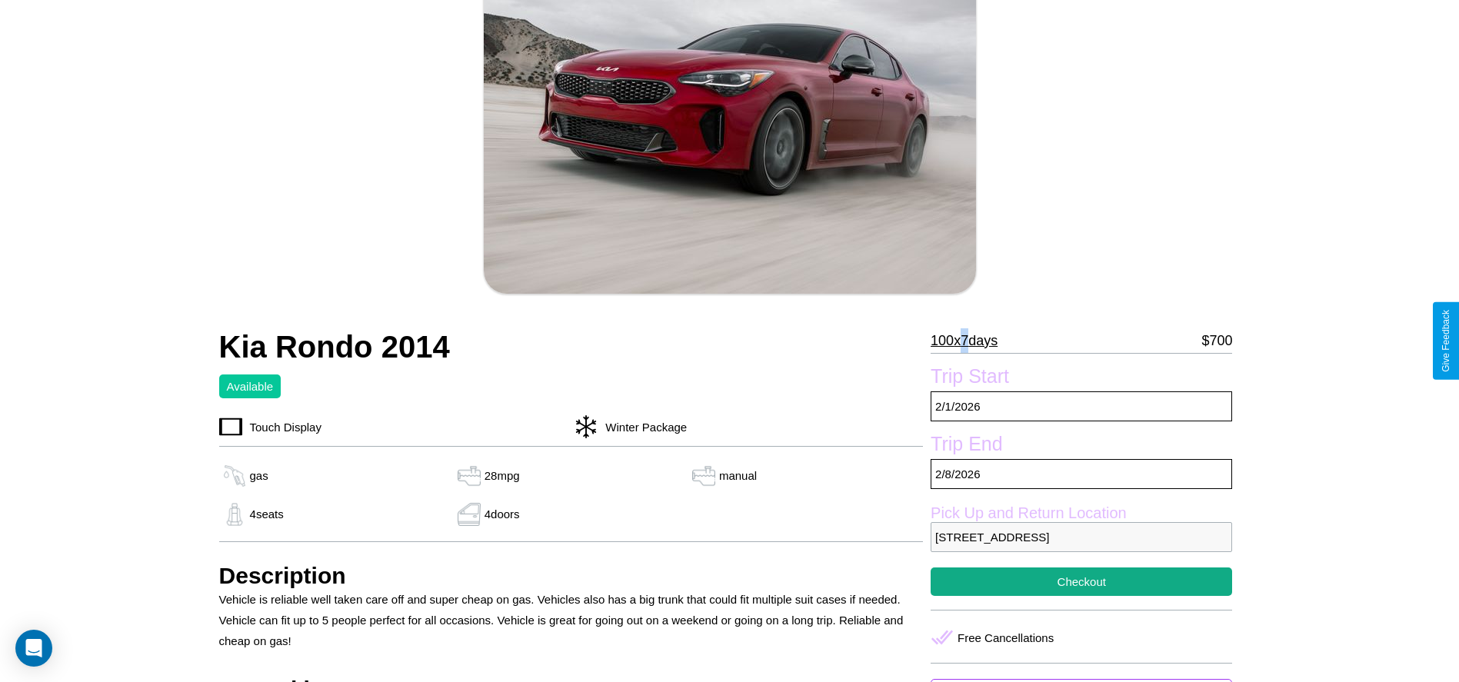
click at [970, 341] on p "100 x 7 days" at bounding box center [964, 340] width 67 height 25
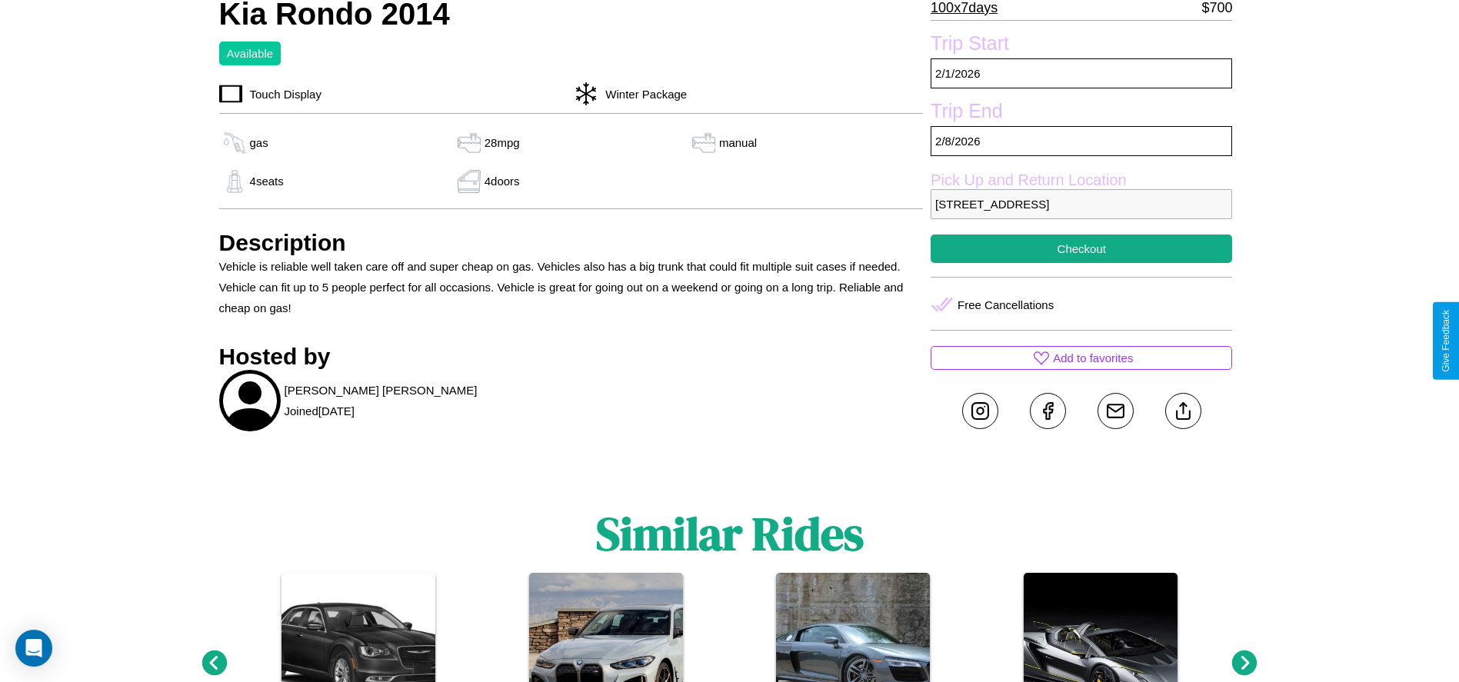
scroll to position [508, 0]
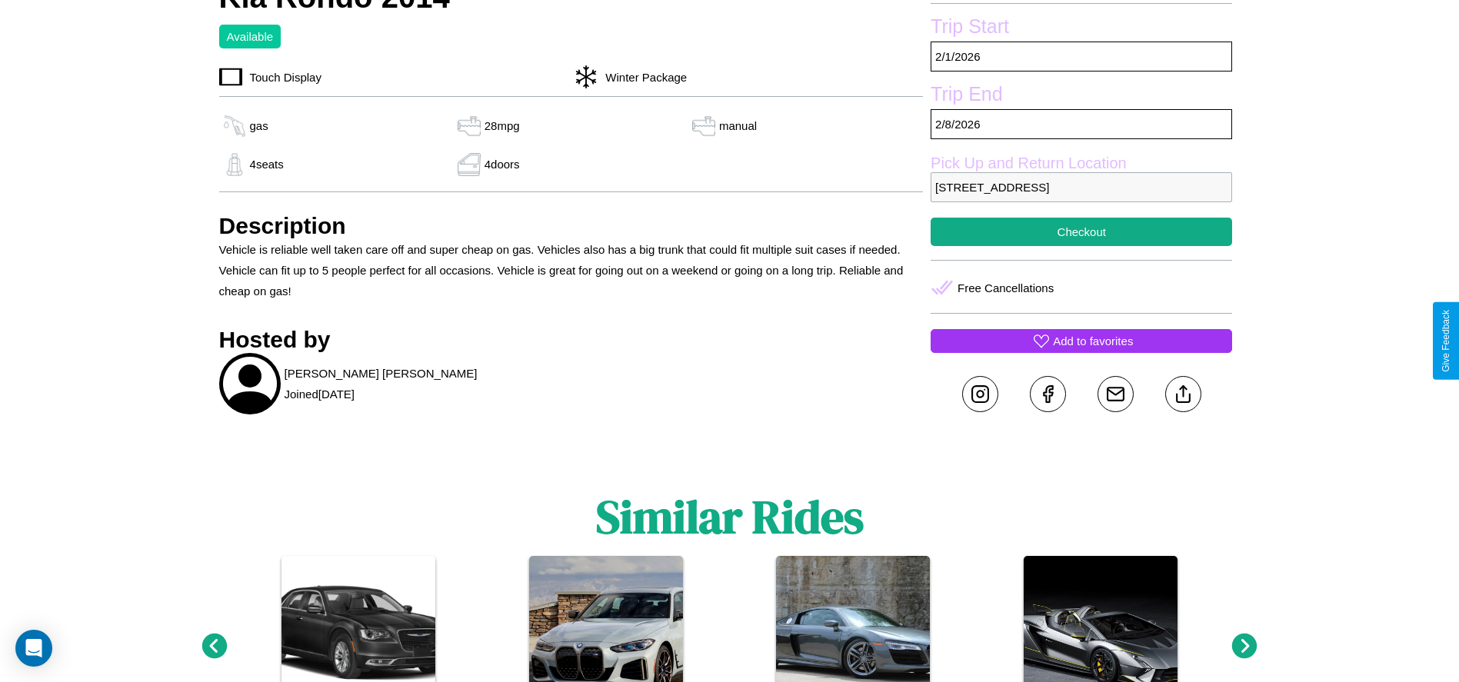
click at [1081, 341] on p "Add to favorites" at bounding box center [1093, 341] width 80 height 21
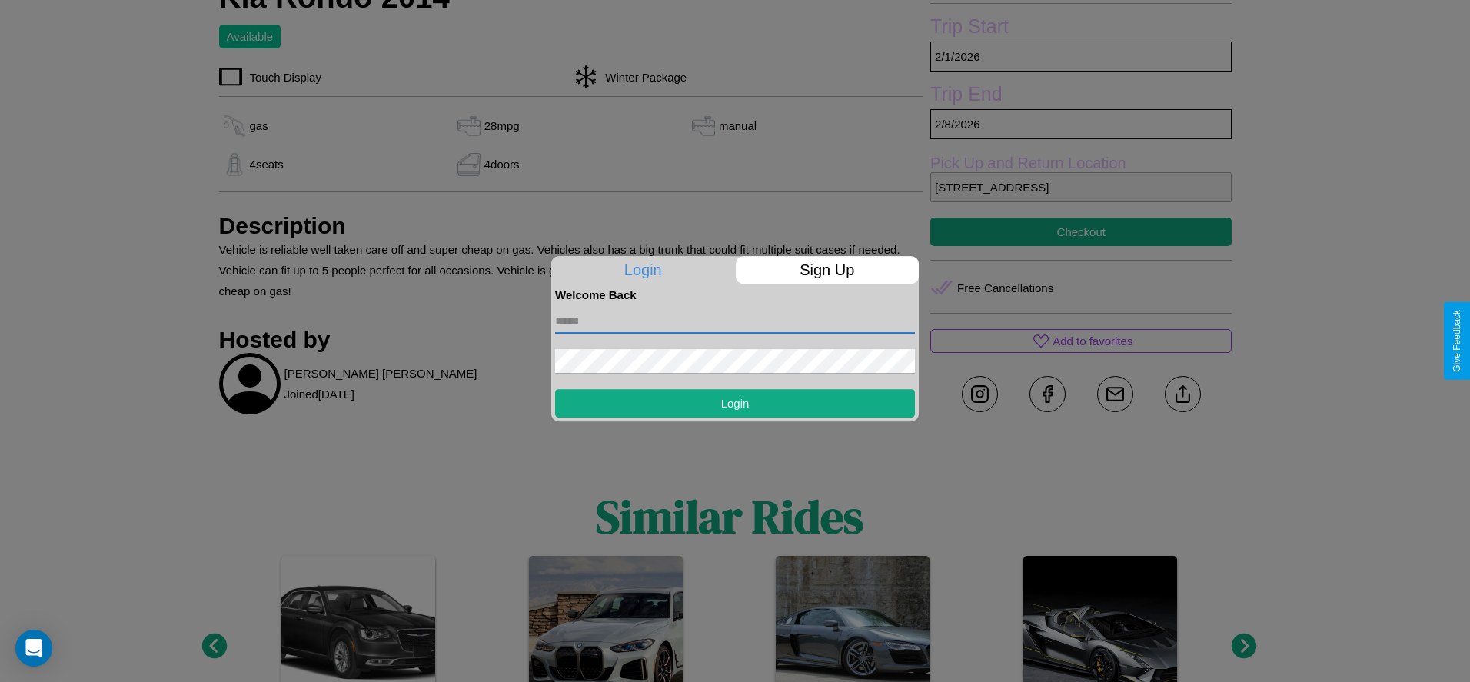
click at [735, 321] on input "text" at bounding box center [735, 321] width 360 height 25
type input "**********"
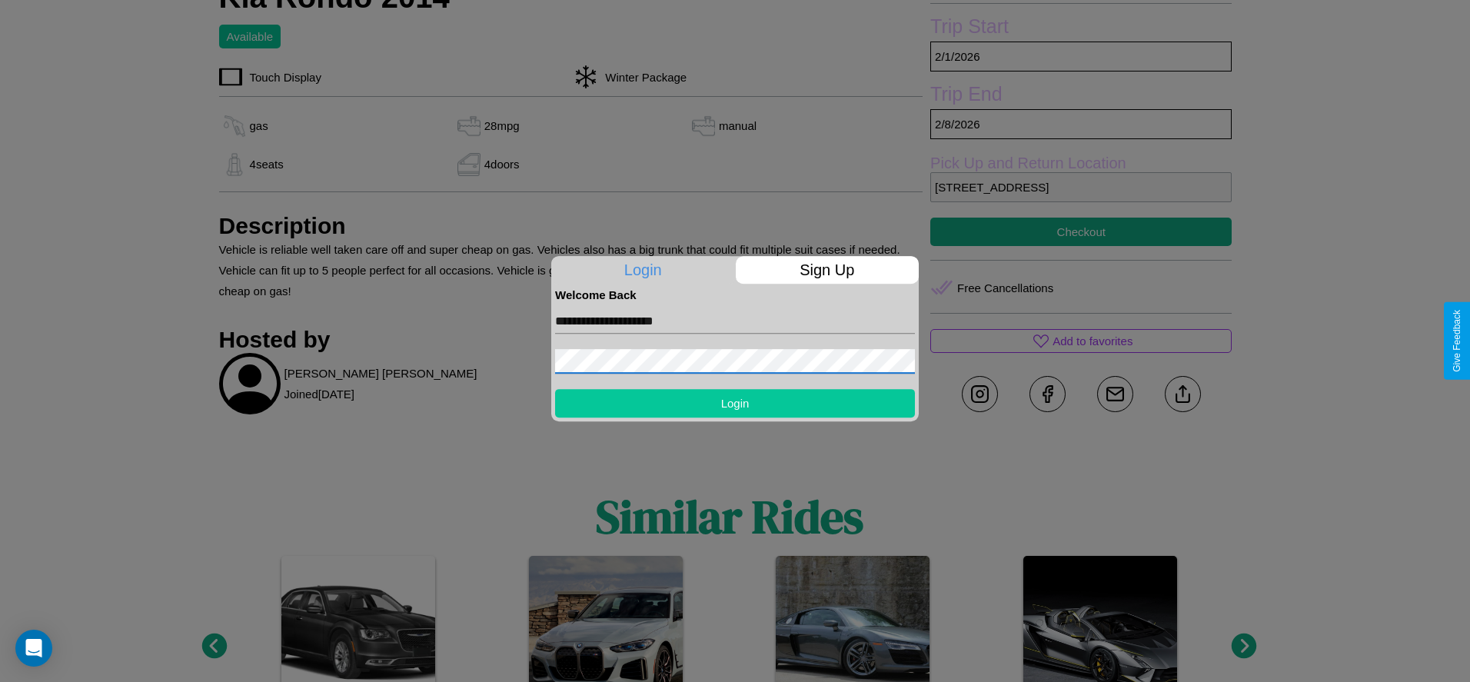
click at [735, 403] on button "Login" at bounding box center [735, 403] width 360 height 28
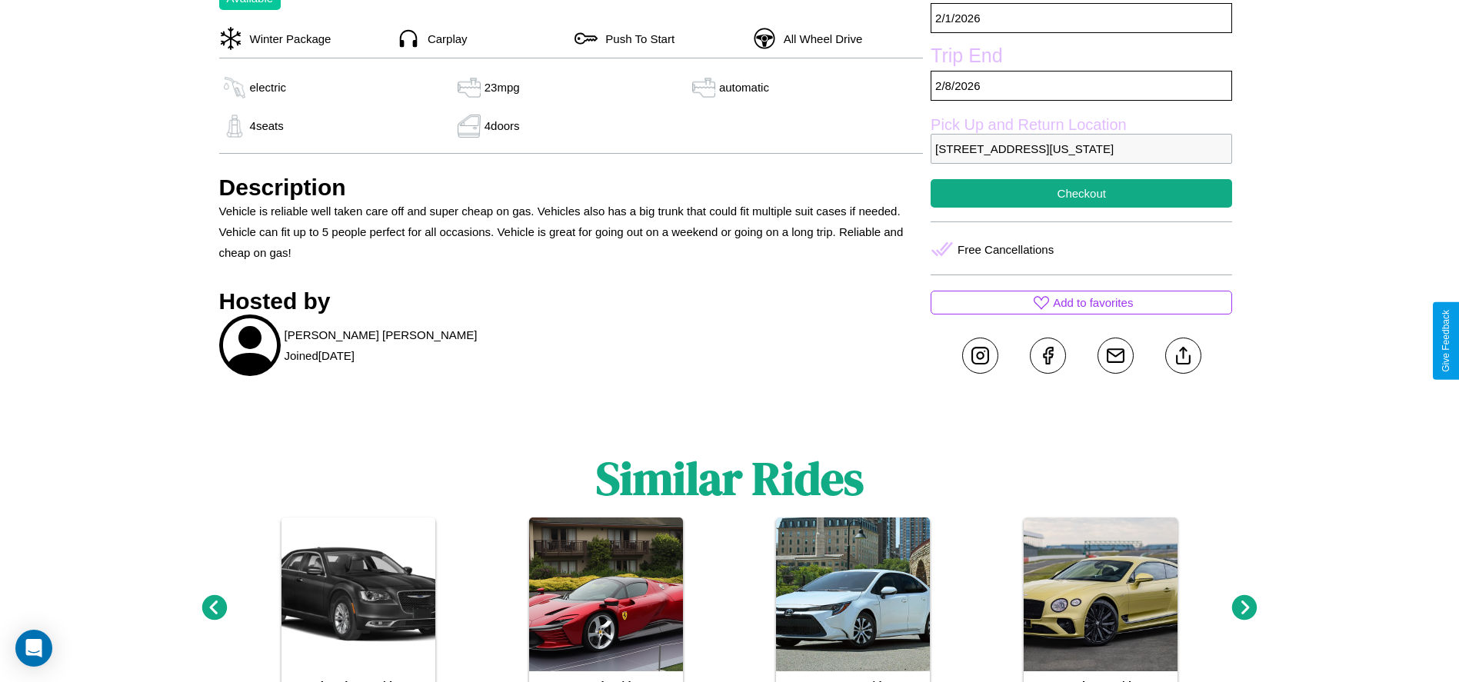
scroll to position [653, 0]
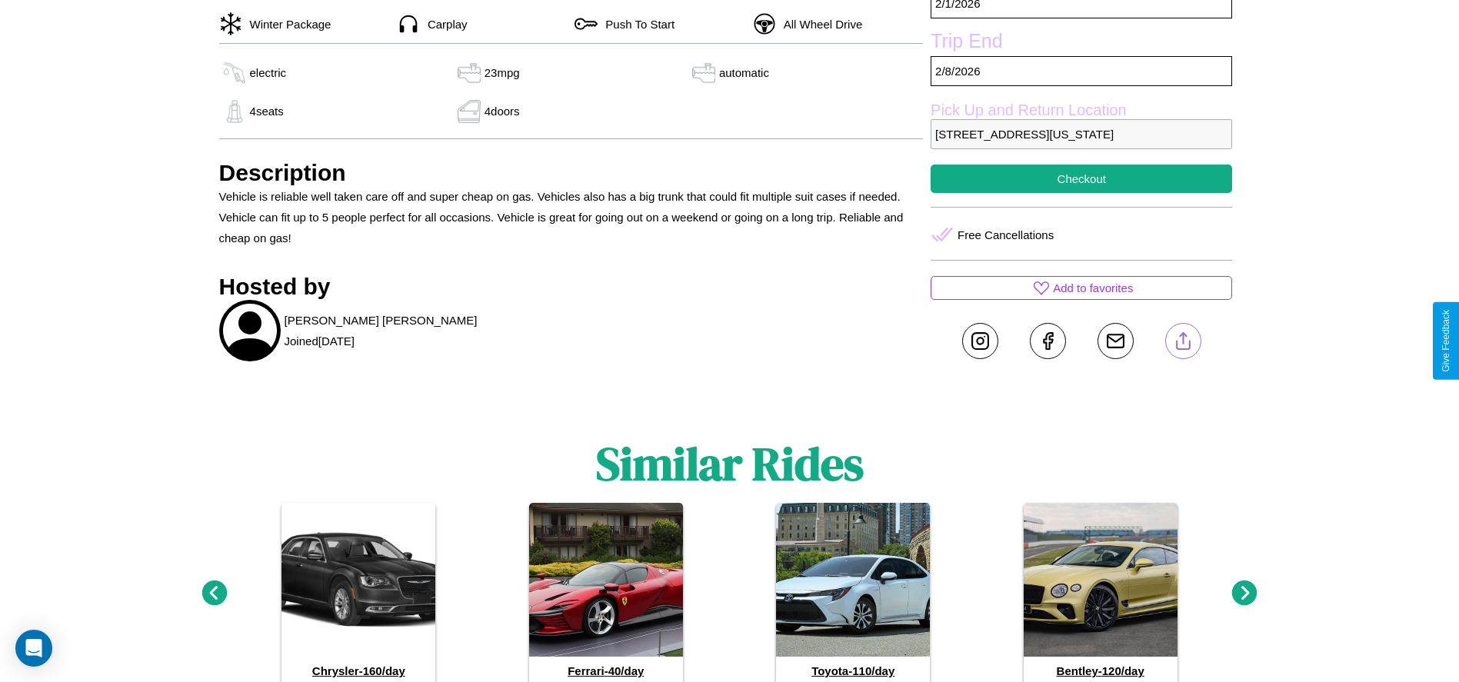
click at [1183, 341] on line at bounding box center [1183, 338] width 0 height 11
